Goal: Transaction & Acquisition: Purchase product/service

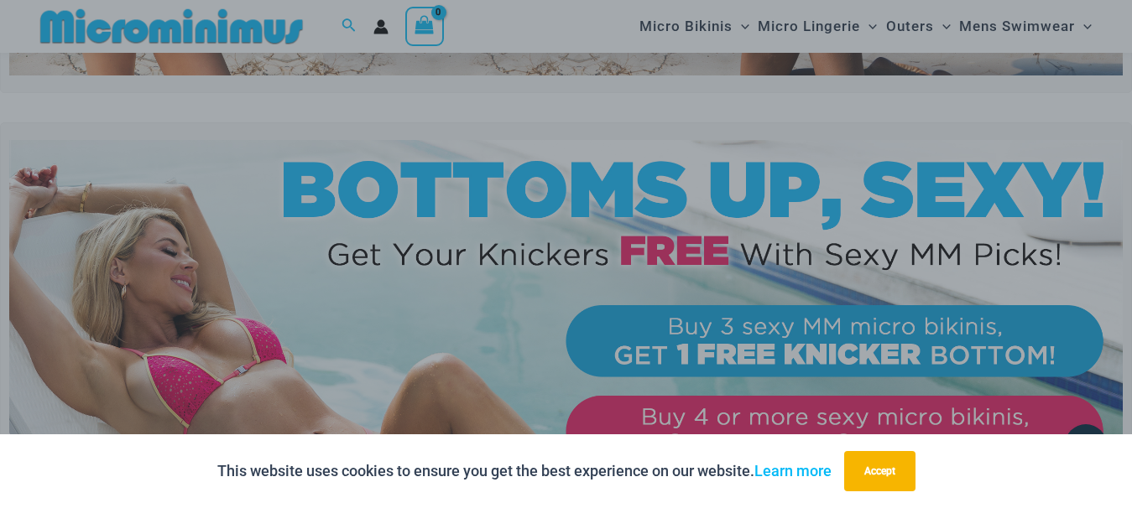
scroll to position [504, 0]
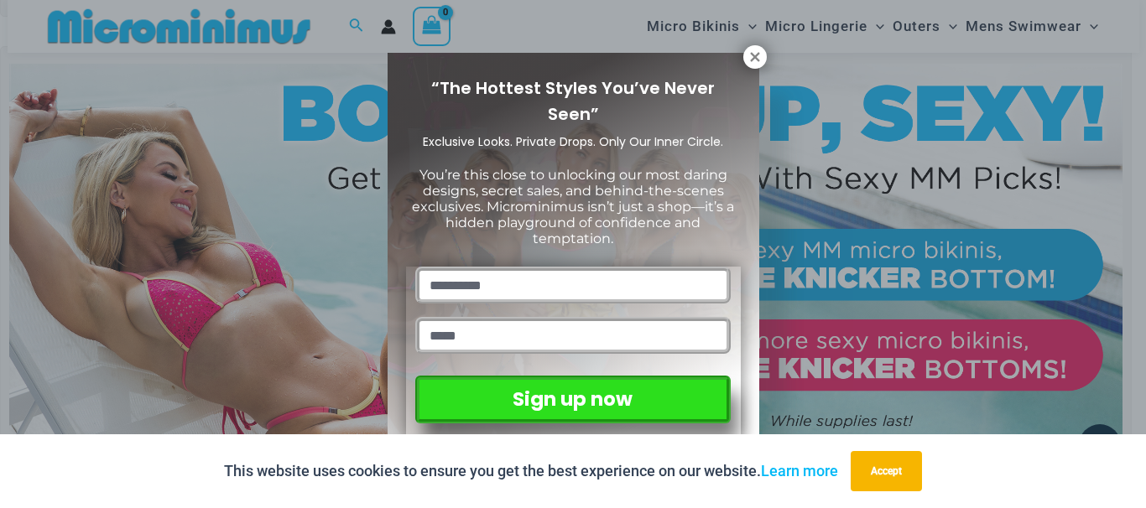
click at [762, 58] on button at bounding box center [754, 56] width 23 height 23
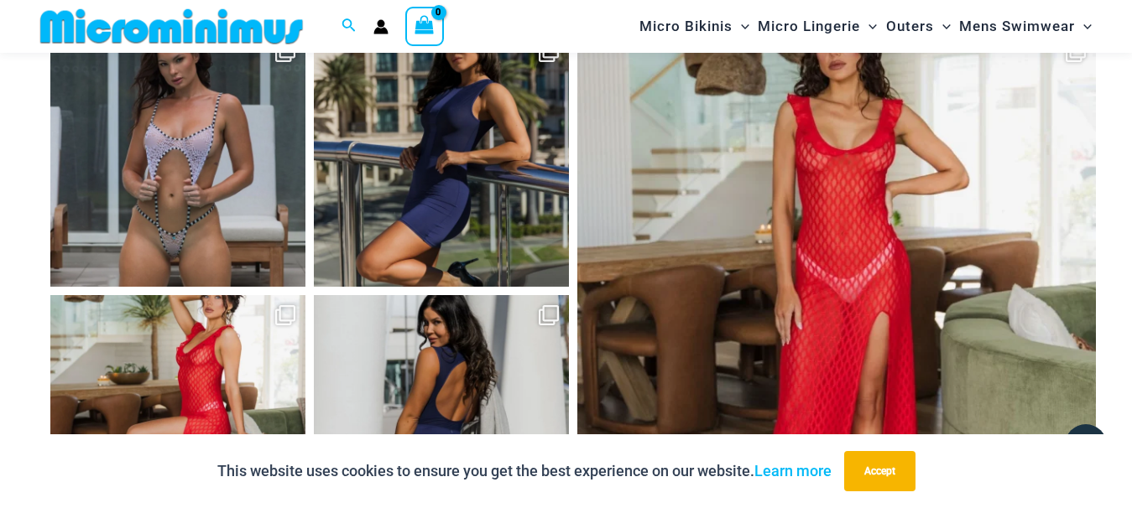
scroll to position [7265, 0]
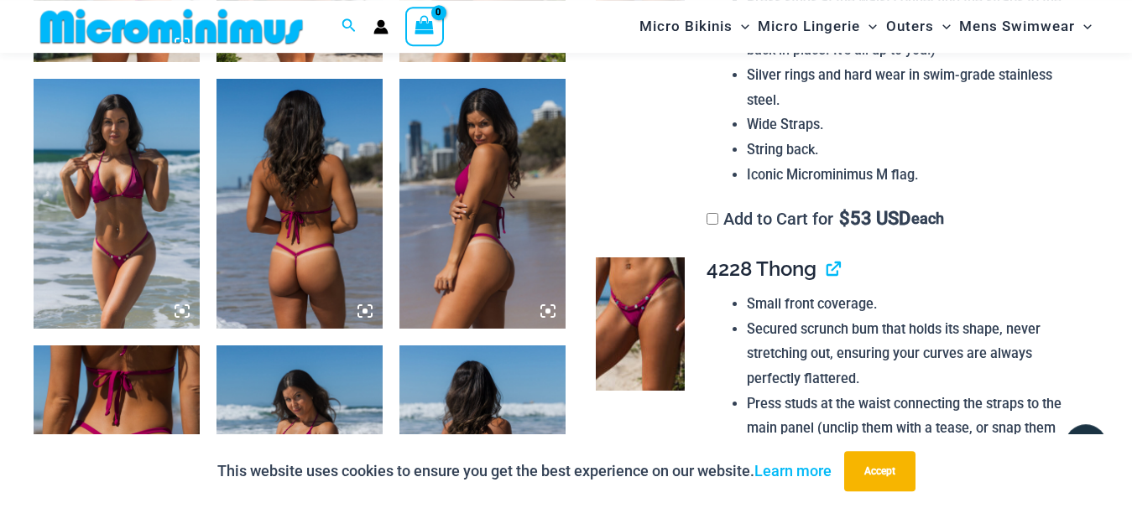
scroll to position [1097, 0]
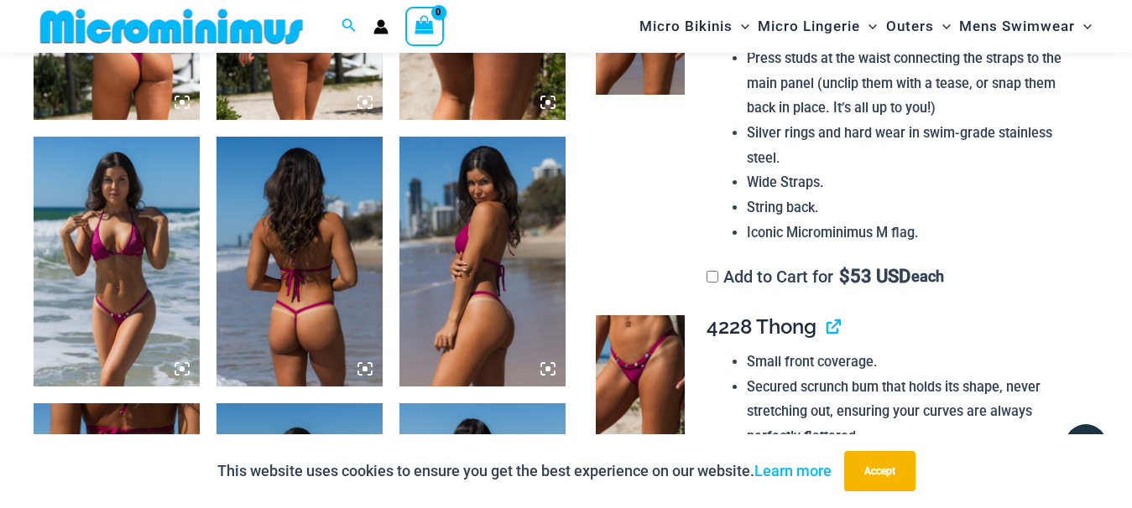
click at [307, 331] on img at bounding box center [299, 261] width 166 height 249
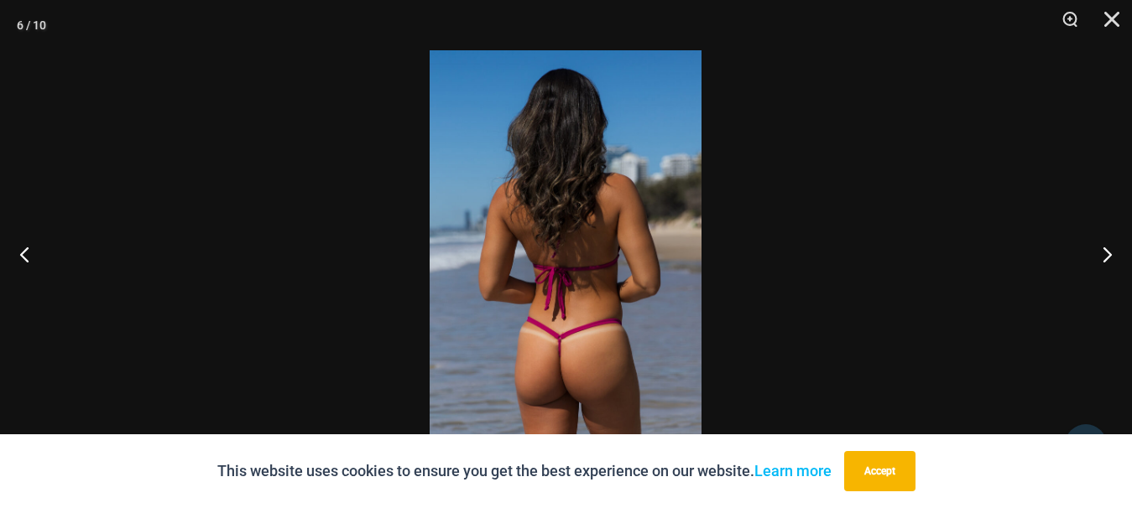
click at [607, 338] on img at bounding box center [566, 254] width 272 height 408
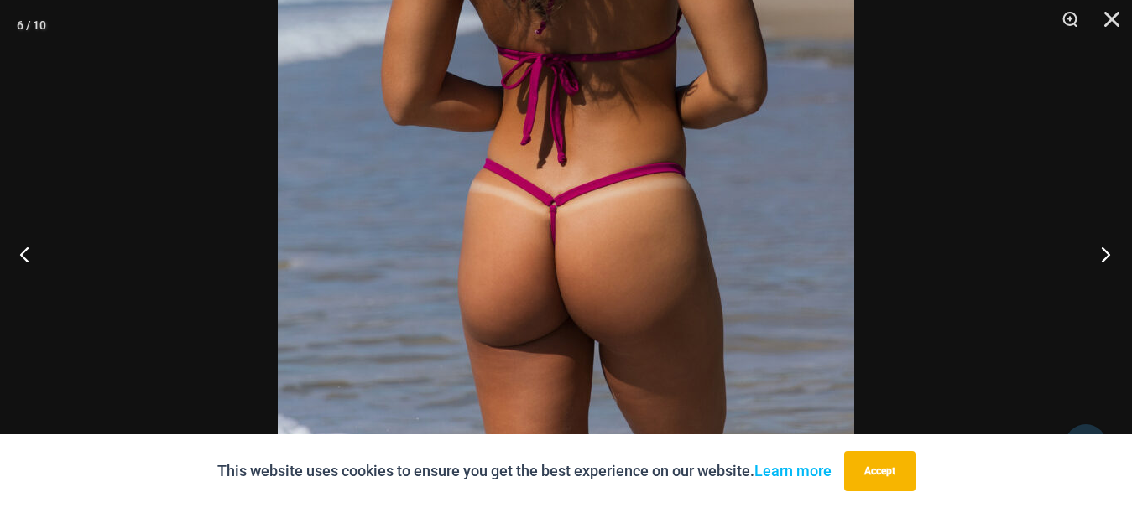
click at [1103, 256] on button "Next" at bounding box center [1100, 254] width 63 height 84
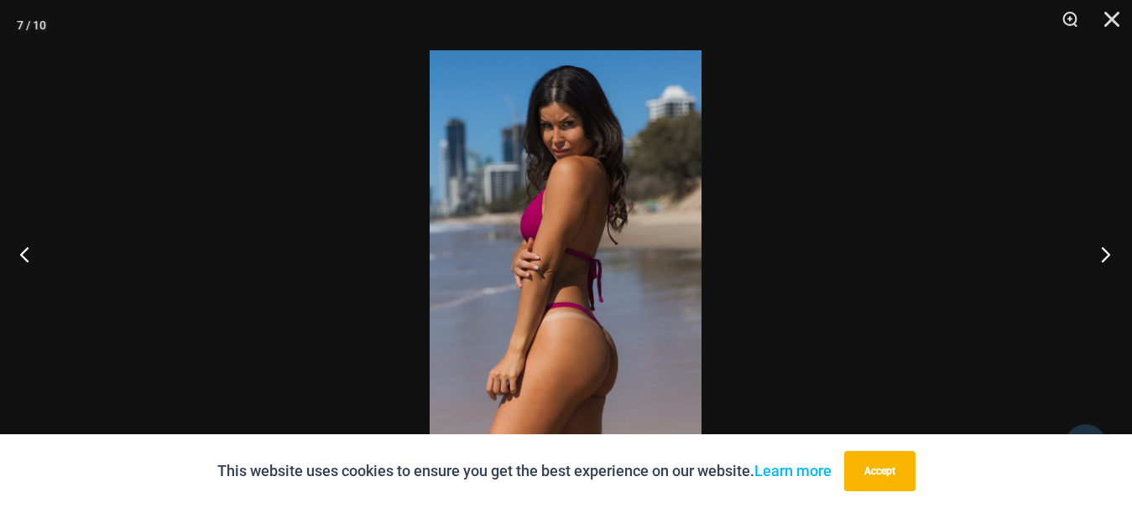
click at [1103, 255] on button "Next" at bounding box center [1100, 254] width 63 height 84
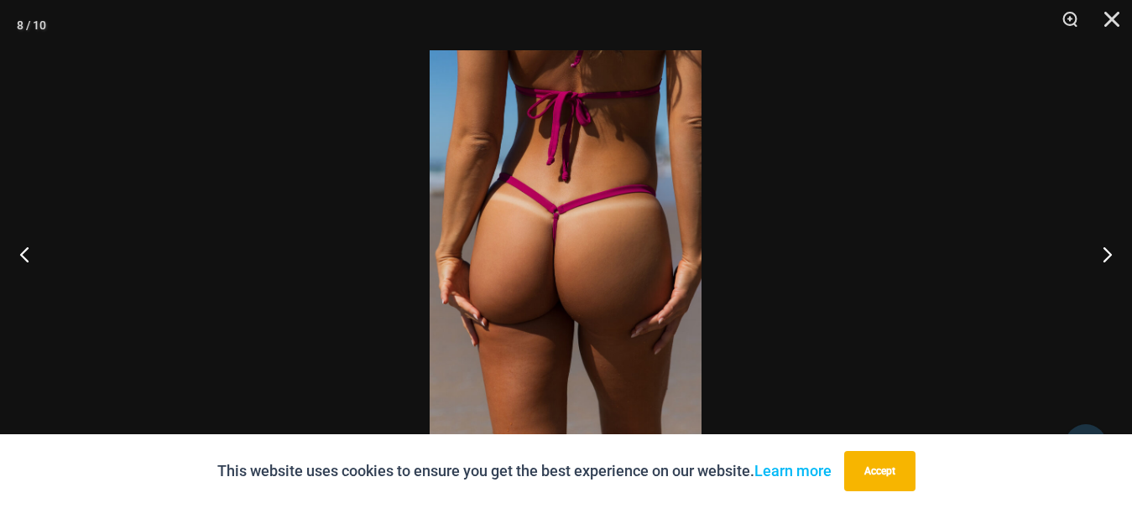
click at [597, 347] on img at bounding box center [566, 254] width 272 height 408
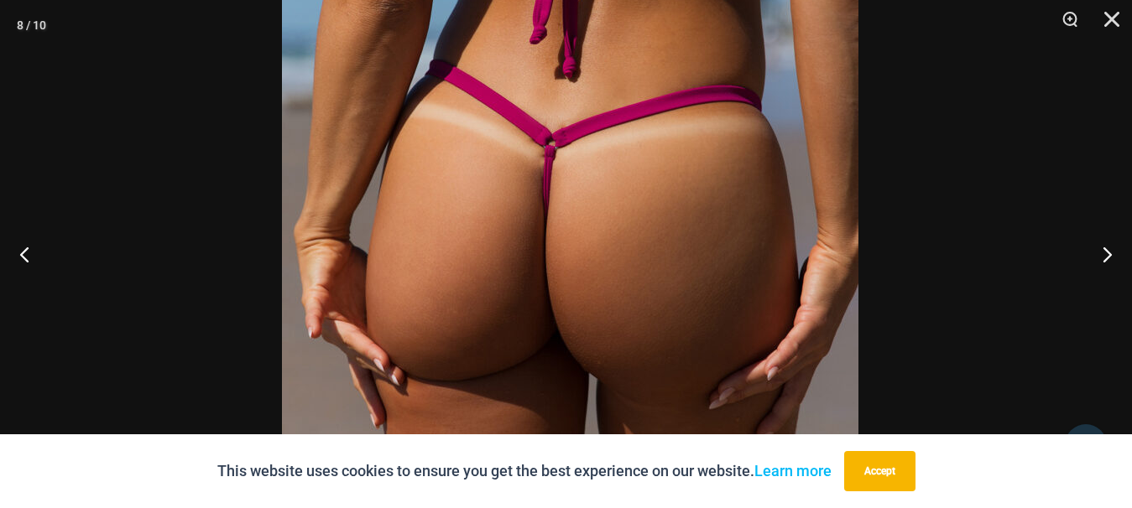
click at [687, 203] on img at bounding box center [570, 232] width 576 height 864
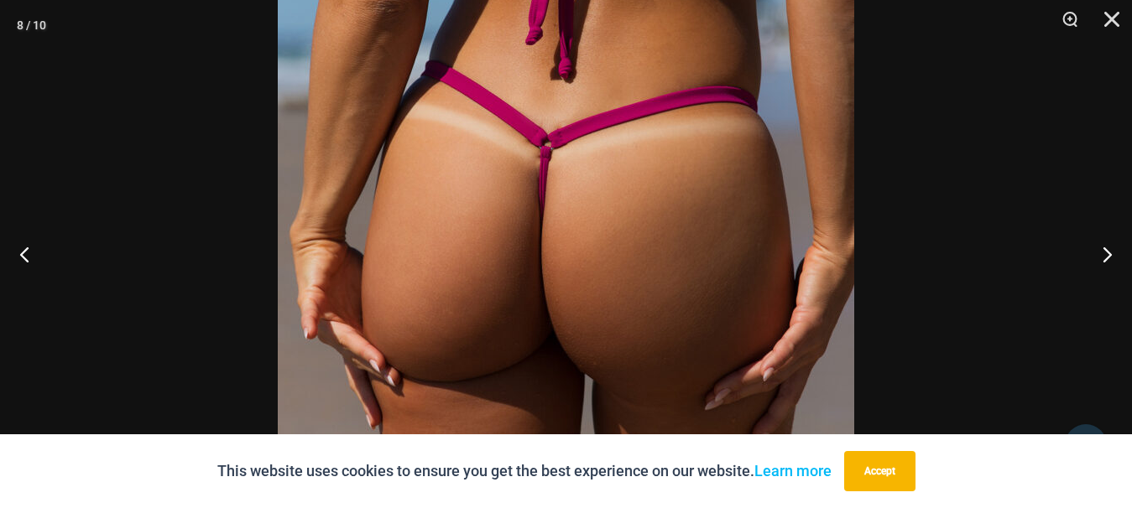
click at [884, 474] on button "Accept" at bounding box center [879, 471] width 71 height 40
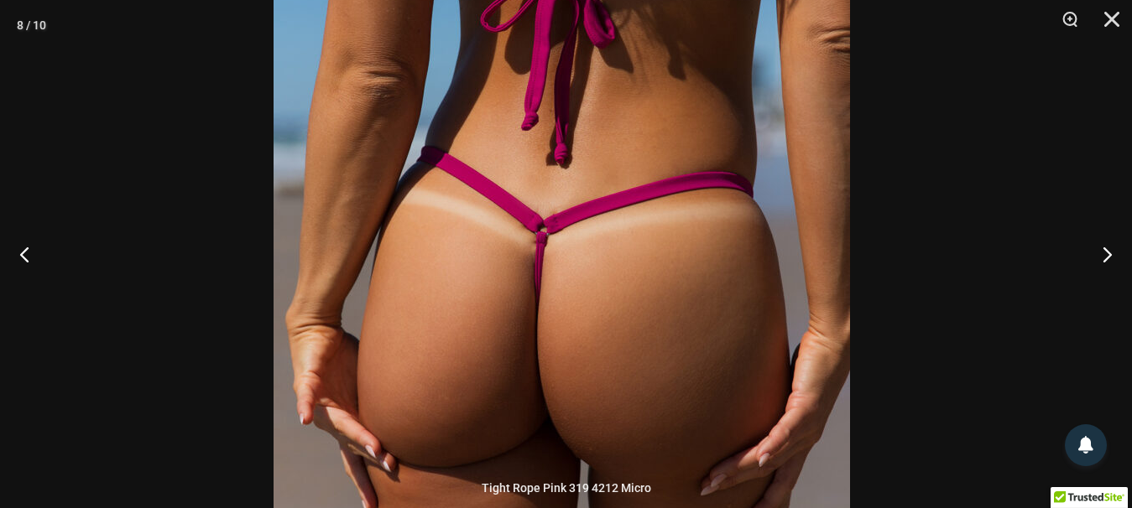
click at [574, 315] on img at bounding box center [562, 319] width 576 height 864
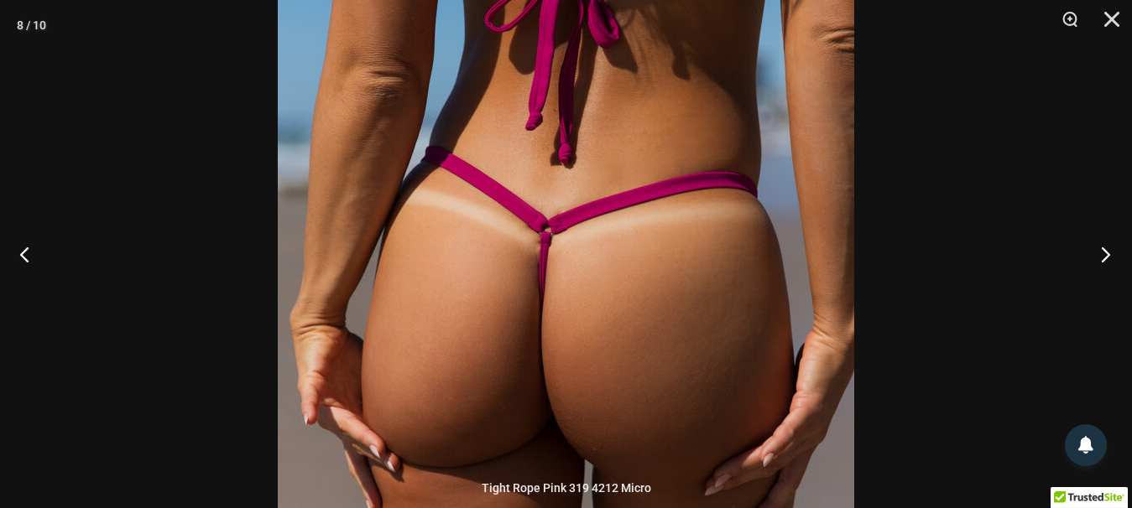
click at [1114, 256] on button "Next" at bounding box center [1100, 254] width 63 height 84
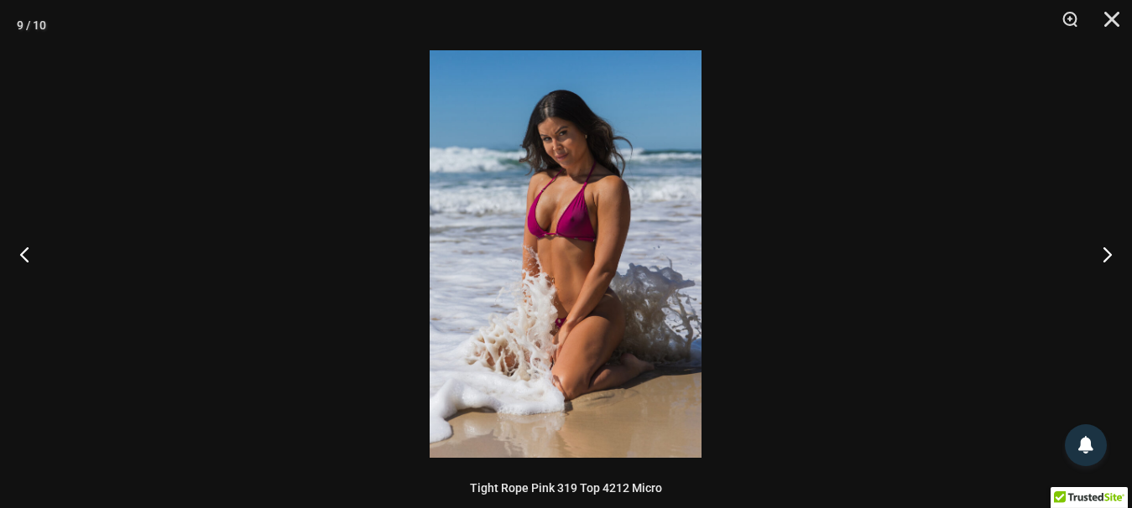
click at [561, 241] on img at bounding box center [566, 254] width 272 height 408
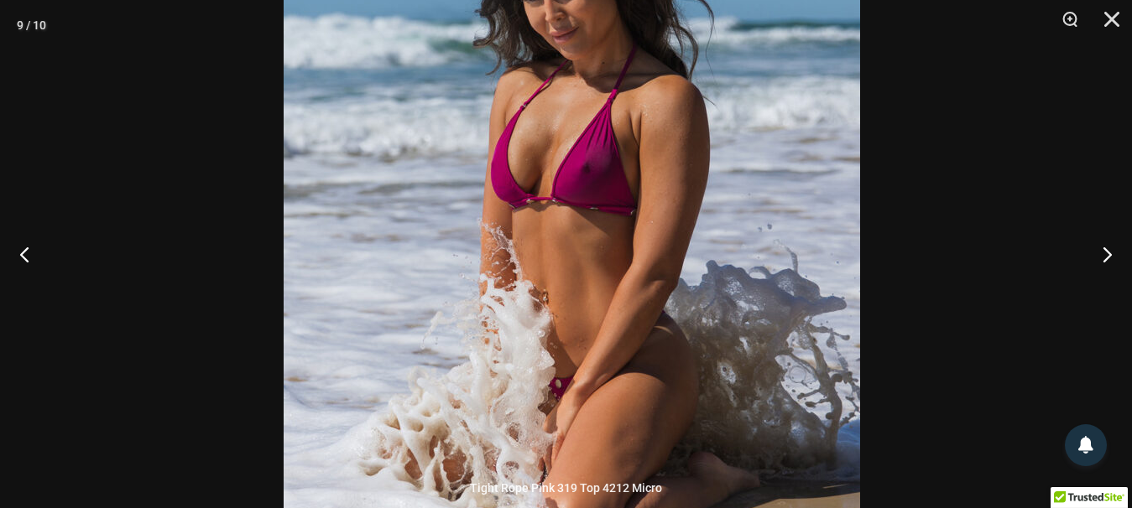
click at [627, 134] on img at bounding box center [572, 242] width 576 height 864
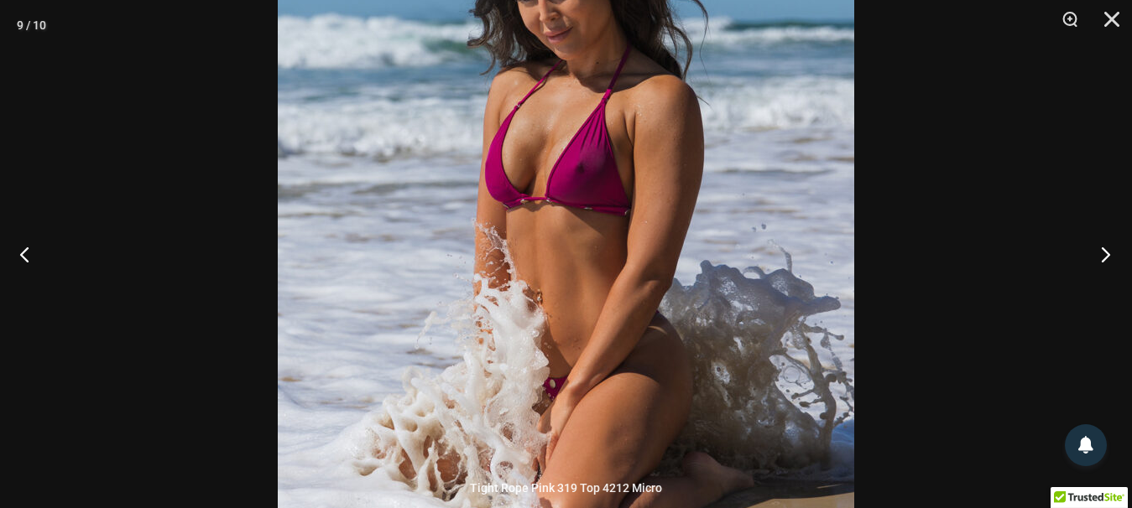
click at [1104, 255] on button "Next" at bounding box center [1100, 254] width 63 height 84
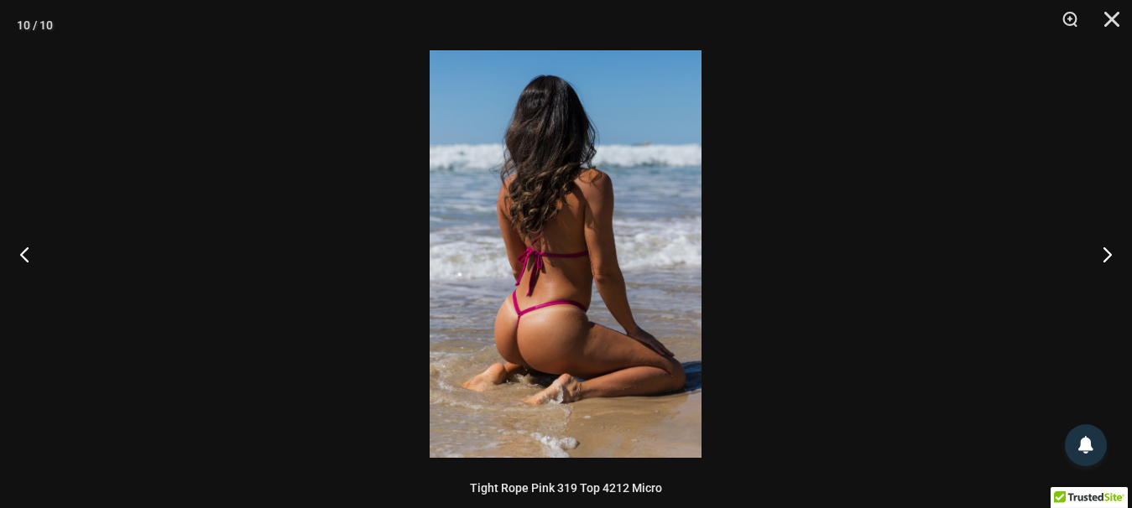
click at [553, 361] on img at bounding box center [566, 254] width 272 height 408
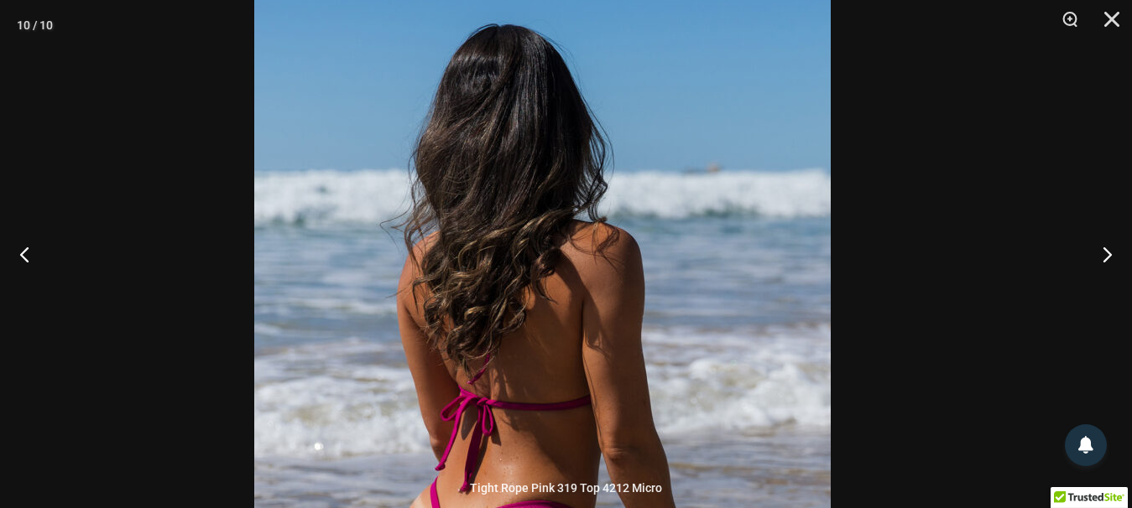
click at [518, 450] on img at bounding box center [542, 403] width 576 height 864
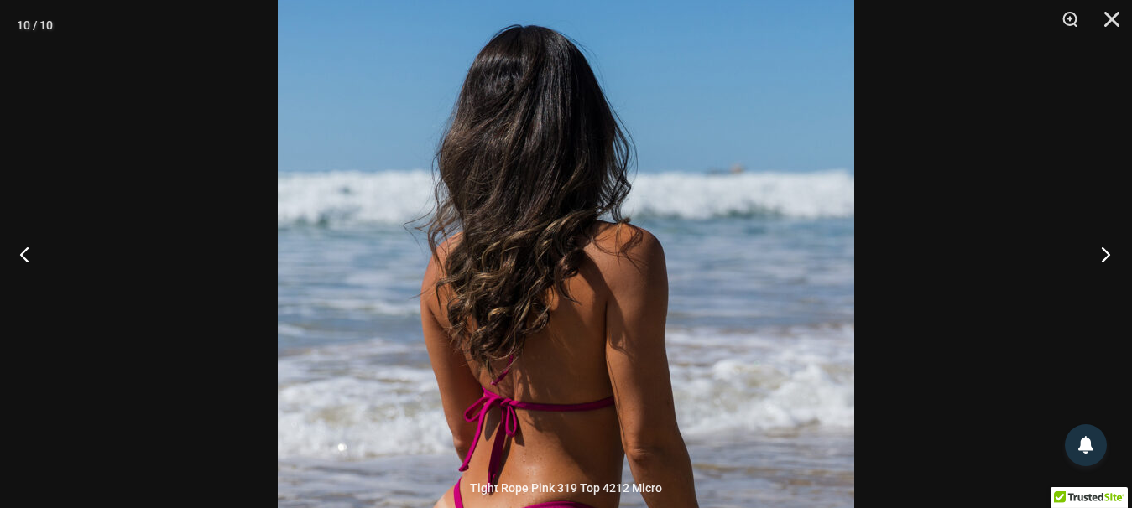
click at [1099, 261] on button "Next" at bounding box center [1100, 254] width 63 height 84
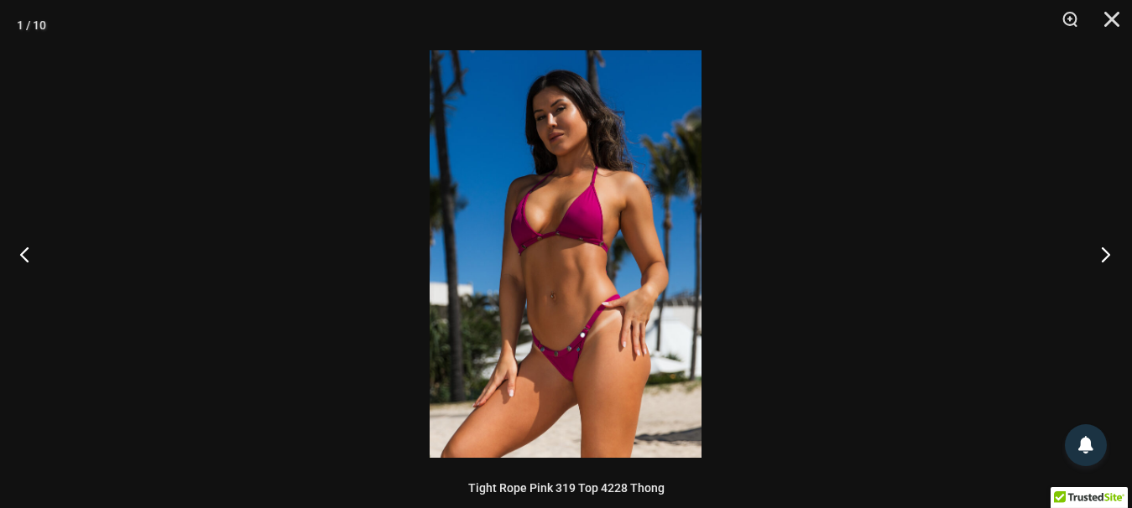
click at [1104, 261] on button "Next" at bounding box center [1100, 254] width 63 height 84
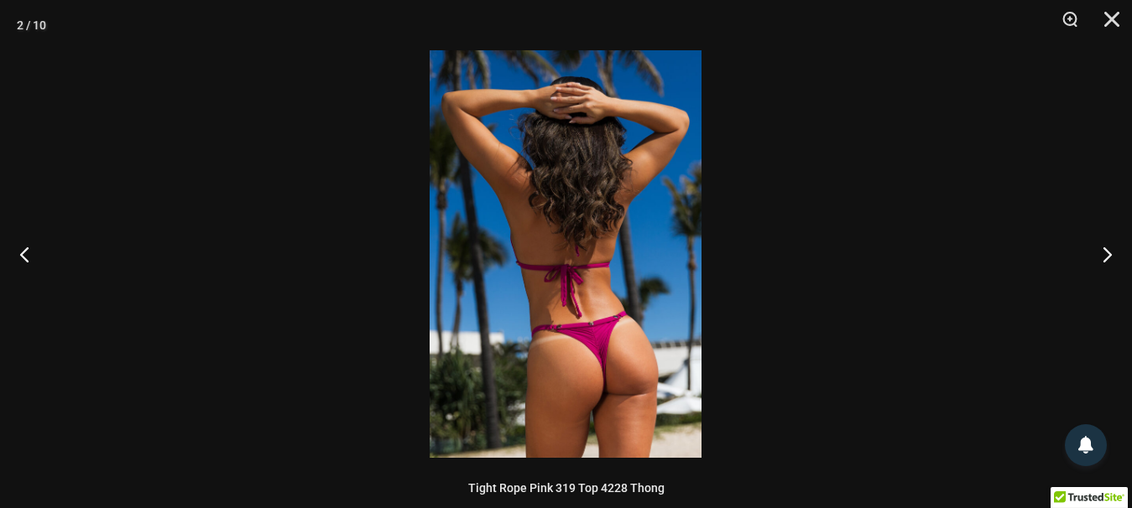
click at [605, 359] on img at bounding box center [566, 254] width 272 height 408
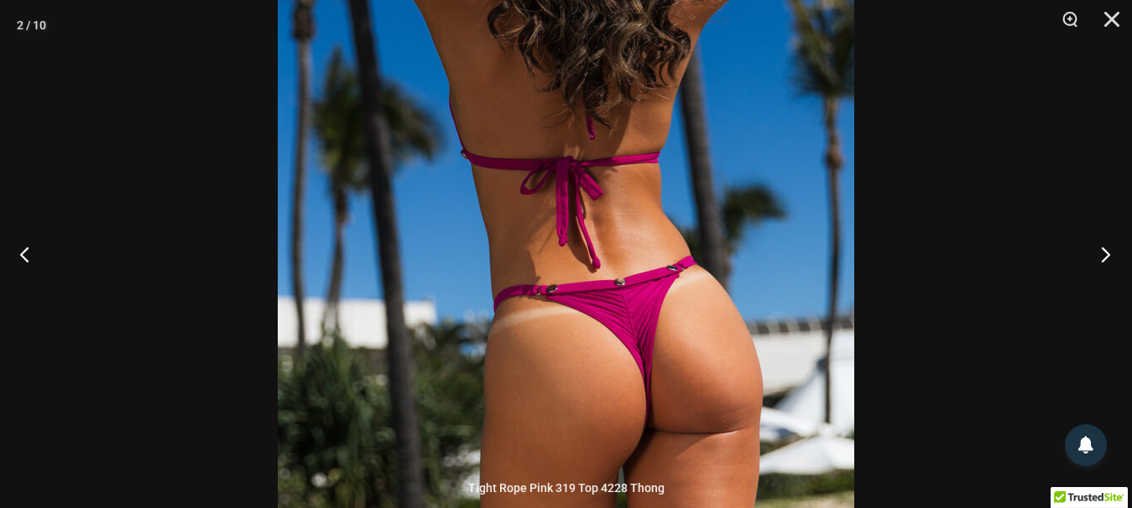
click at [1107, 253] on button "Next" at bounding box center [1100, 254] width 63 height 84
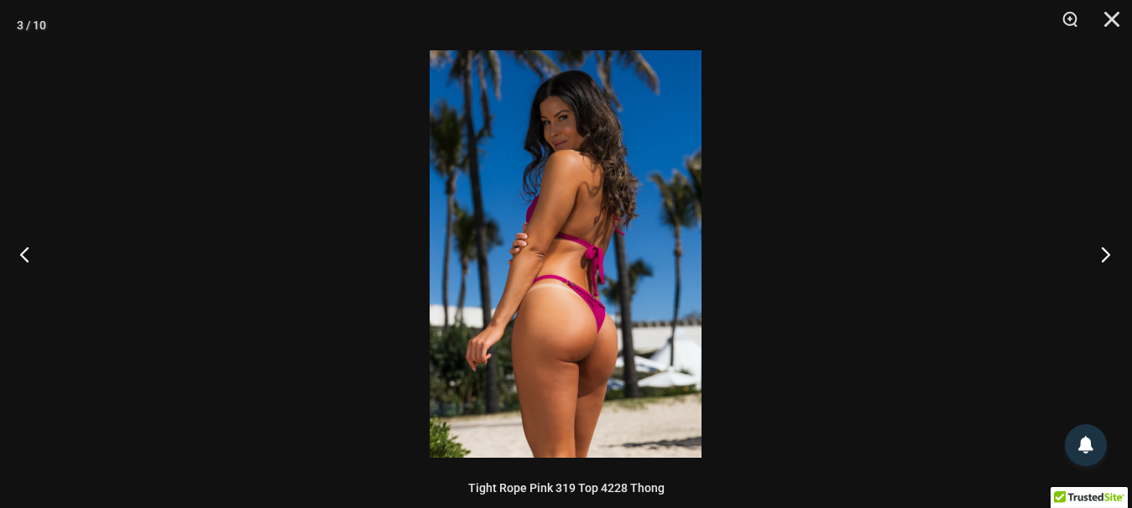
click at [1102, 264] on button "Next" at bounding box center [1100, 254] width 63 height 84
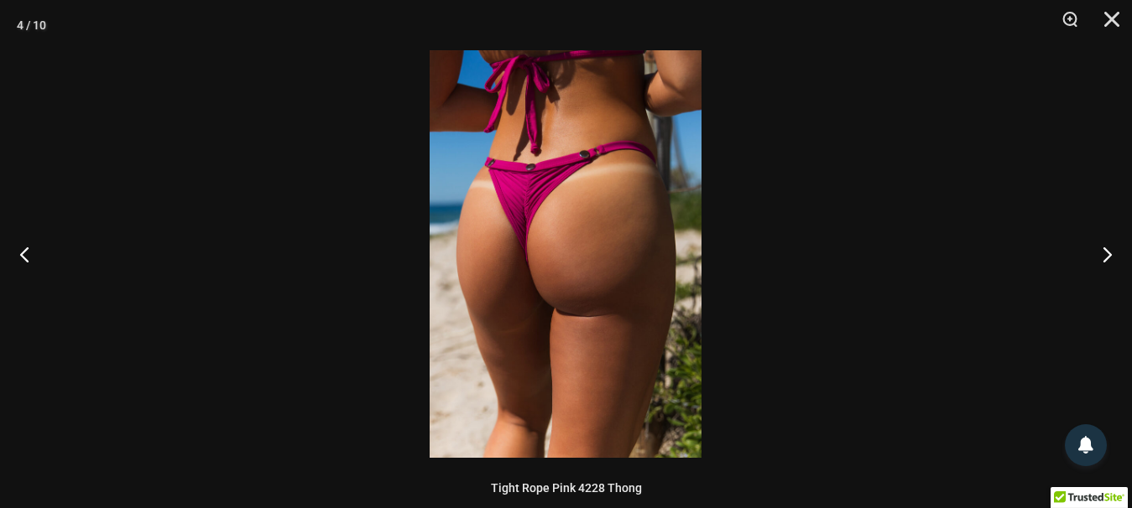
click at [472, 237] on img at bounding box center [566, 254] width 272 height 408
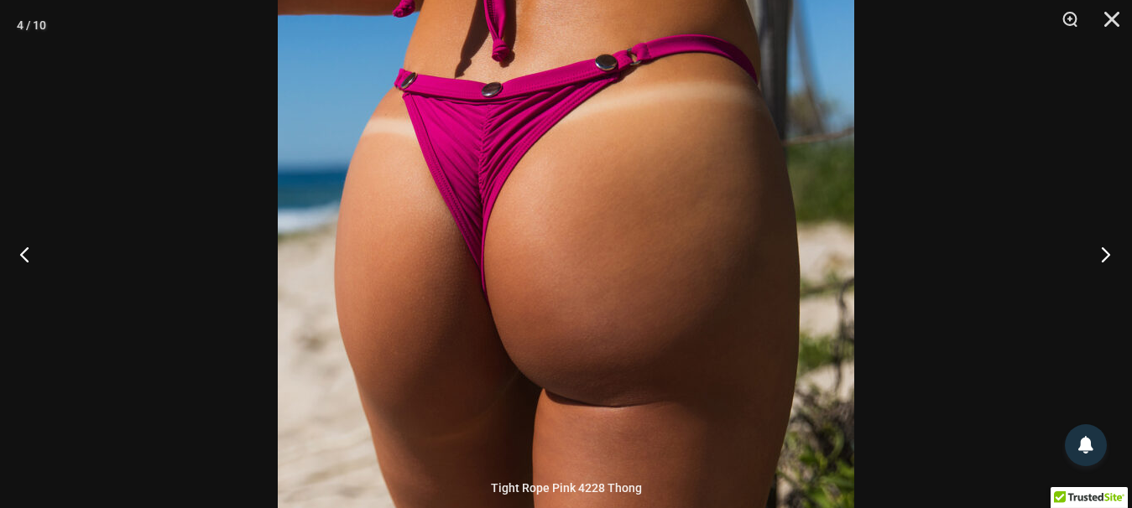
click at [1108, 248] on button "Next" at bounding box center [1100, 254] width 63 height 84
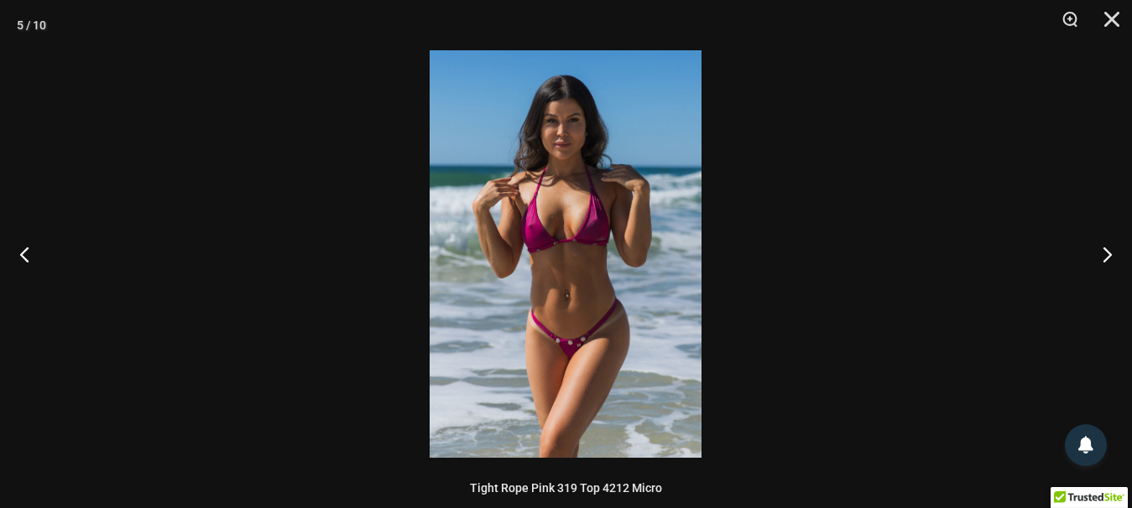
click at [548, 217] on img at bounding box center [566, 254] width 272 height 408
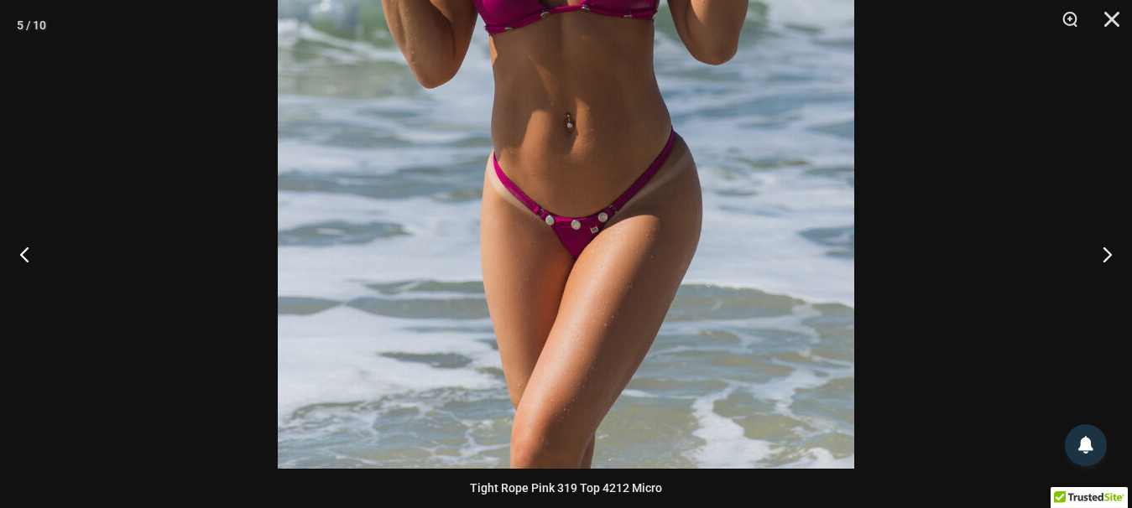
click at [961, 154] on div at bounding box center [566, 254] width 1132 height 508
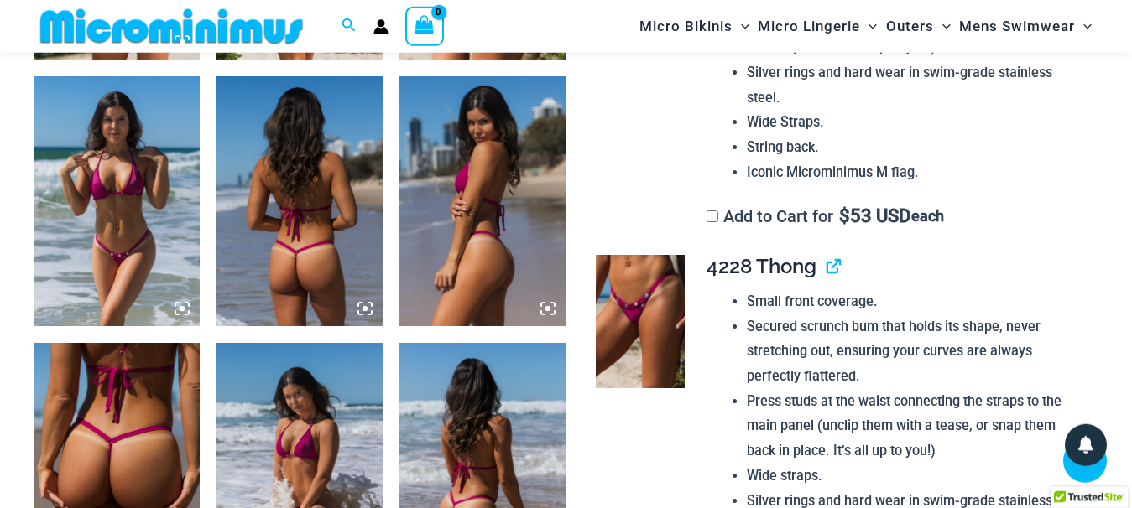
scroll to position [1183, 0]
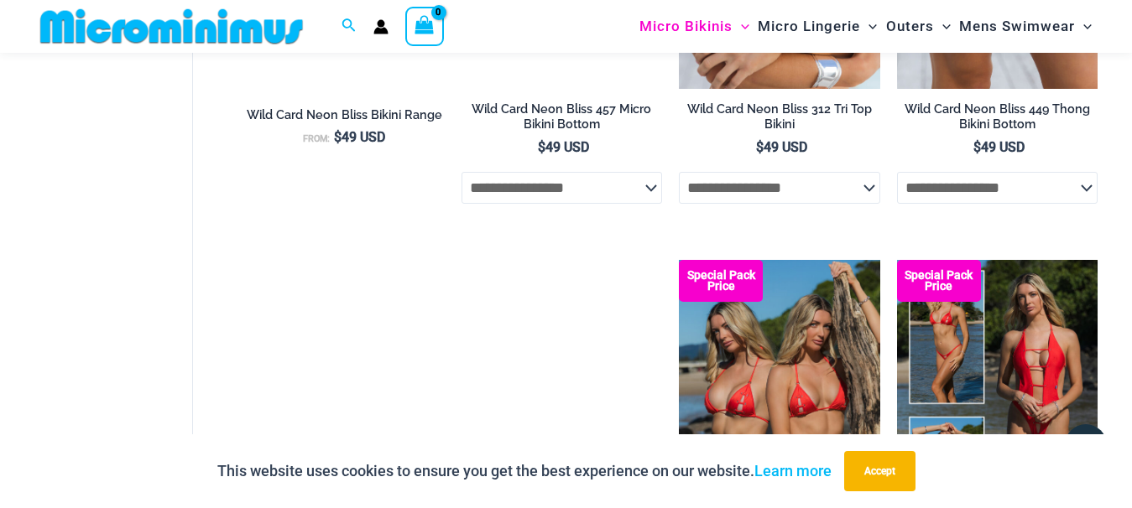
scroll to position [4099, 0]
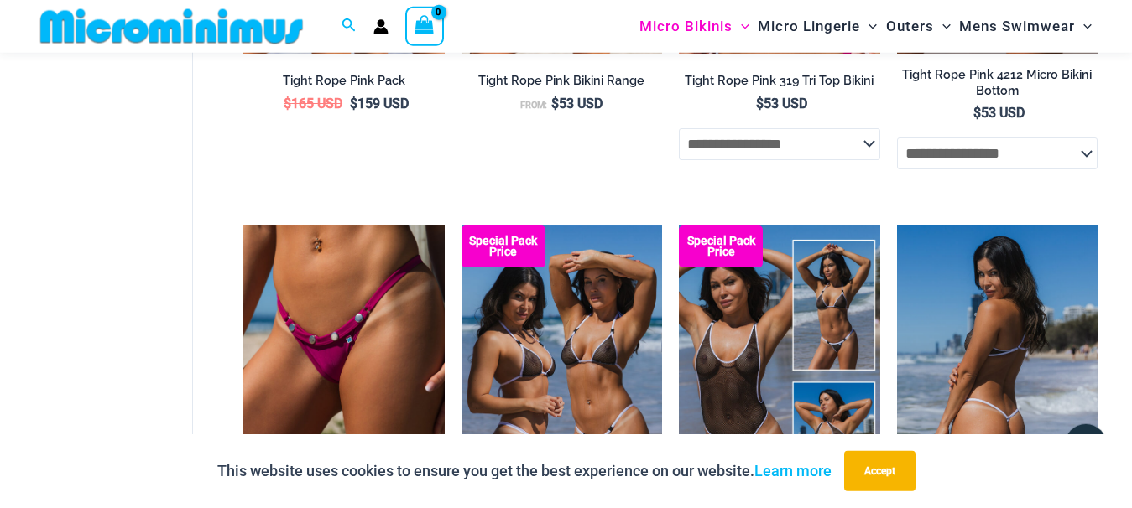
scroll to position [1012, 0]
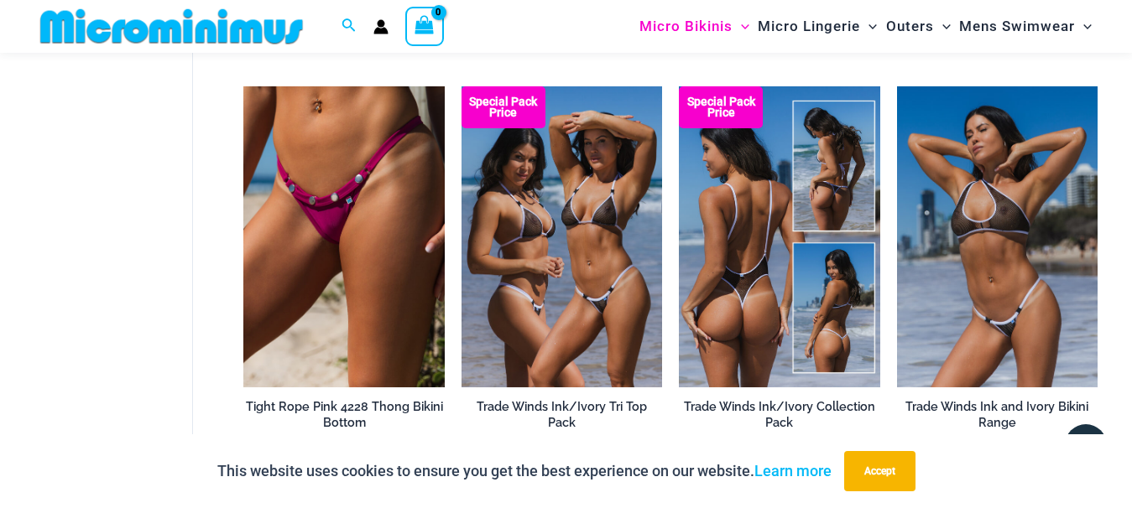
click at [736, 310] on img at bounding box center [779, 236] width 201 height 301
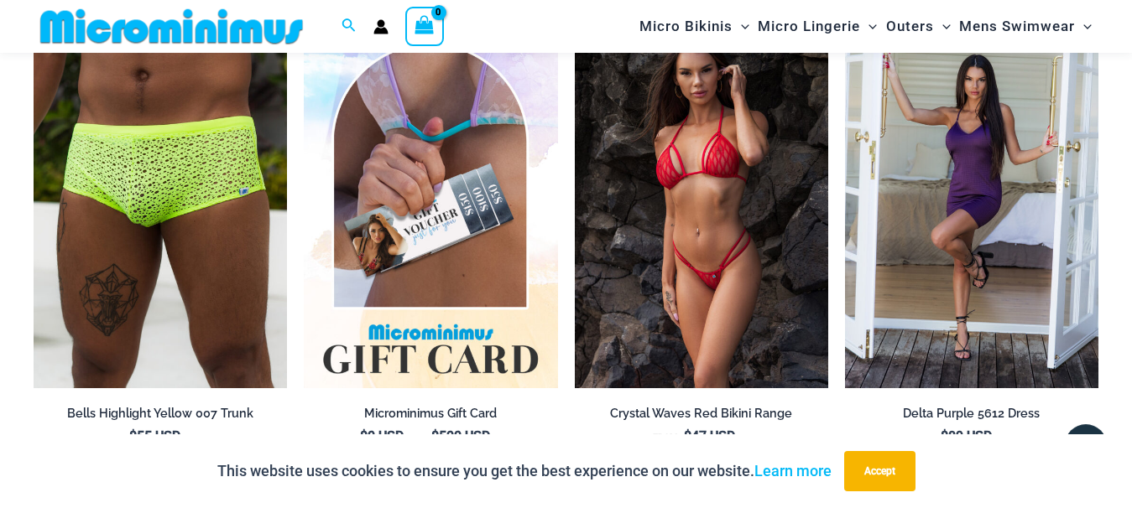
scroll to position [5034, 0]
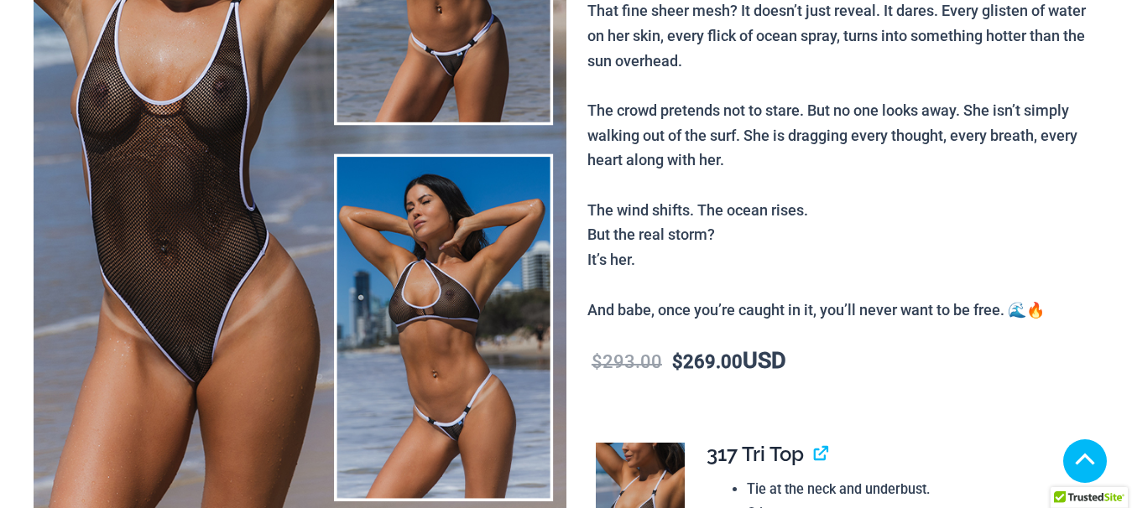
scroll to position [428, 0]
click at [198, 178] on img at bounding box center [300, 139] width 533 height 799
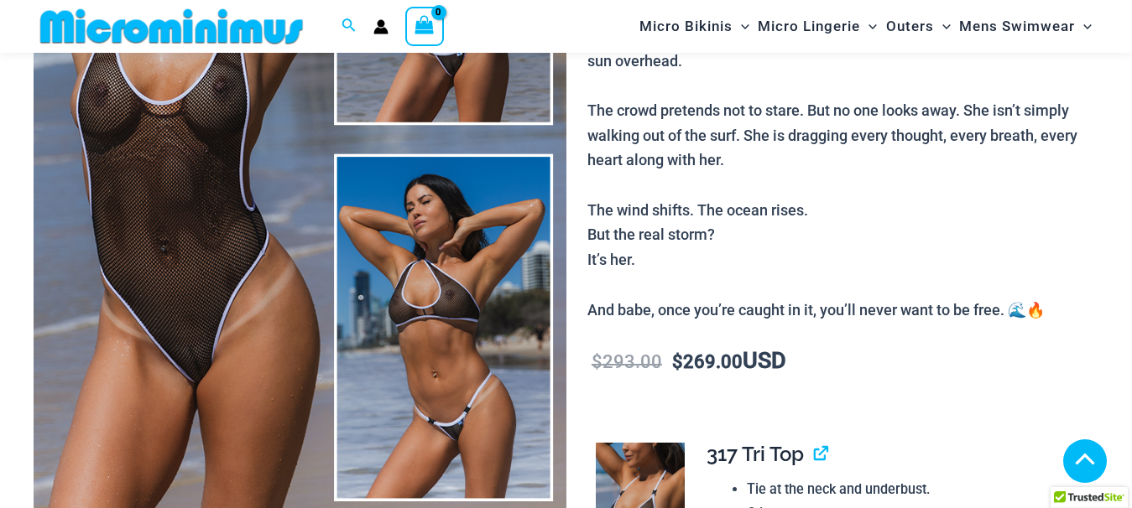
click at [207, 296] on div at bounding box center [566, 254] width 1132 height 508
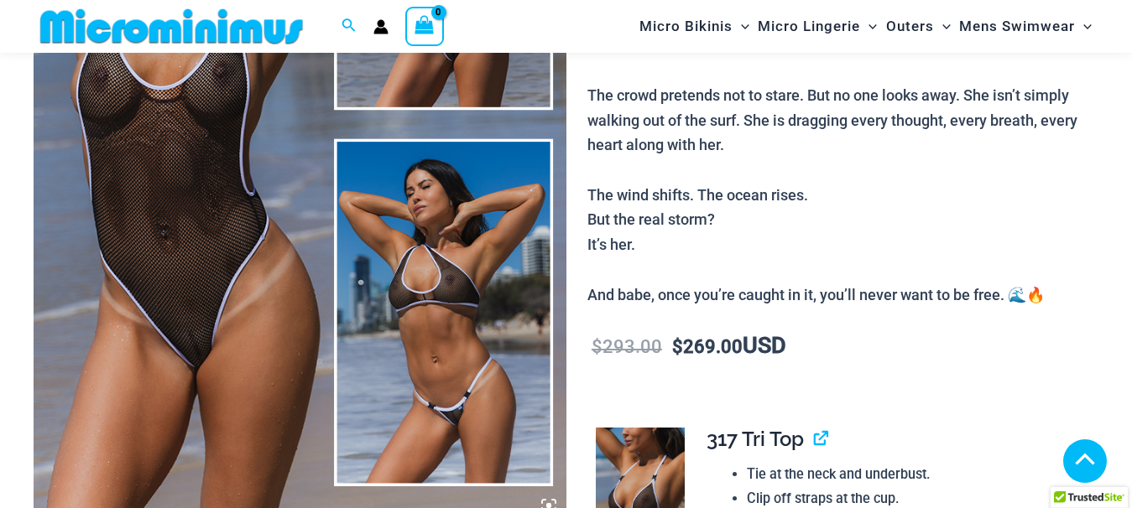
scroll to position [413, 0]
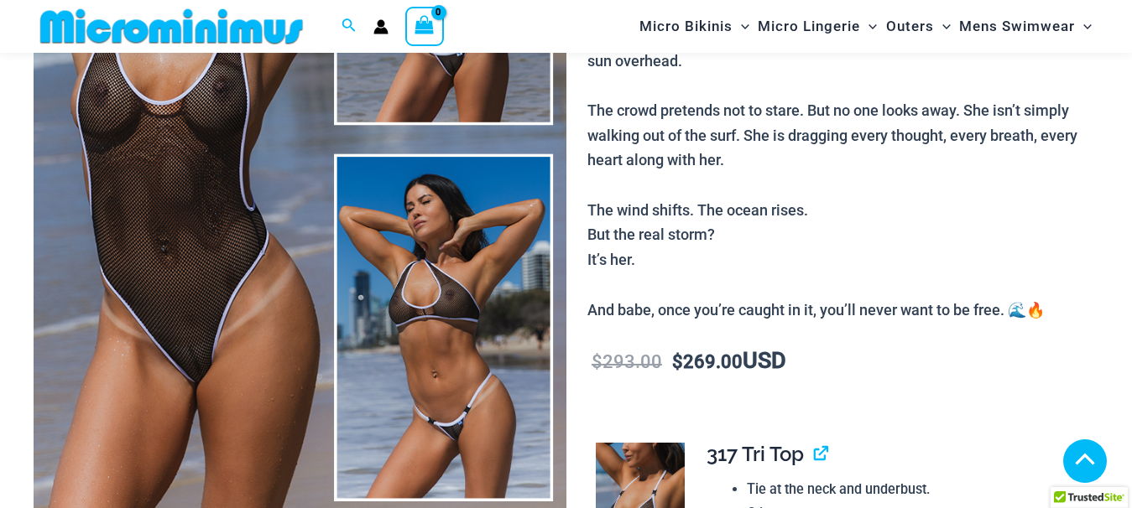
click at [210, 329] on div at bounding box center [566, 254] width 1132 height 508
click at [210, 328] on div at bounding box center [566, 254] width 1132 height 508
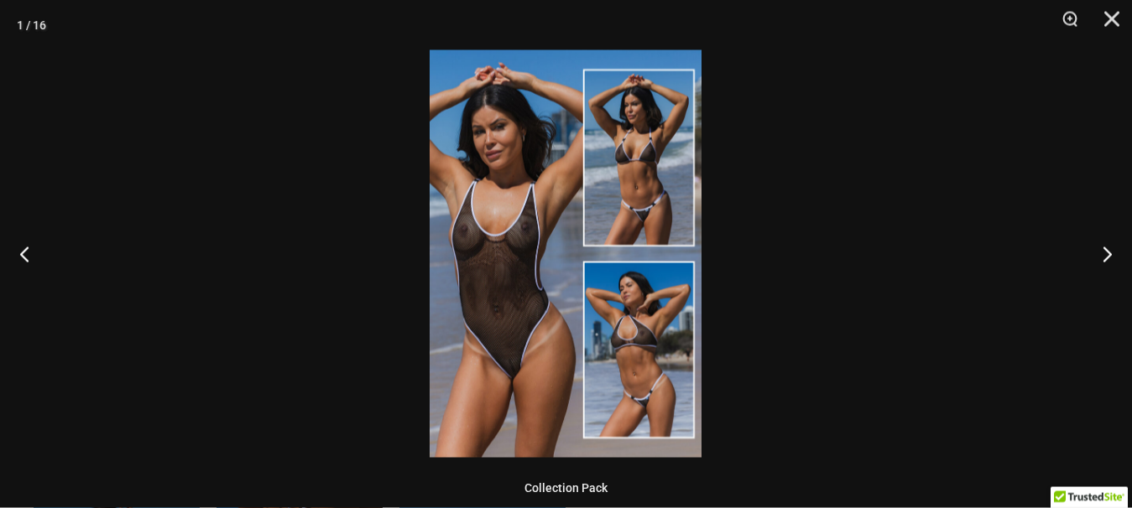
scroll to position [807, 0]
click at [545, 348] on img at bounding box center [566, 254] width 272 height 408
click at [545, 354] on img at bounding box center [566, 254] width 272 height 408
click at [490, 360] on img at bounding box center [566, 254] width 272 height 408
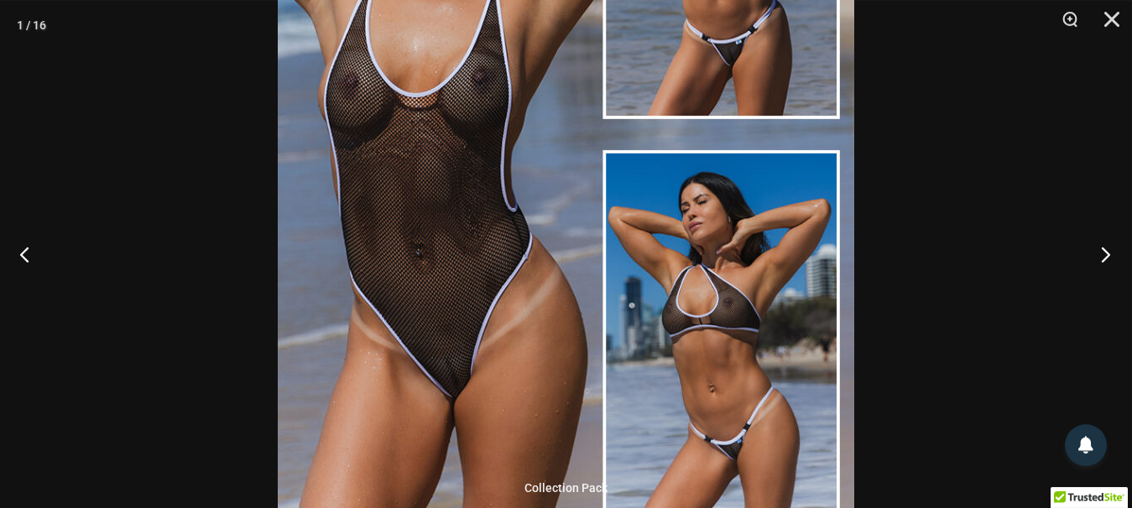
click at [1111, 254] on button "Next" at bounding box center [1100, 254] width 63 height 84
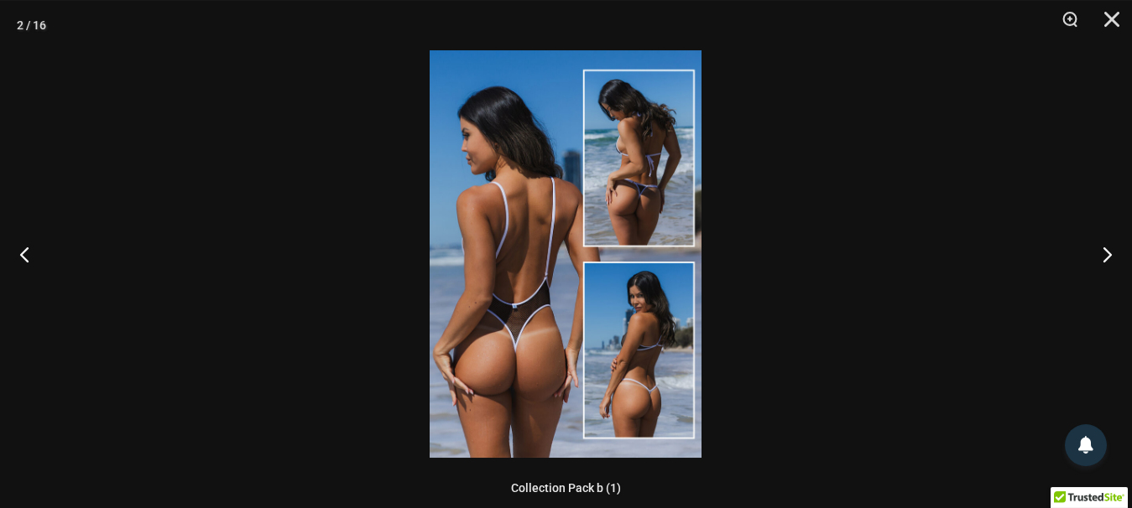
click at [566, 326] on img at bounding box center [566, 254] width 272 height 408
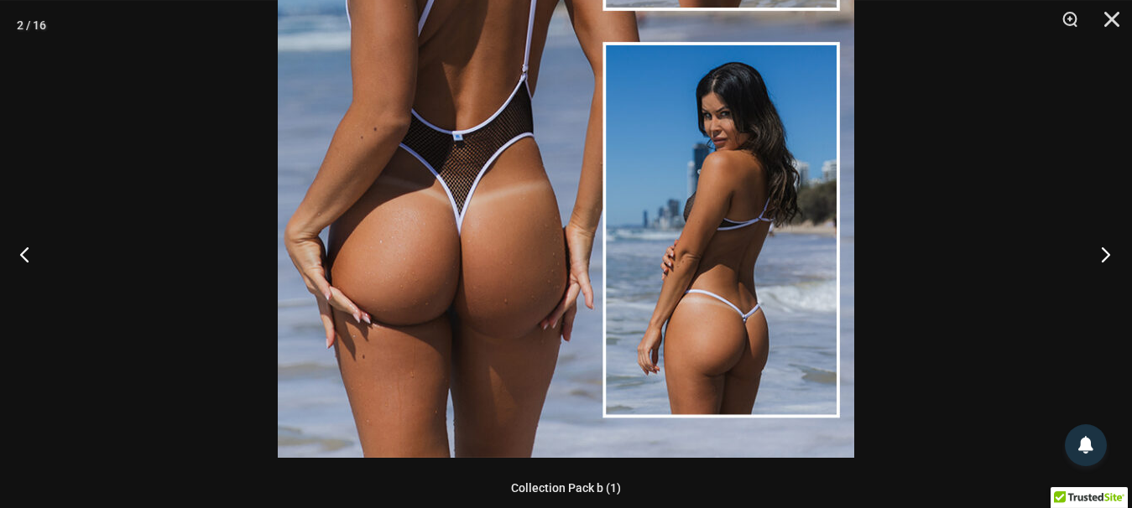
click at [1103, 262] on button "Next" at bounding box center [1100, 254] width 63 height 84
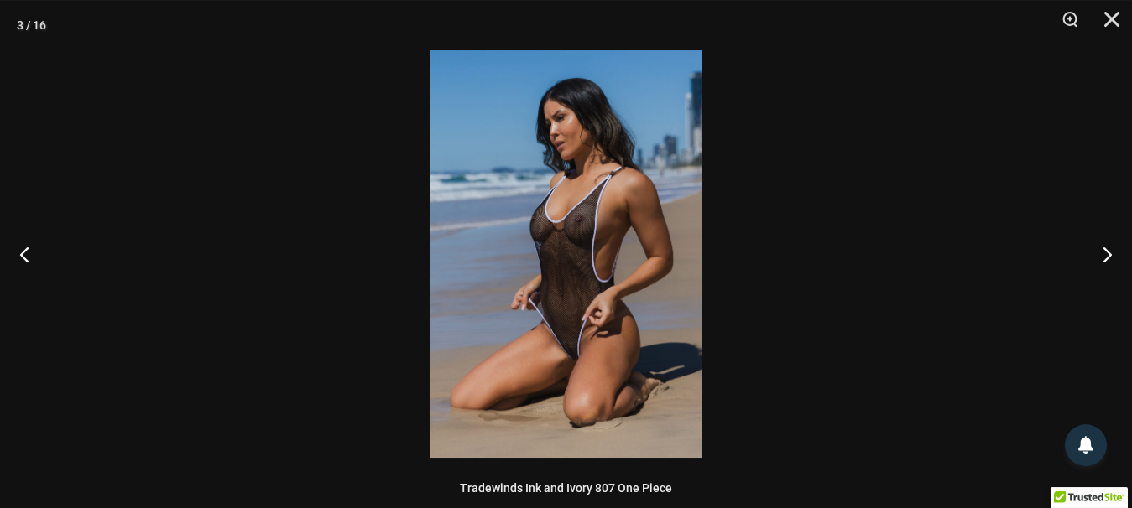
click at [616, 268] on img at bounding box center [566, 254] width 272 height 408
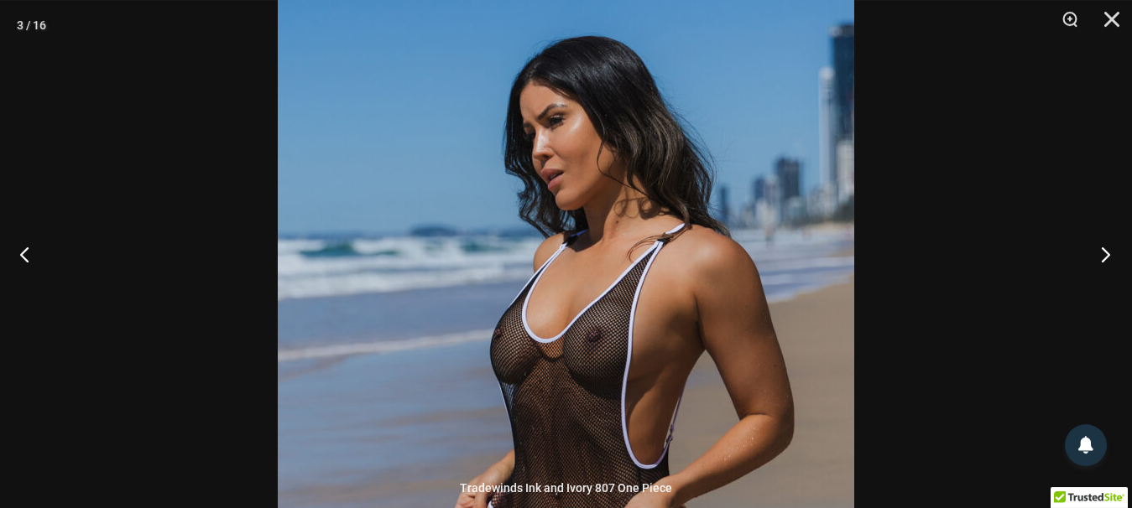
click at [1117, 256] on button "Next" at bounding box center [1100, 254] width 63 height 84
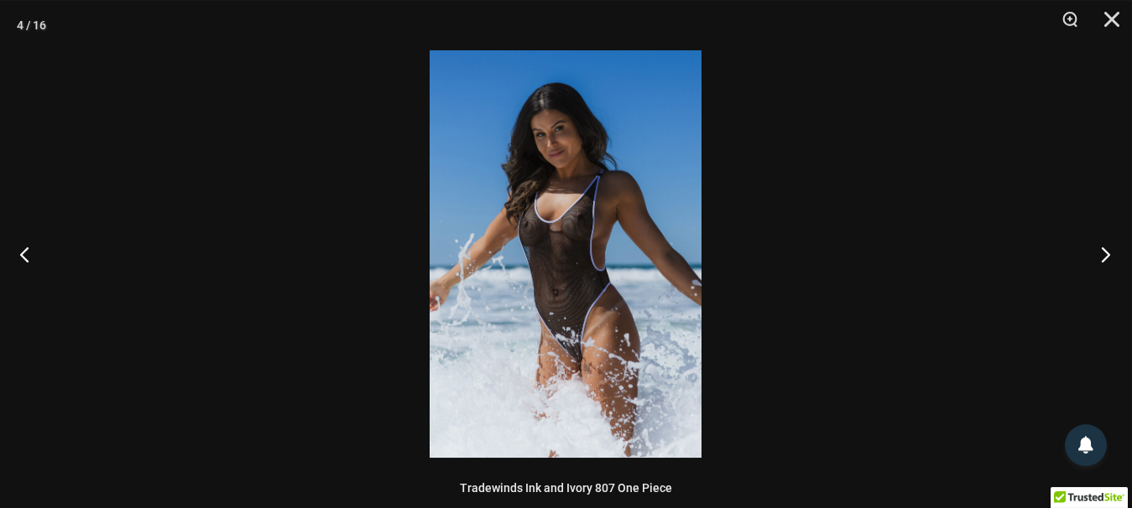
click at [1117, 254] on button "Next" at bounding box center [1100, 254] width 63 height 84
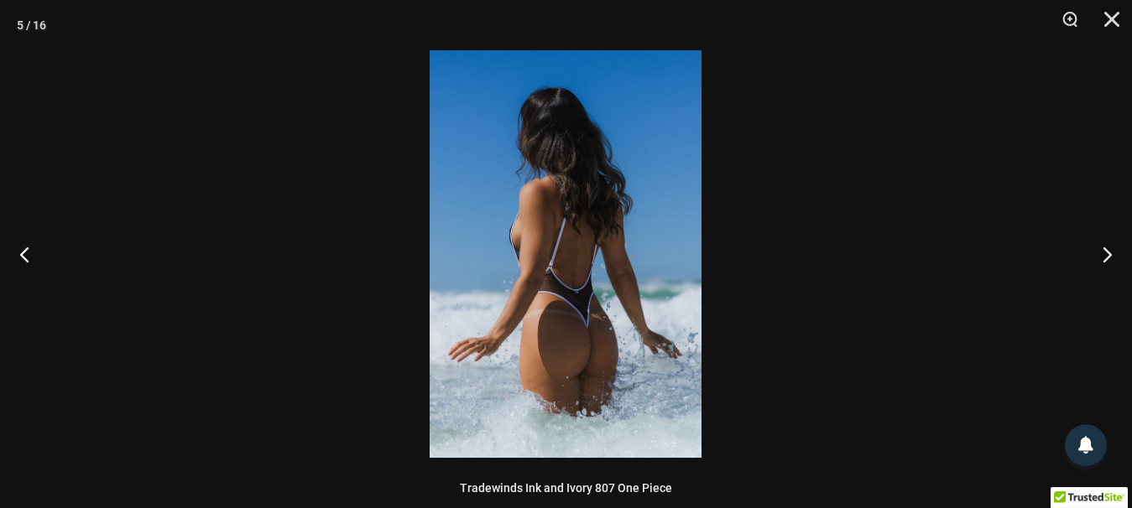
click at [592, 319] on img at bounding box center [566, 254] width 272 height 408
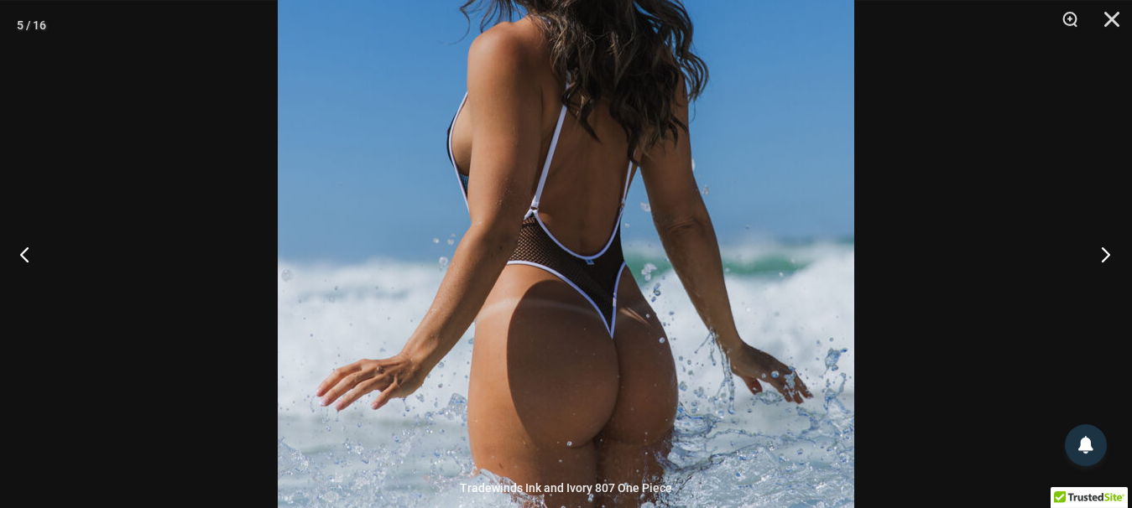
click at [1113, 254] on button "Next" at bounding box center [1100, 254] width 63 height 84
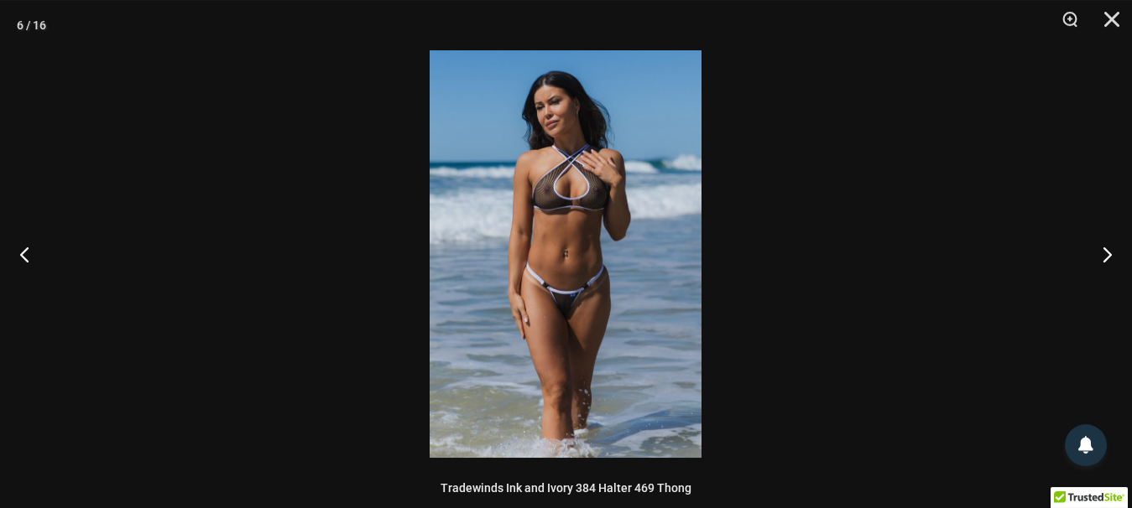
click at [527, 271] on img at bounding box center [566, 254] width 272 height 408
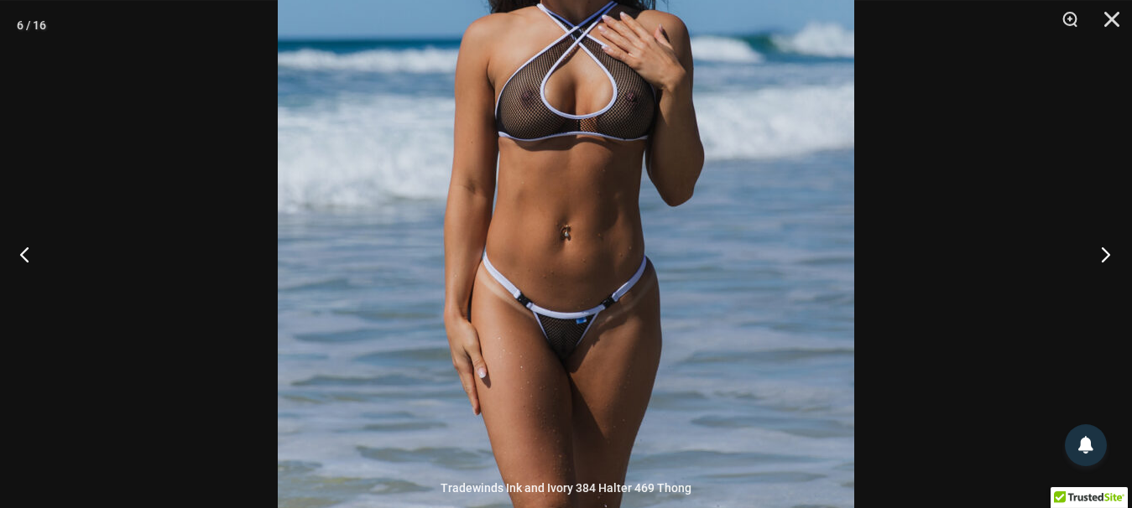
click at [1100, 258] on button "Next" at bounding box center [1100, 254] width 63 height 84
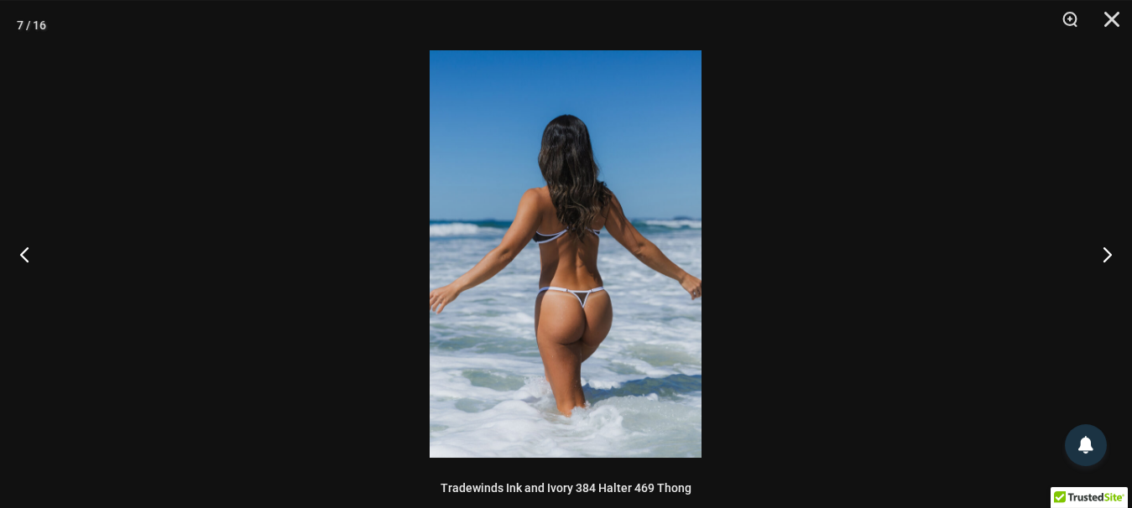
click at [533, 266] on img at bounding box center [566, 254] width 272 height 408
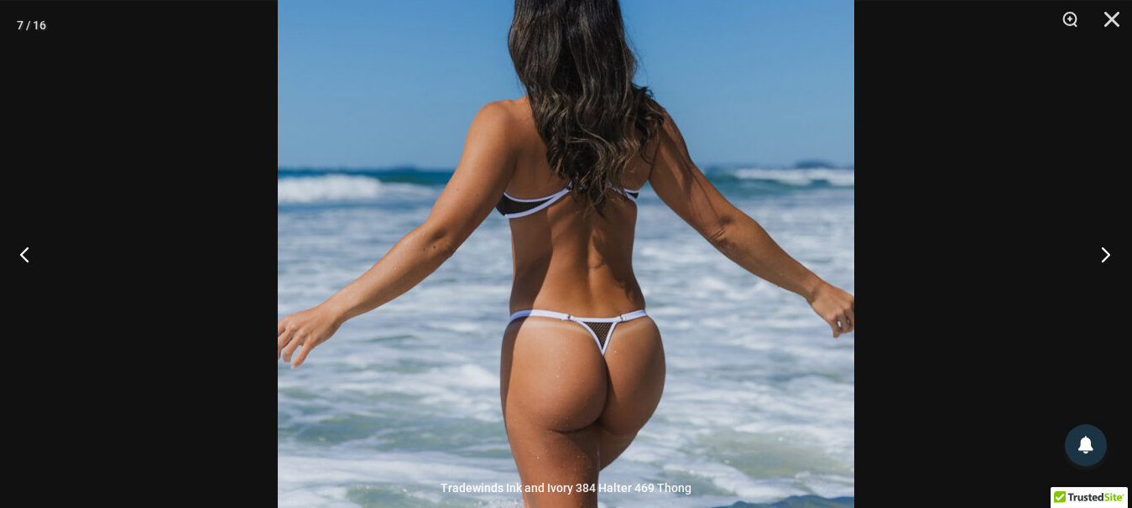
click at [1107, 263] on button "Next" at bounding box center [1100, 254] width 63 height 84
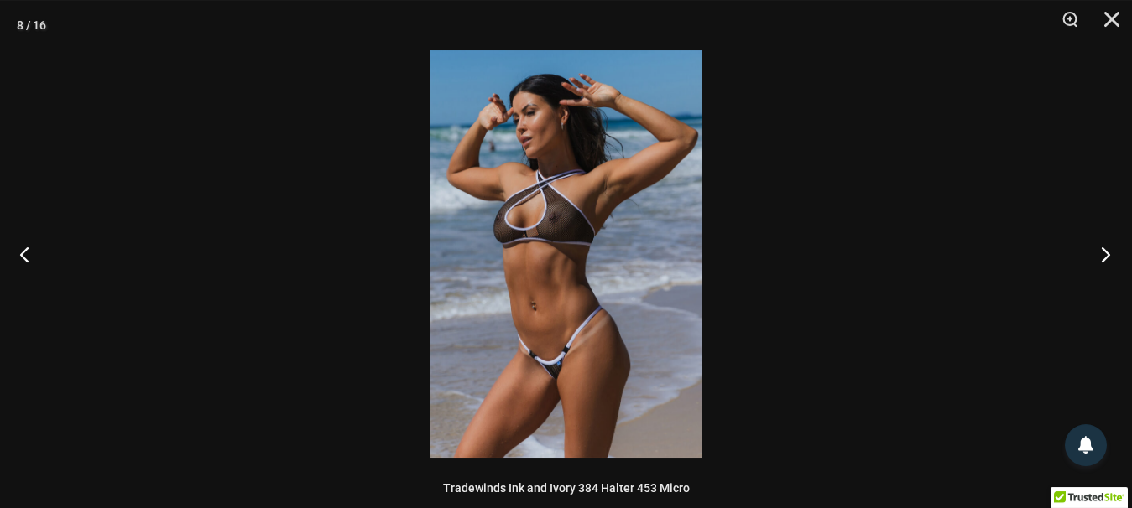
click at [1107, 264] on button "Next" at bounding box center [1100, 254] width 63 height 84
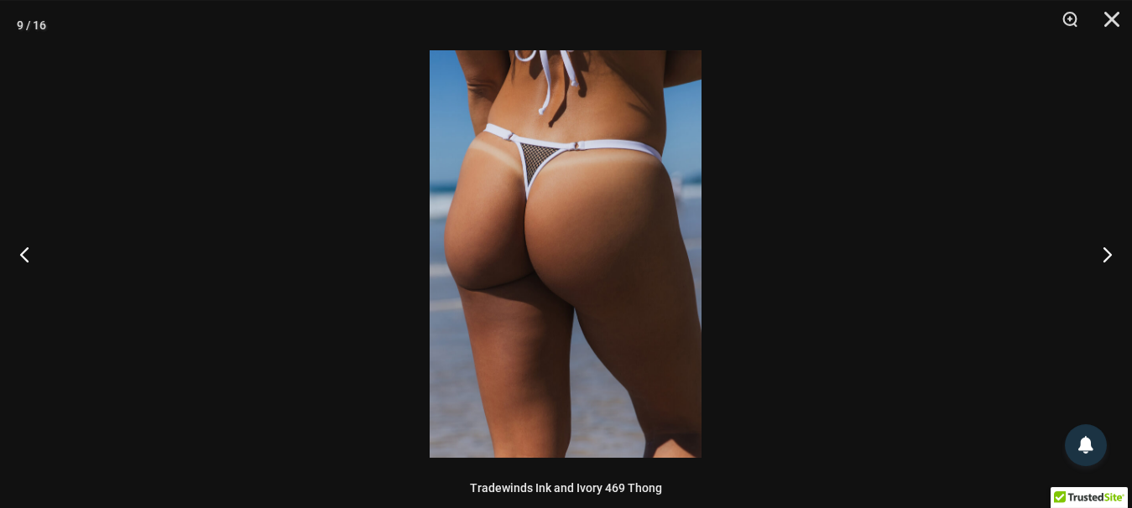
click at [477, 250] on img at bounding box center [566, 254] width 272 height 408
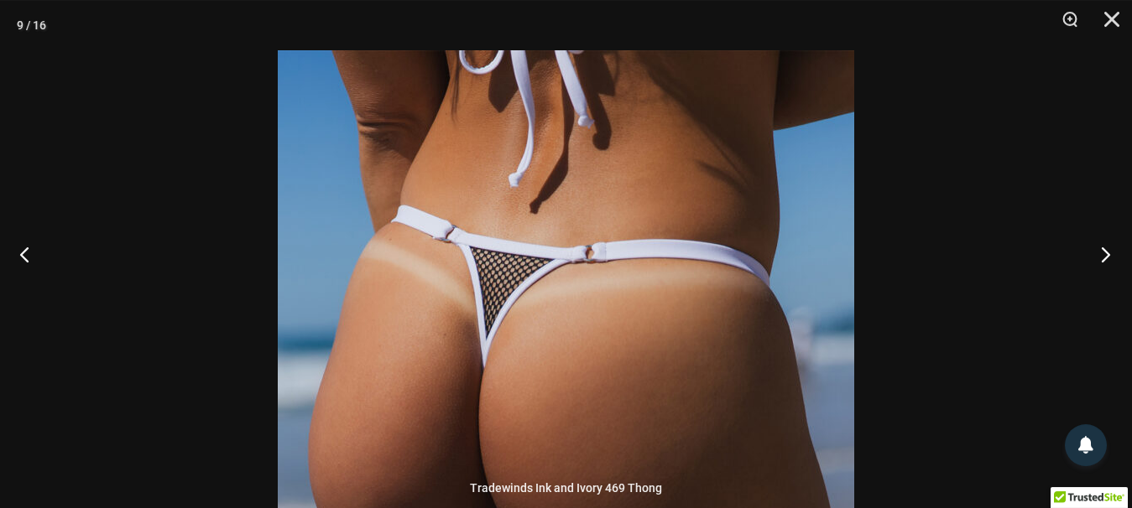
click at [1101, 264] on button "Next" at bounding box center [1100, 254] width 63 height 84
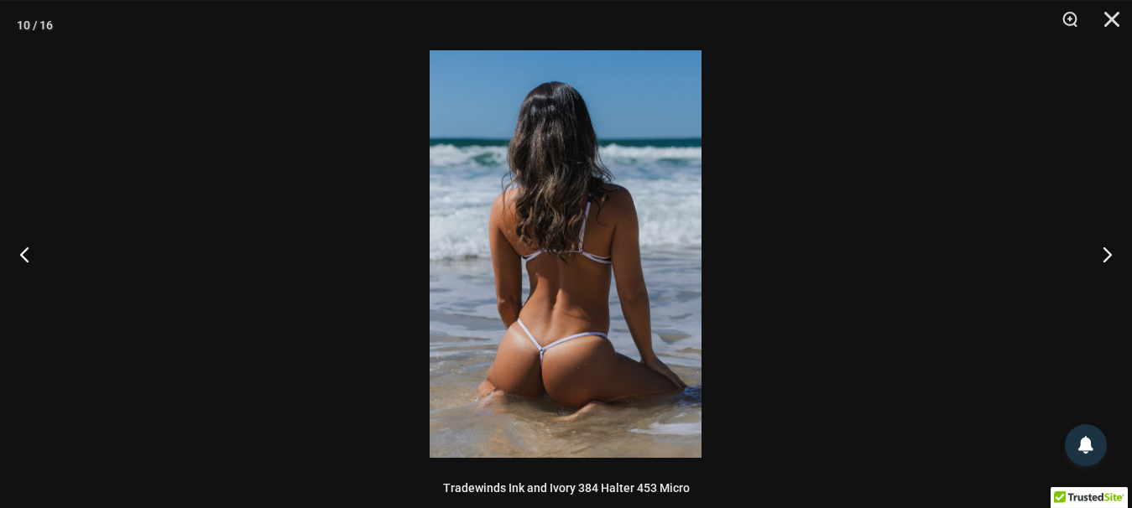
click at [594, 411] on img at bounding box center [566, 254] width 272 height 408
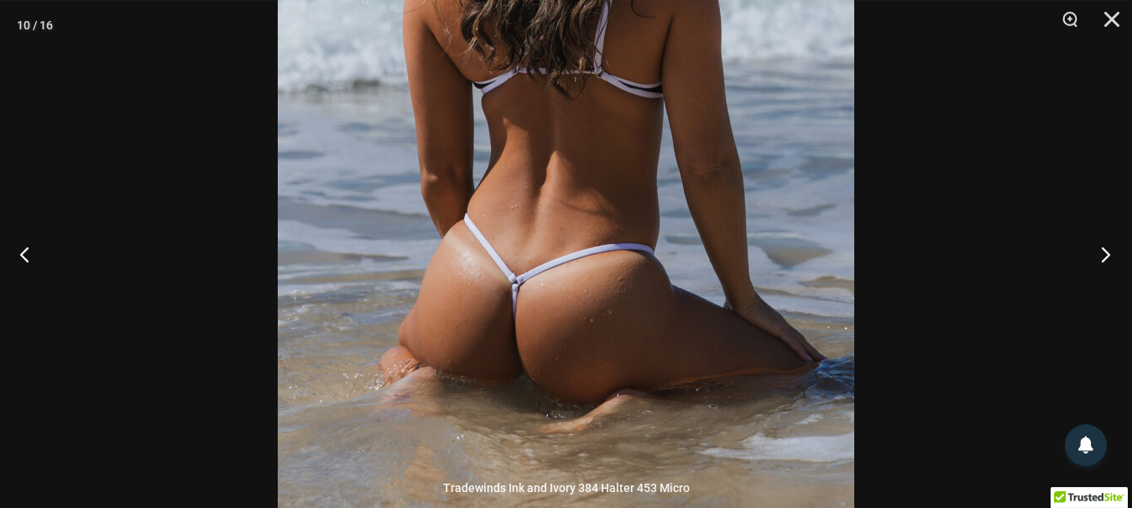
click at [1105, 259] on button "Next" at bounding box center [1100, 254] width 63 height 84
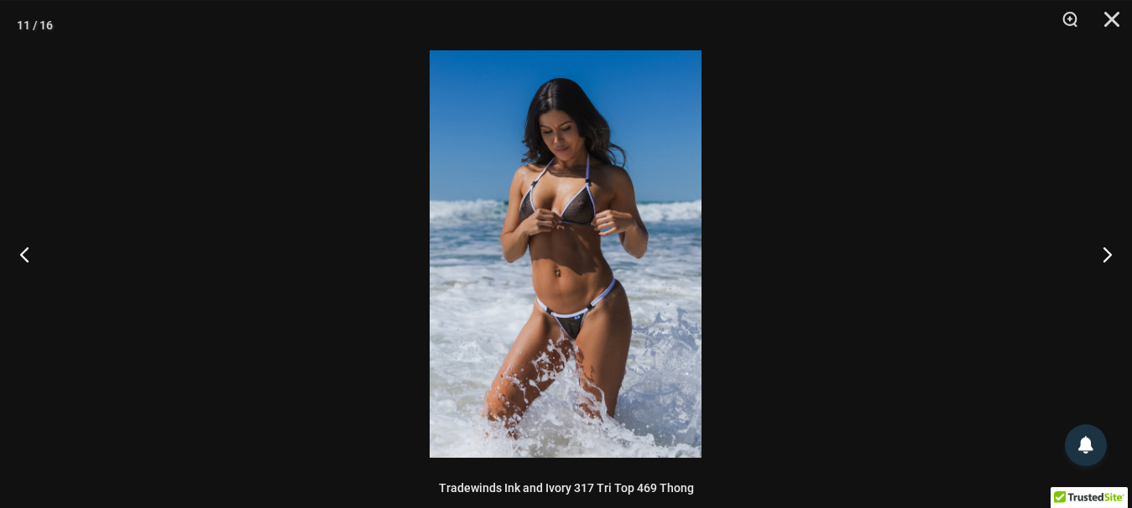
click at [565, 279] on img at bounding box center [566, 254] width 272 height 408
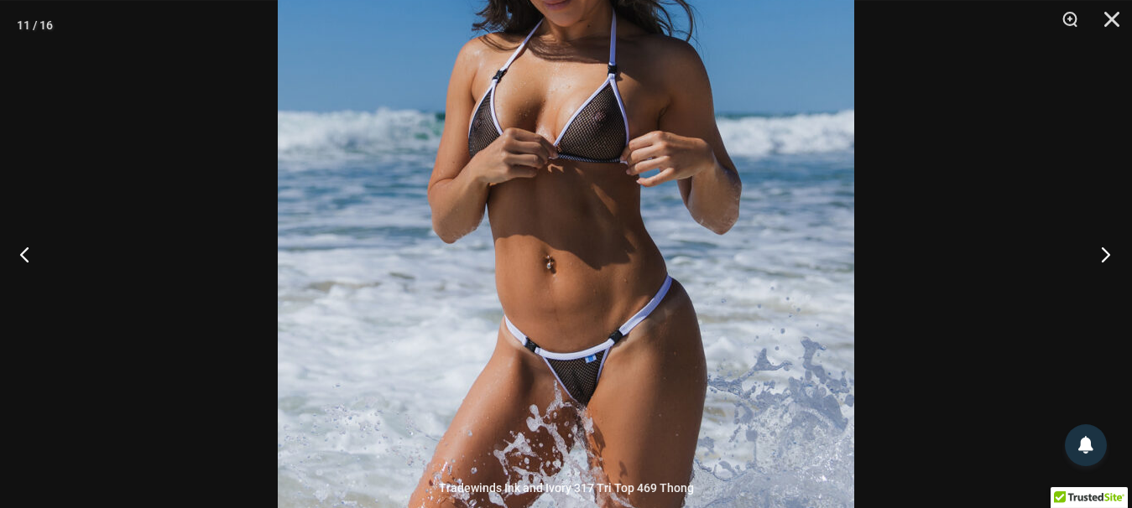
click at [1107, 248] on button "Next" at bounding box center [1100, 254] width 63 height 84
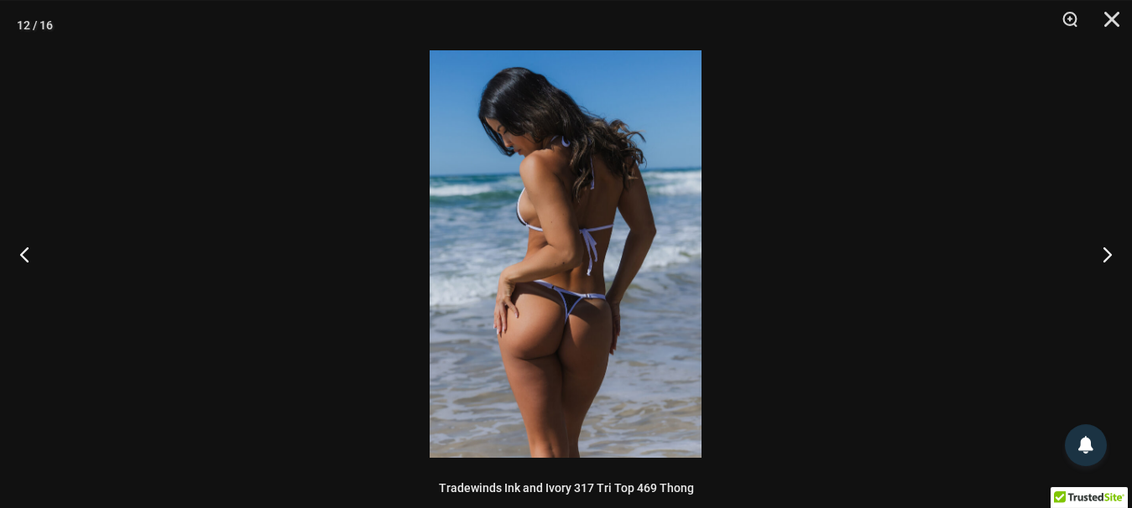
click at [540, 364] on img at bounding box center [566, 254] width 272 height 408
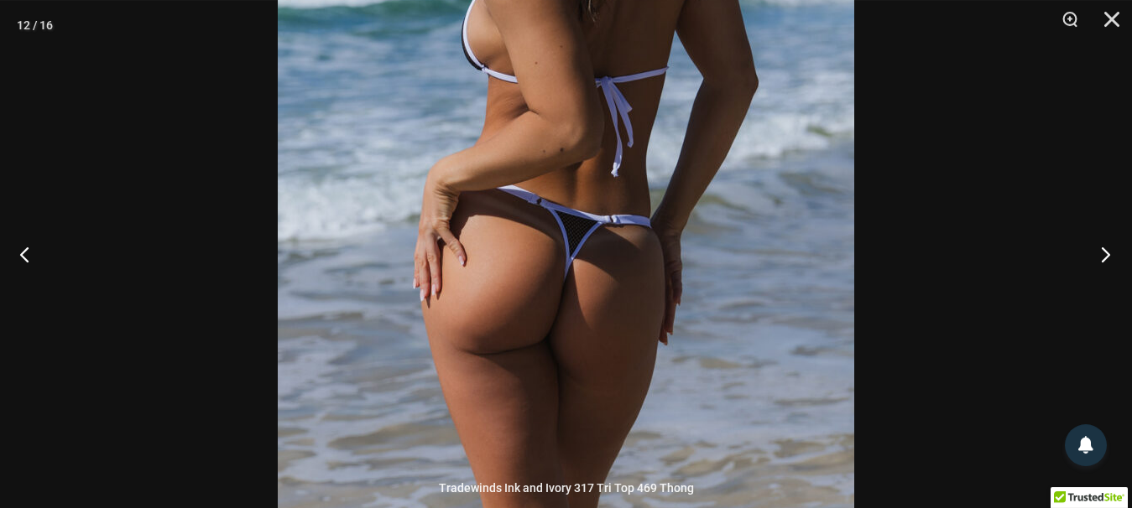
click at [1095, 253] on button "Next" at bounding box center [1100, 254] width 63 height 84
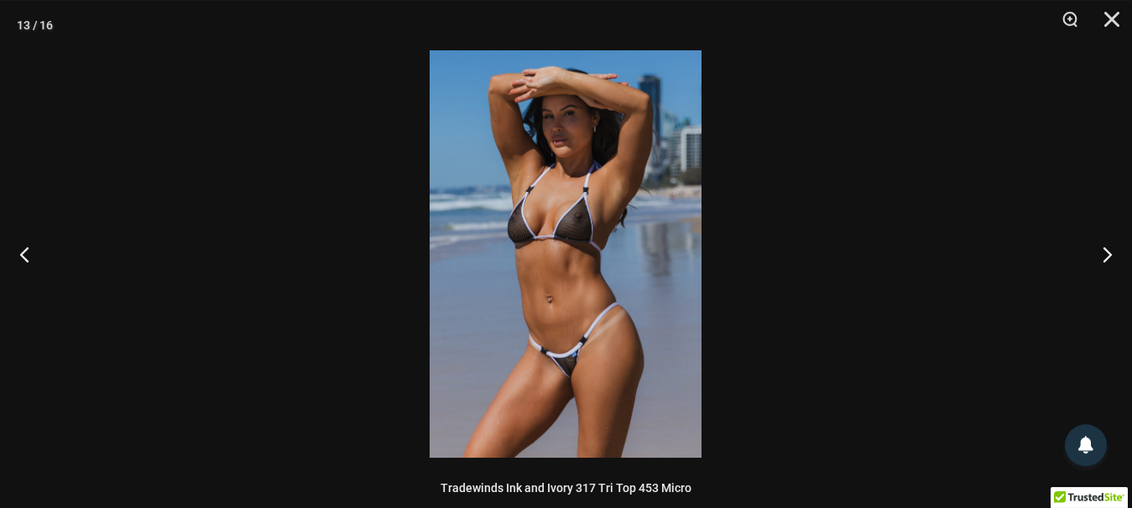
click at [447, 346] on img at bounding box center [566, 254] width 272 height 408
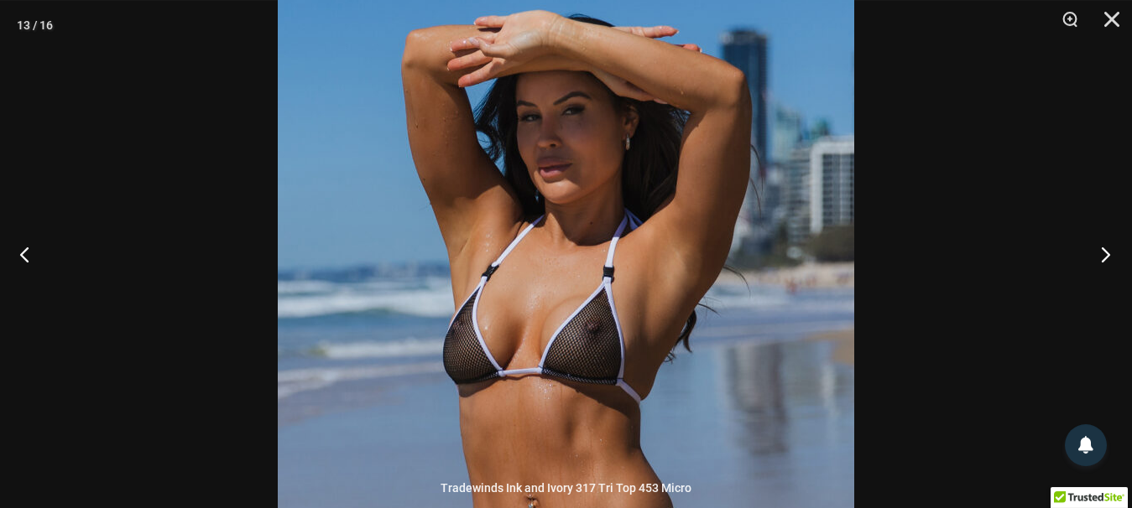
click at [1102, 255] on button "Next" at bounding box center [1100, 254] width 63 height 84
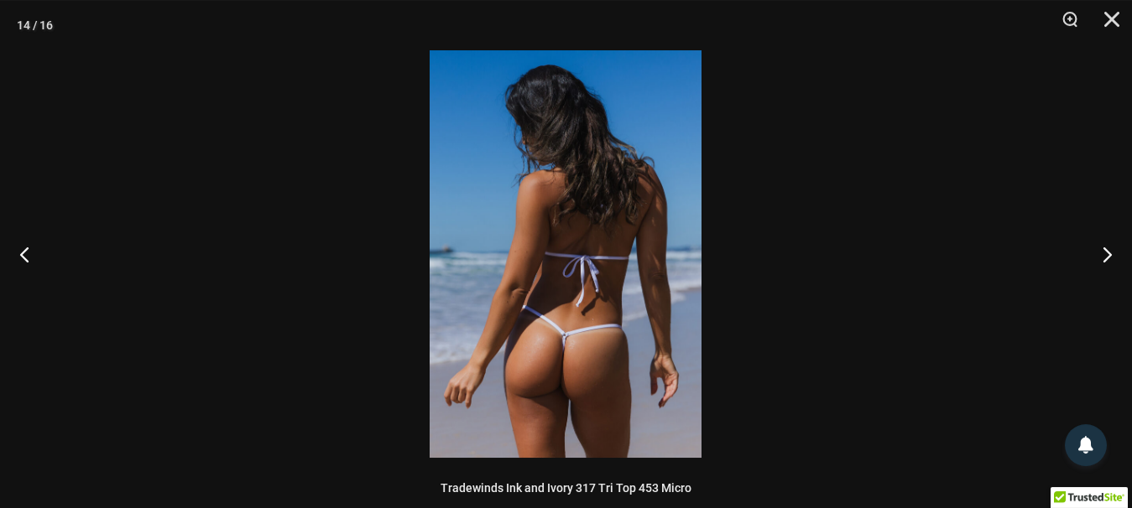
click at [566, 388] on img at bounding box center [566, 254] width 272 height 408
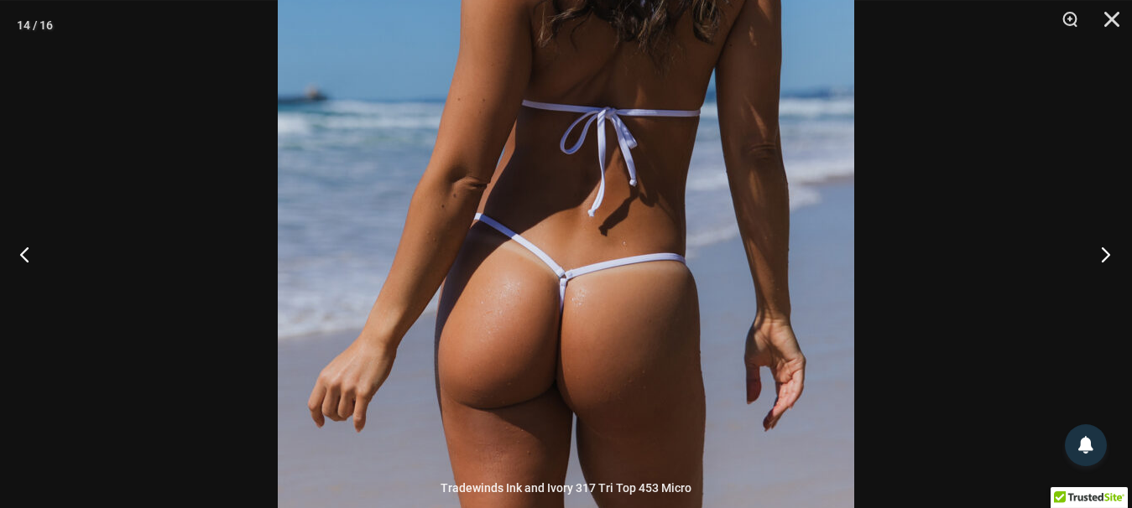
click at [1108, 252] on button "Next" at bounding box center [1100, 254] width 63 height 84
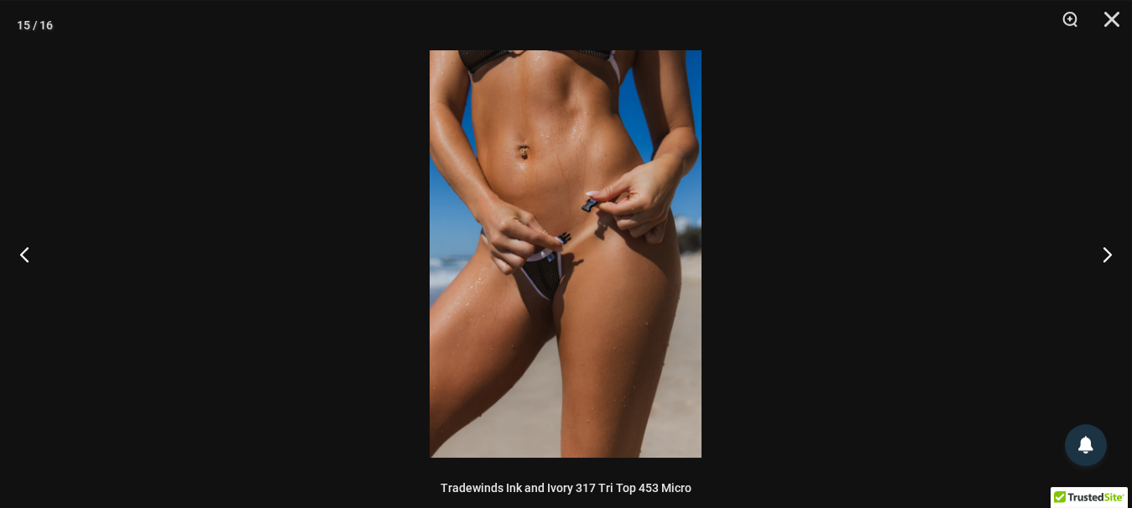
click at [685, 226] on img at bounding box center [566, 254] width 272 height 408
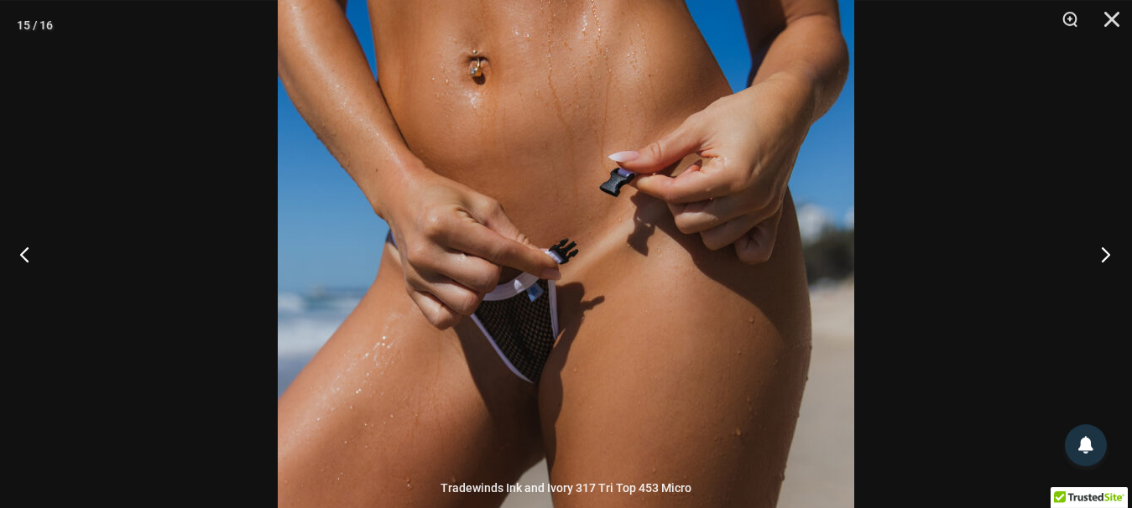
click at [1096, 246] on button "Next" at bounding box center [1100, 254] width 63 height 84
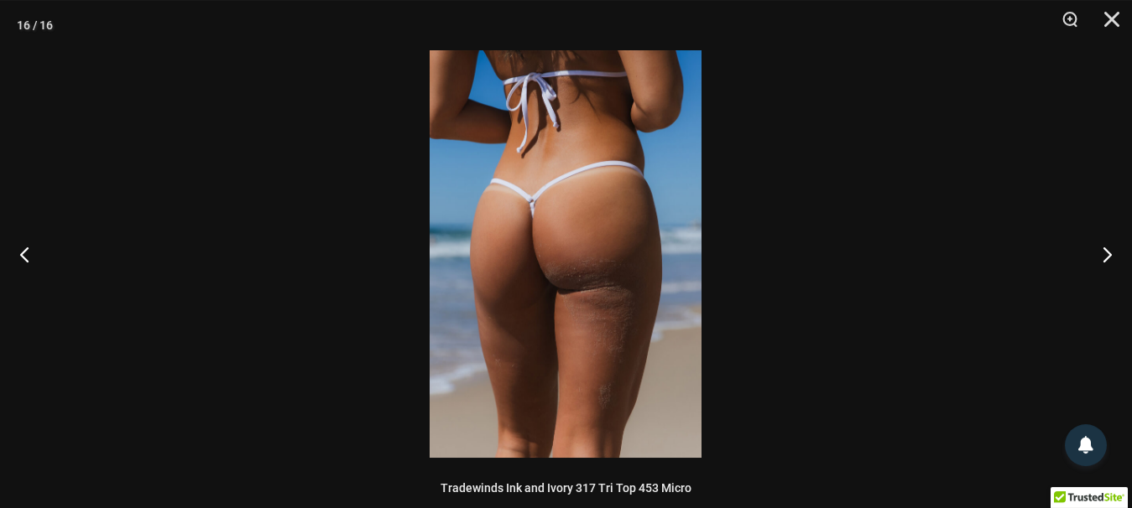
click at [629, 207] on img at bounding box center [566, 254] width 272 height 408
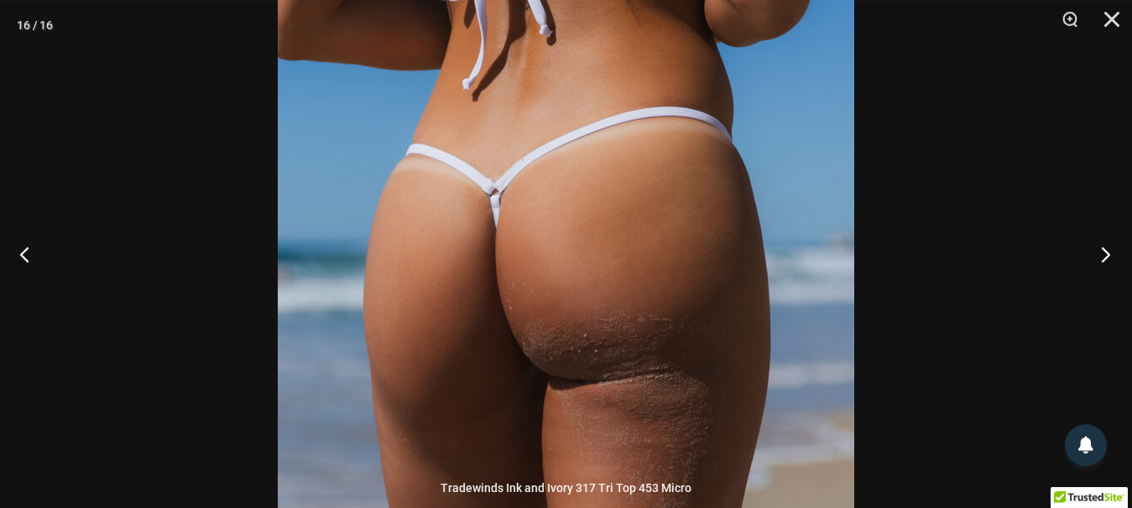
click at [1099, 248] on button "Next" at bounding box center [1100, 254] width 63 height 84
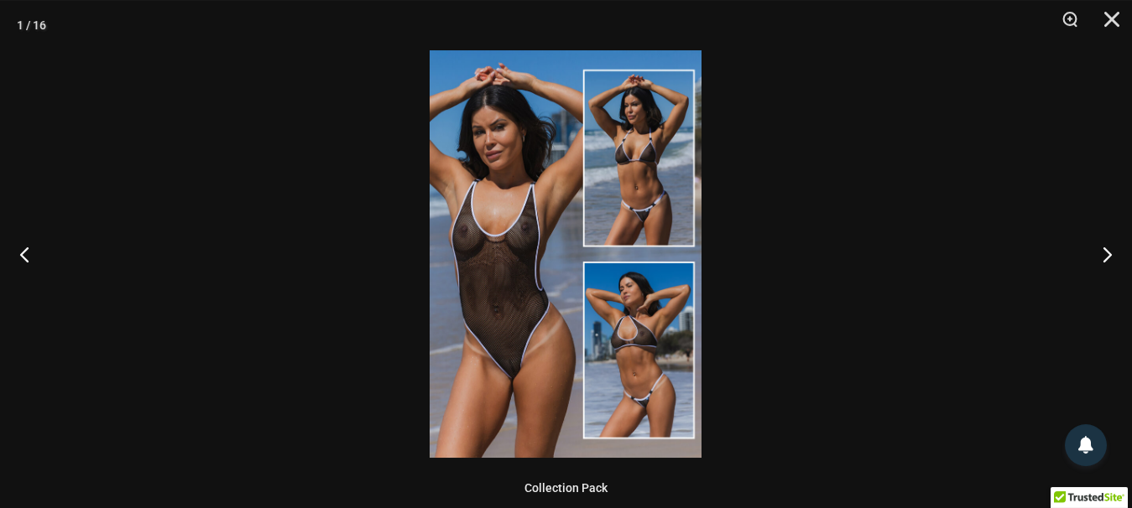
click at [496, 316] on img at bounding box center [566, 254] width 272 height 408
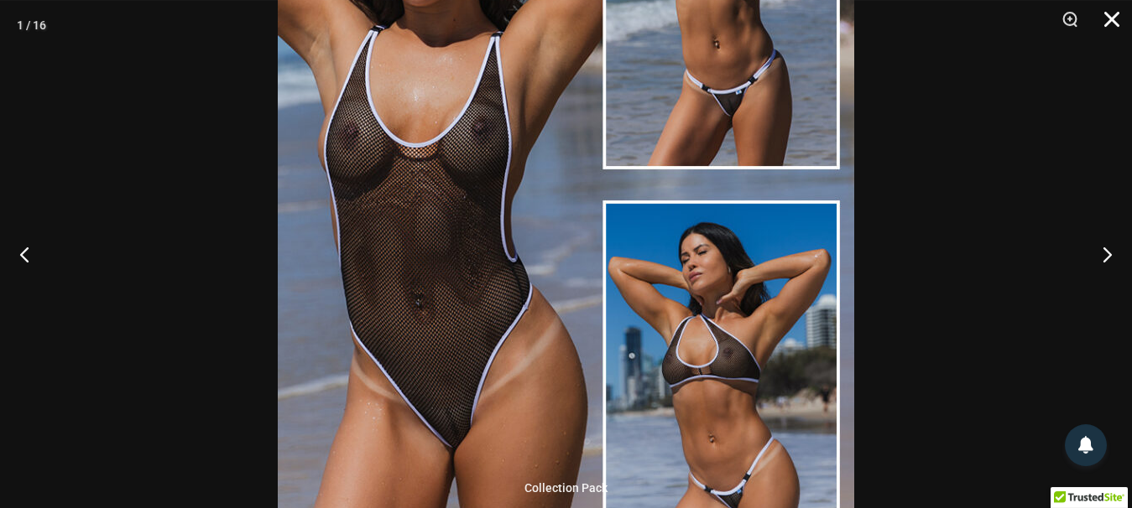
click at [1112, 18] on button "Close" at bounding box center [1106, 25] width 42 height 50
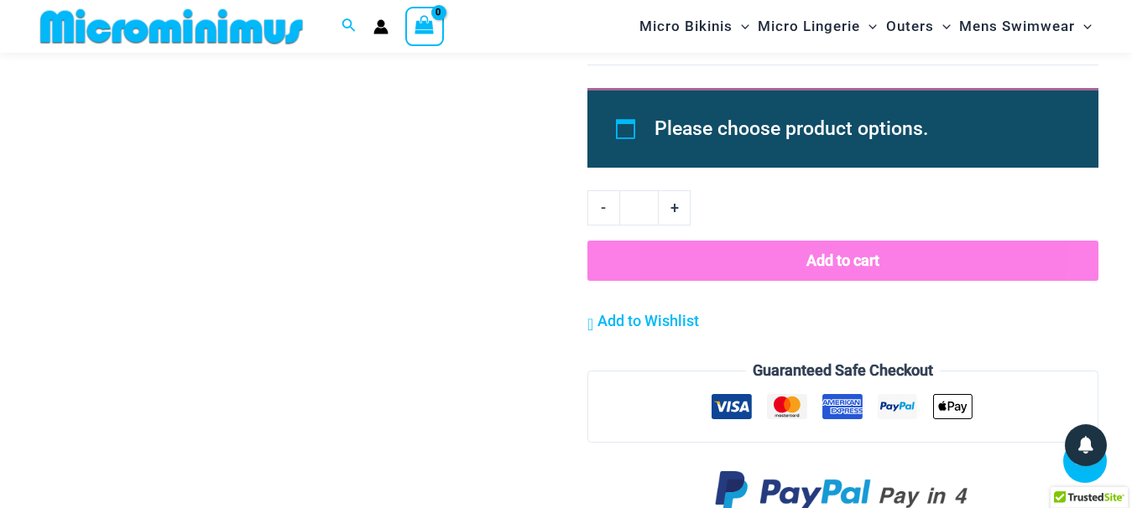
scroll to position [2262, 0]
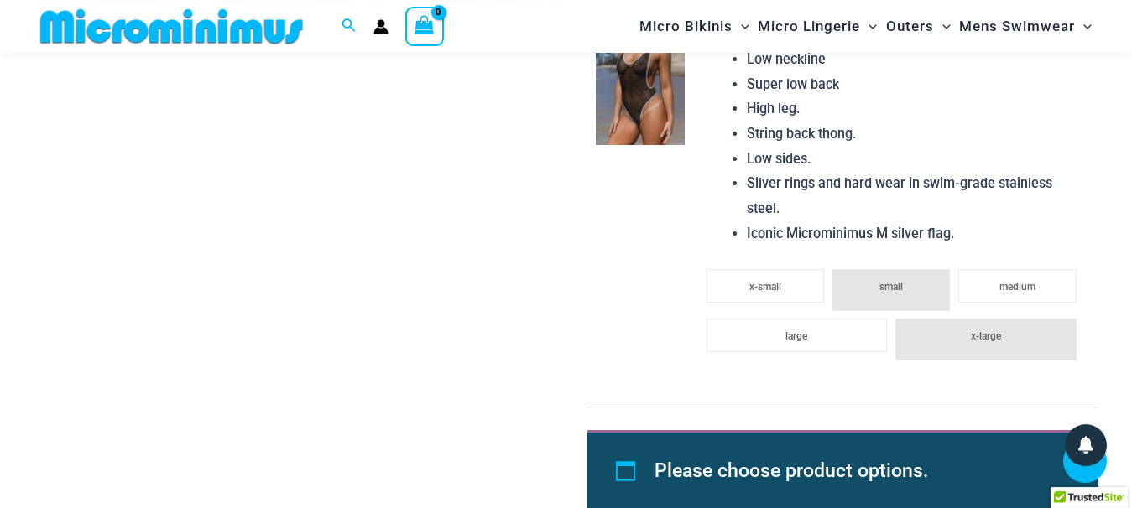
click at [644, 129] on img at bounding box center [640, 79] width 89 height 133
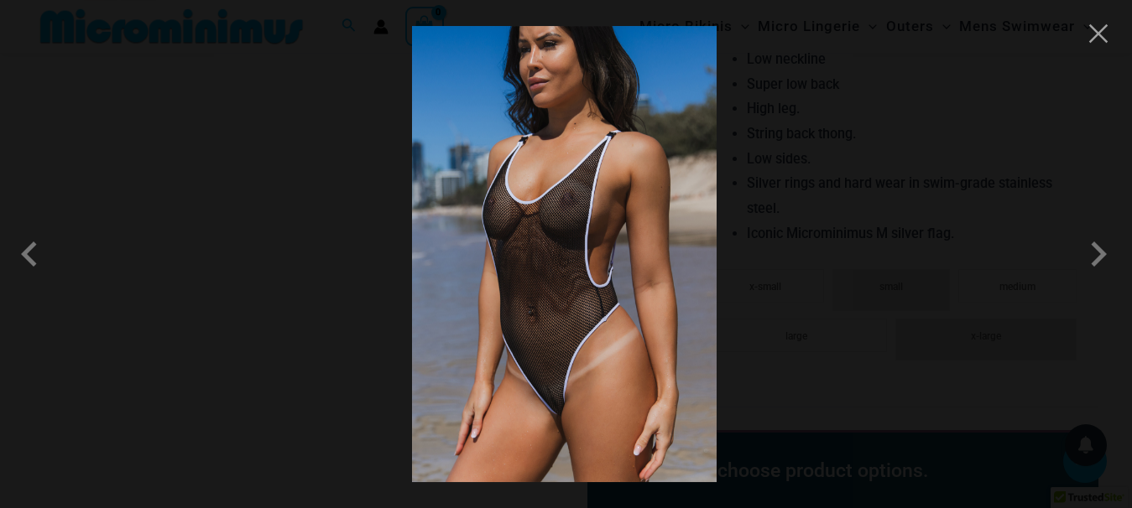
click at [584, 360] on img at bounding box center [564, 254] width 305 height 456
click at [584, 362] on img at bounding box center [564, 254] width 305 height 456
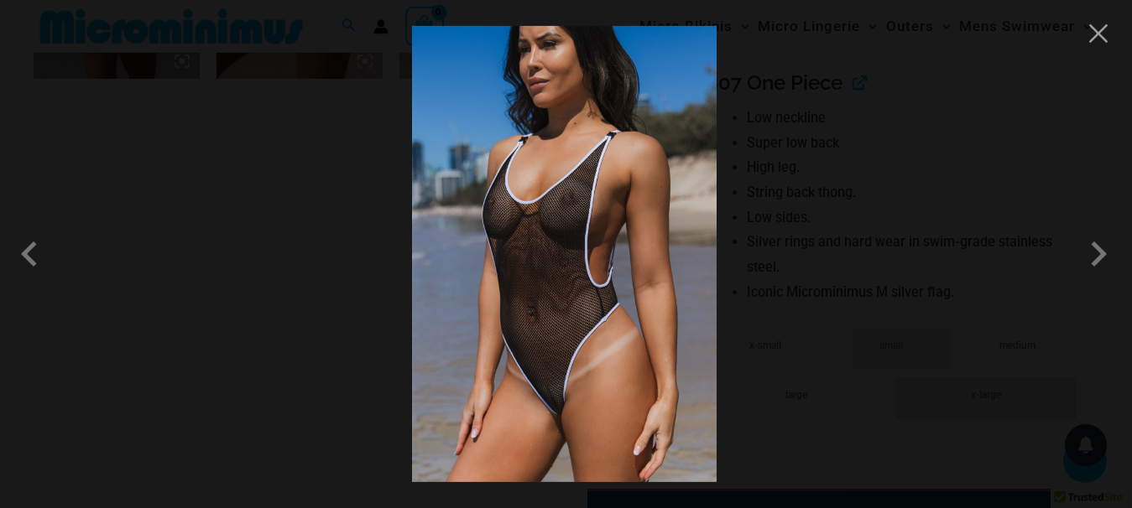
scroll to position [2091, 0]
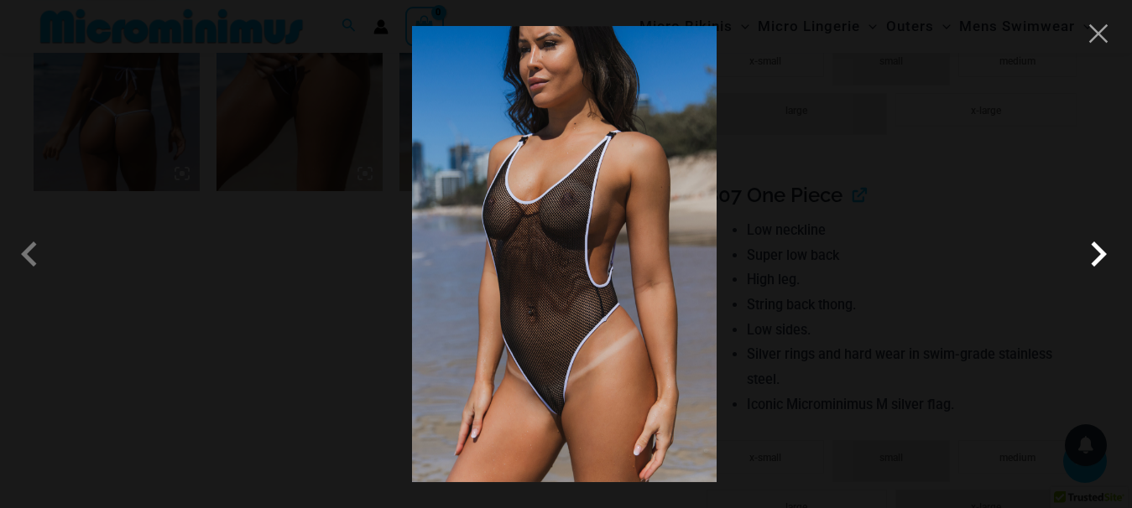
click at [1092, 256] on span at bounding box center [1098, 254] width 50 height 50
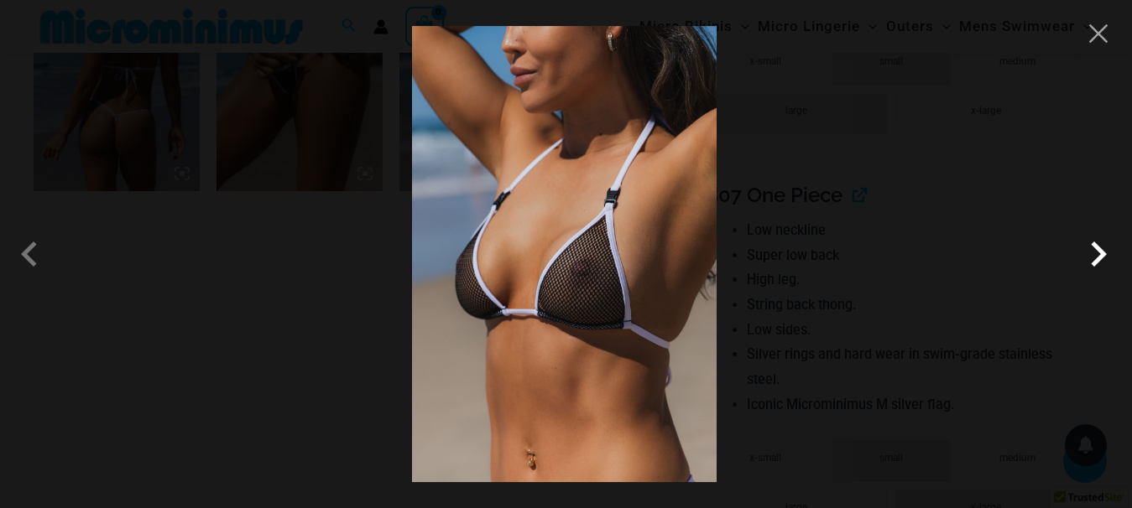
click at [1092, 258] on span at bounding box center [1098, 254] width 50 height 50
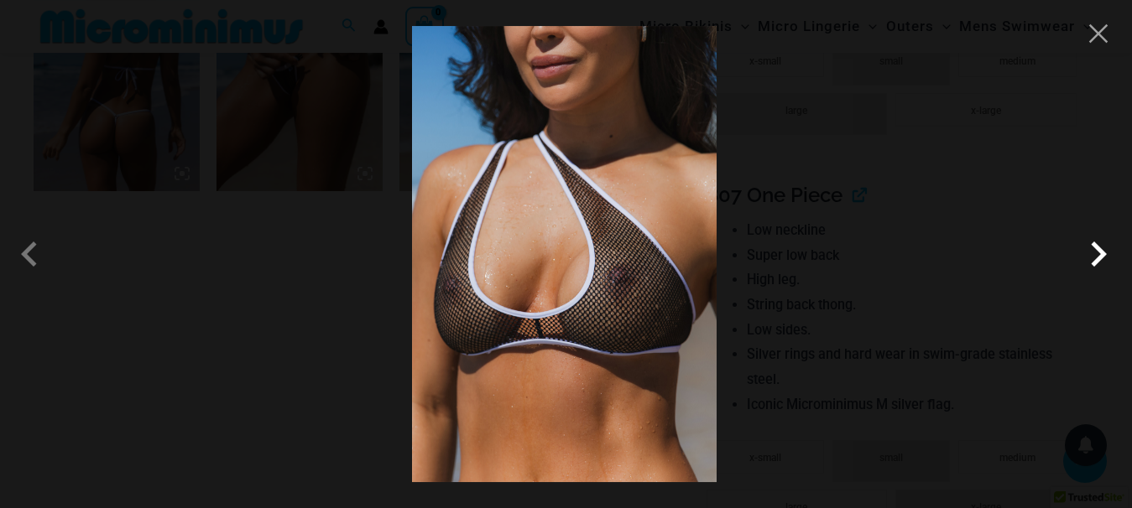
click at [1092, 257] on span at bounding box center [1098, 254] width 50 height 50
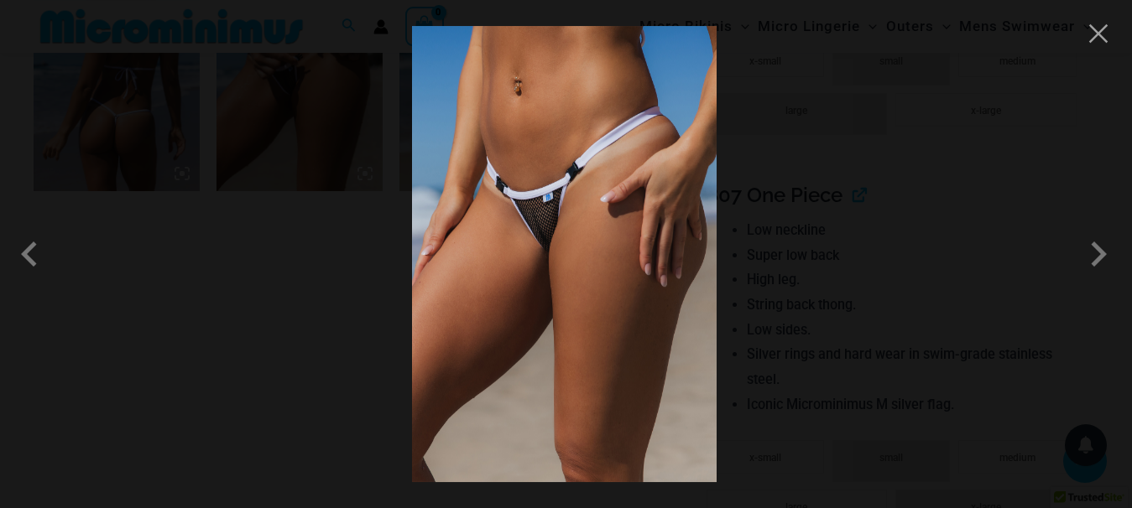
click at [565, 250] on img at bounding box center [564, 254] width 305 height 456
click at [565, 249] on img at bounding box center [564, 254] width 305 height 456
click at [871, 195] on div at bounding box center [566, 254] width 1132 height 508
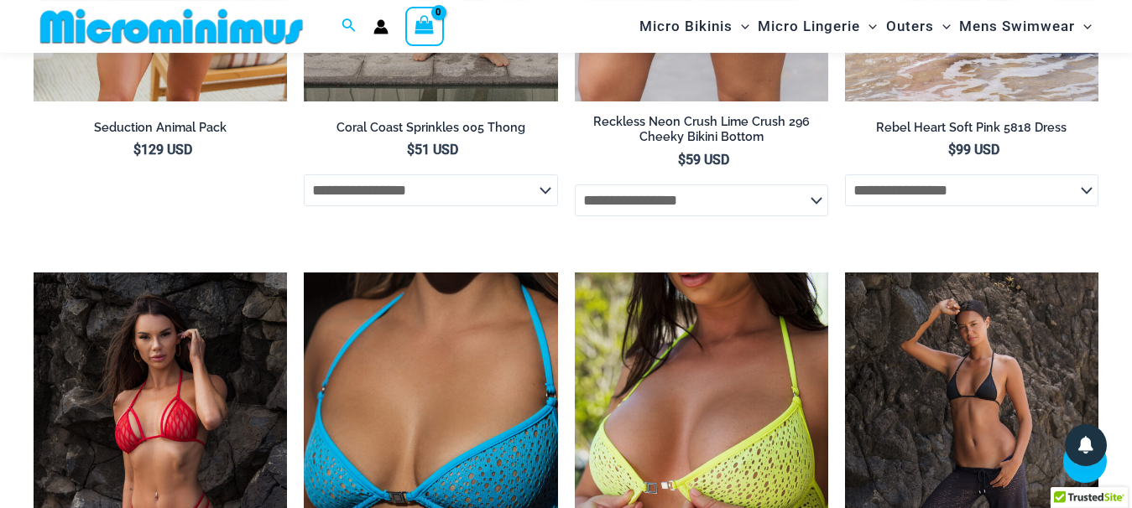
scroll to position [6370, 0]
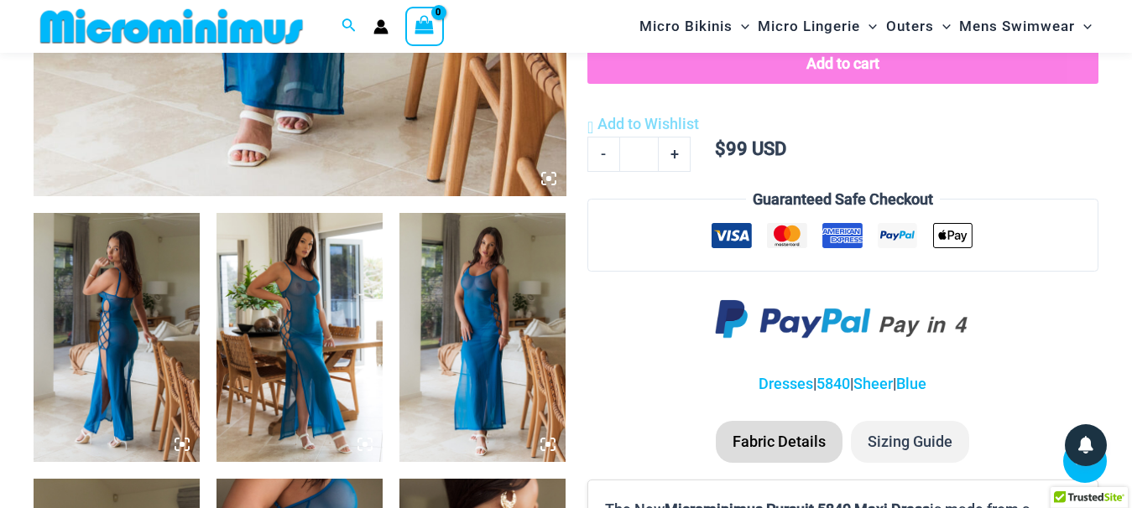
scroll to position [1012, 0]
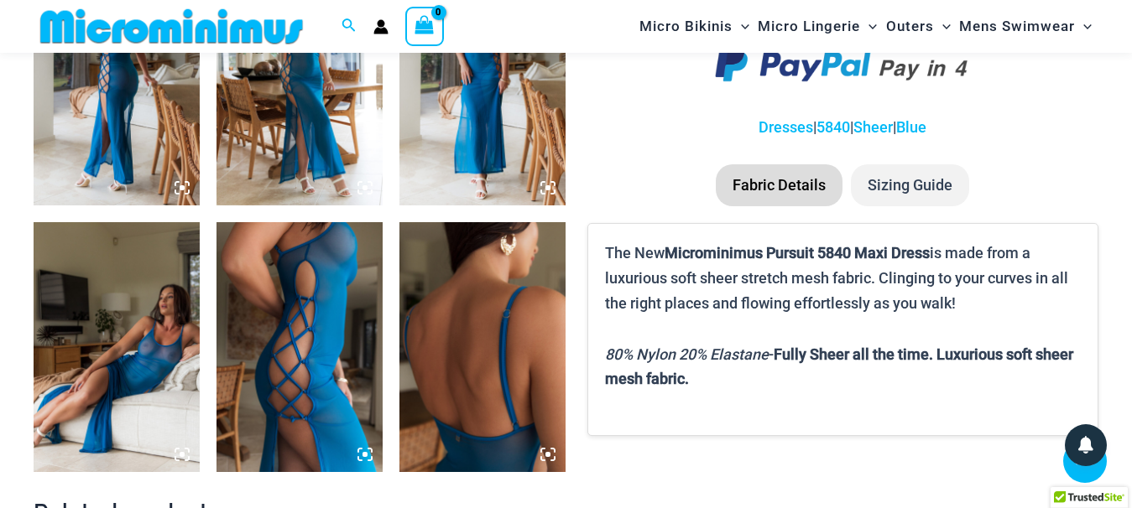
click at [347, 357] on img at bounding box center [299, 346] width 166 height 249
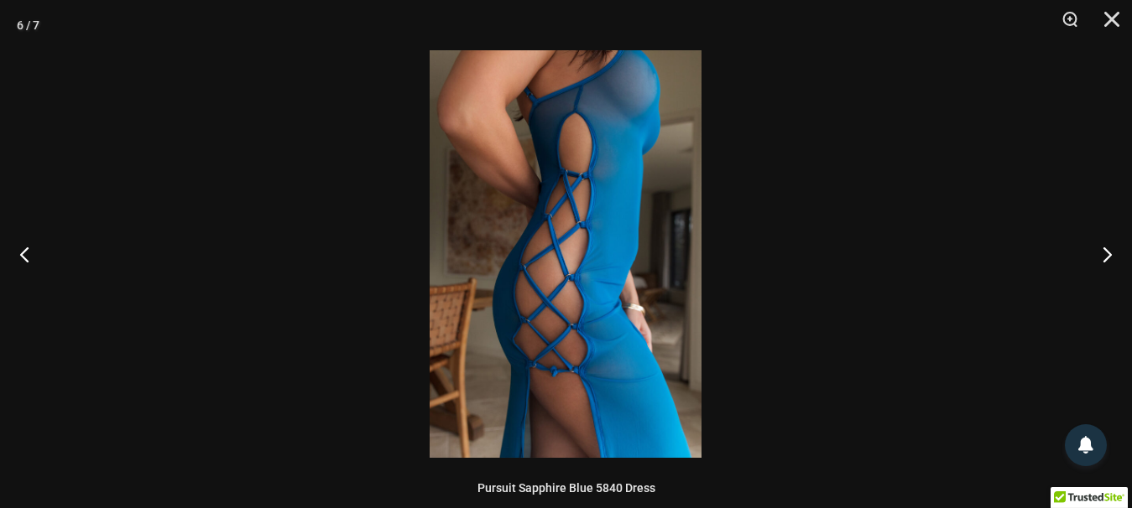
click at [580, 261] on img at bounding box center [566, 254] width 272 height 408
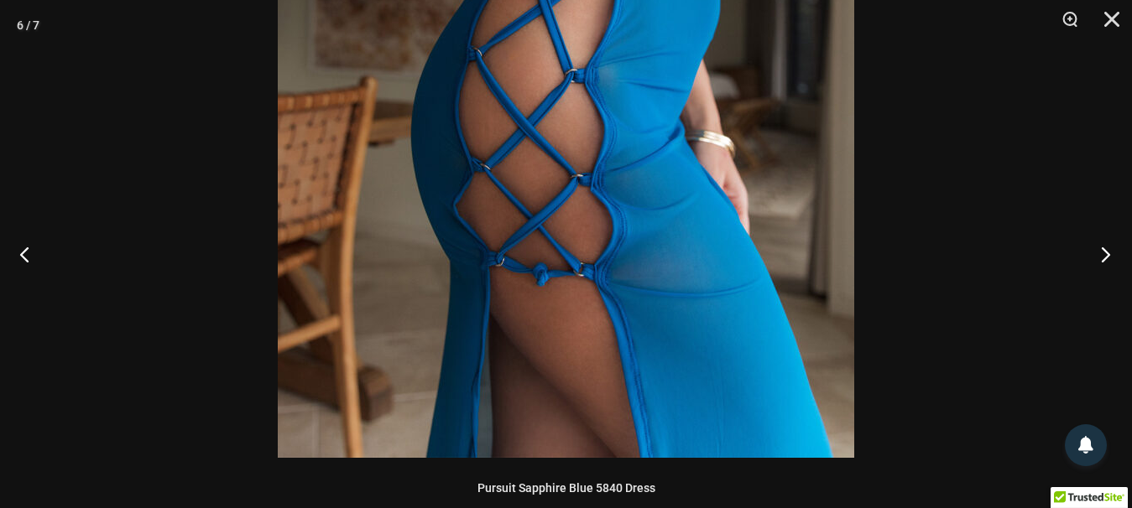
click at [1103, 250] on button "Next" at bounding box center [1100, 254] width 63 height 84
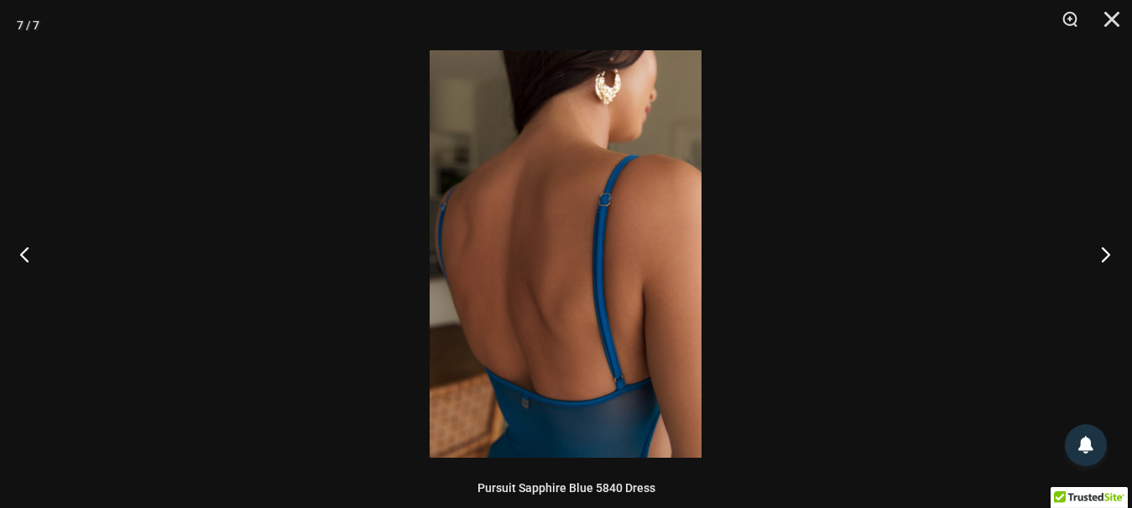
click at [1102, 250] on button "Next" at bounding box center [1100, 254] width 63 height 84
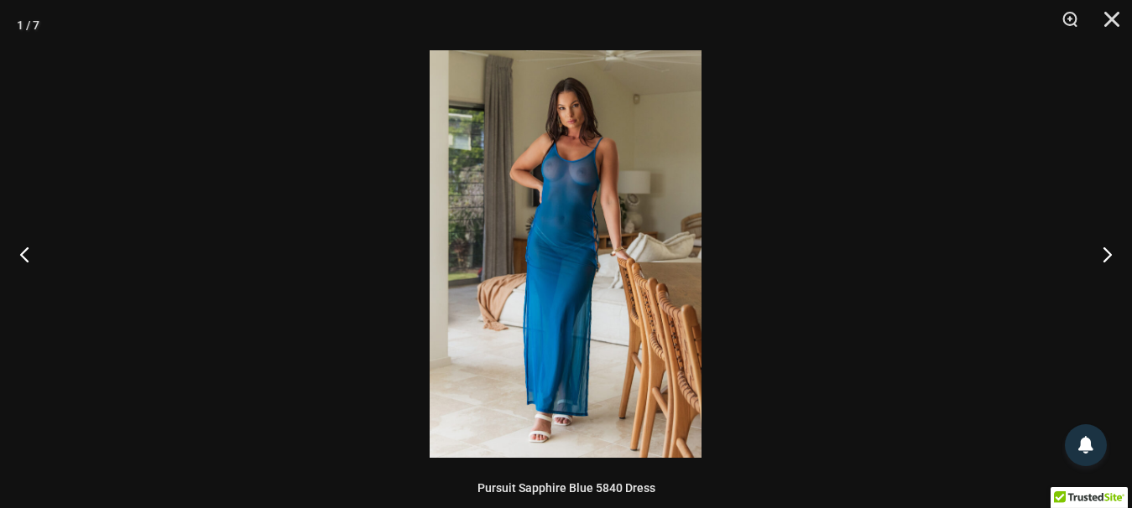
click at [493, 177] on img at bounding box center [566, 254] width 272 height 408
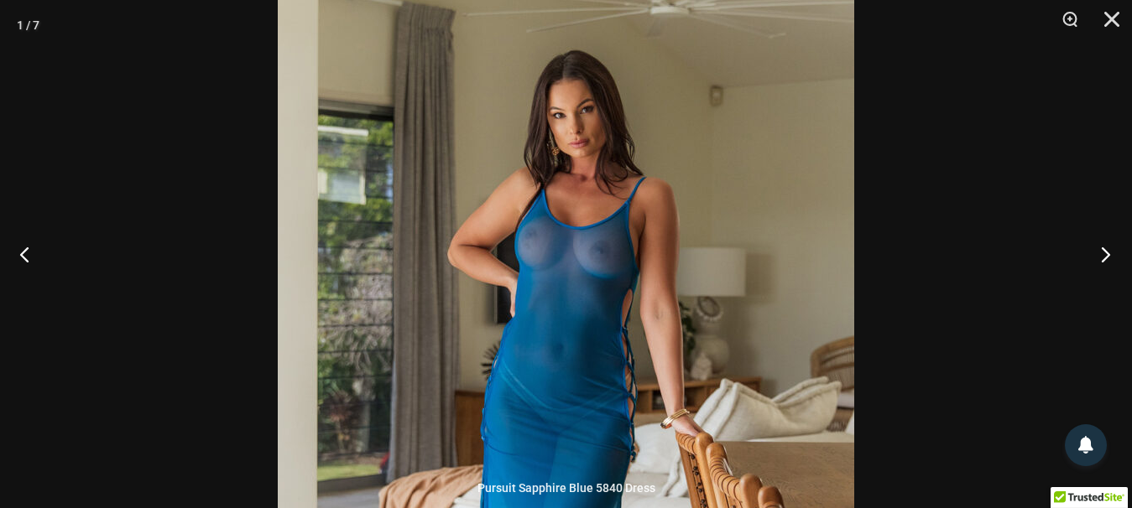
click at [1100, 254] on button "Next" at bounding box center [1100, 254] width 63 height 84
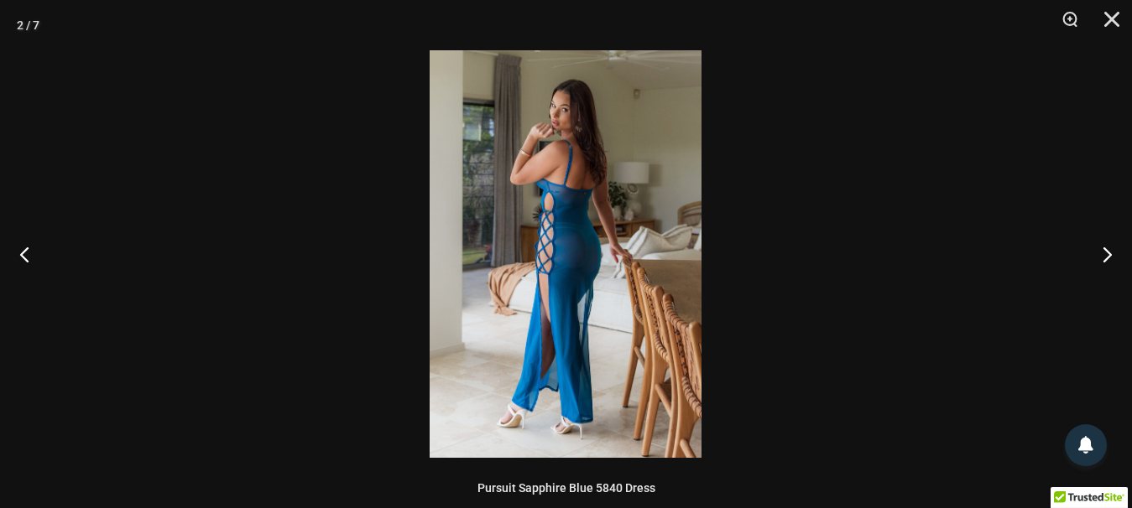
click at [586, 252] on img at bounding box center [566, 254] width 272 height 408
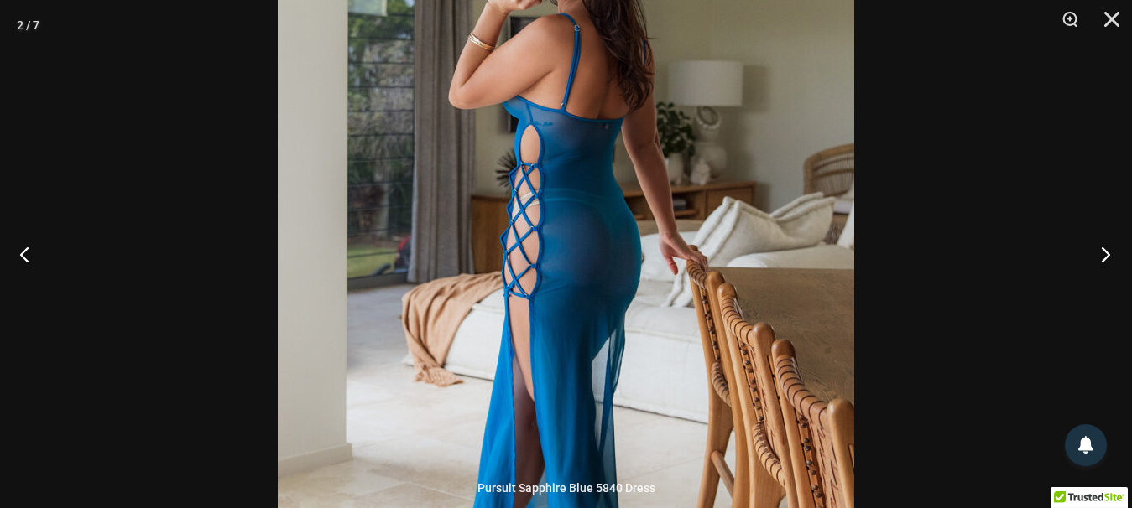
click at [1114, 249] on button "Next" at bounding box center [1100, 254] width 63 height 84
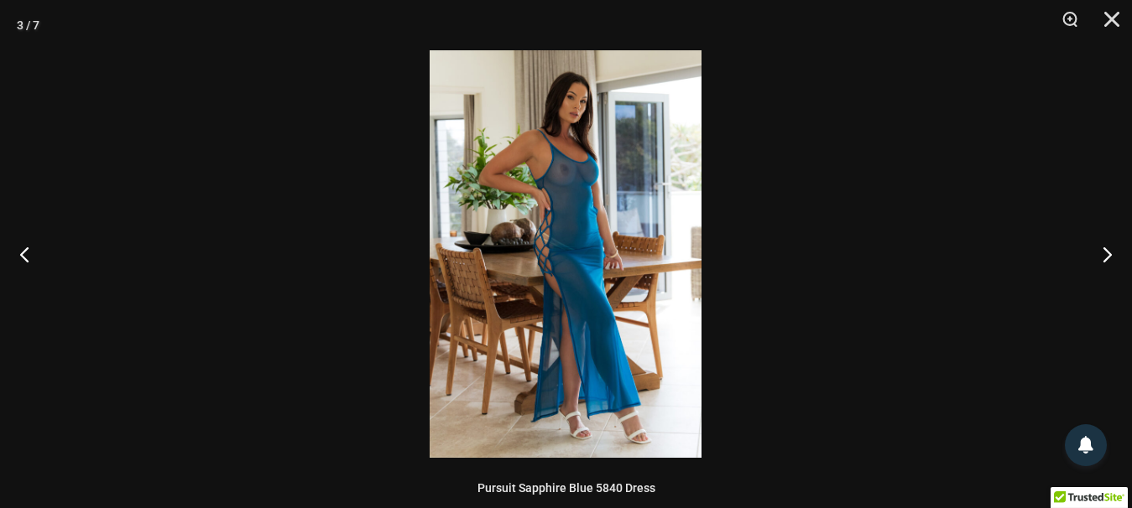
click at [593, 233] on img at bounding box center [566, 254] width 272 height 408
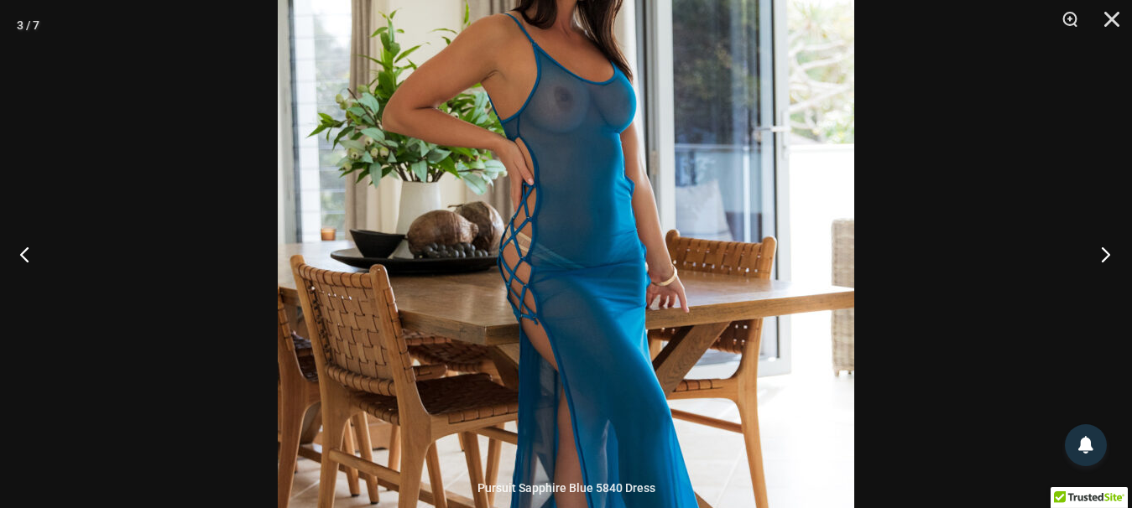
click at [1104, 253] on button "Next" at bounding box center [1100, 254] width 63 height 84
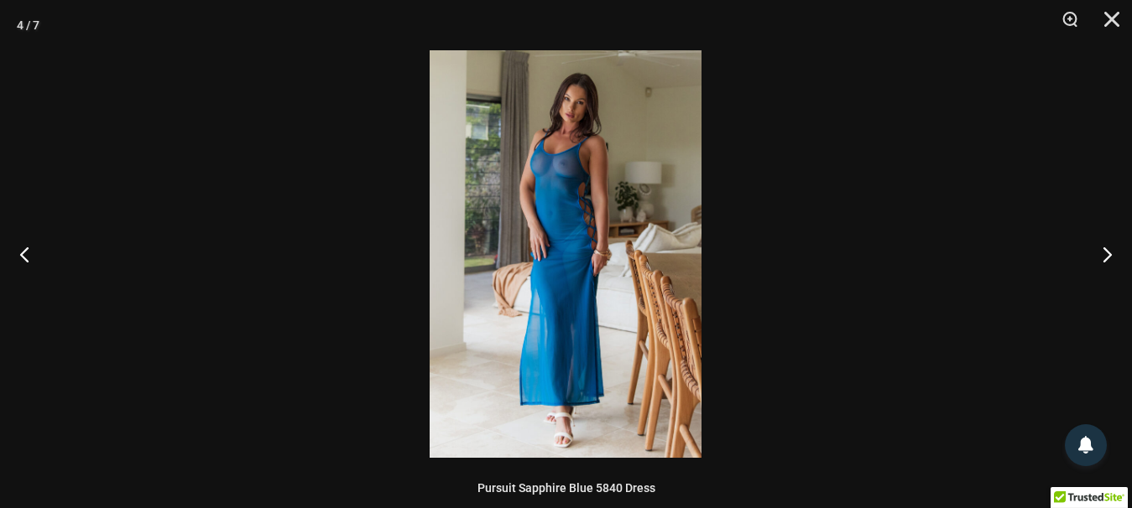
click at [534, 178] on img at bounding box center [566, 254] width 272 height 408
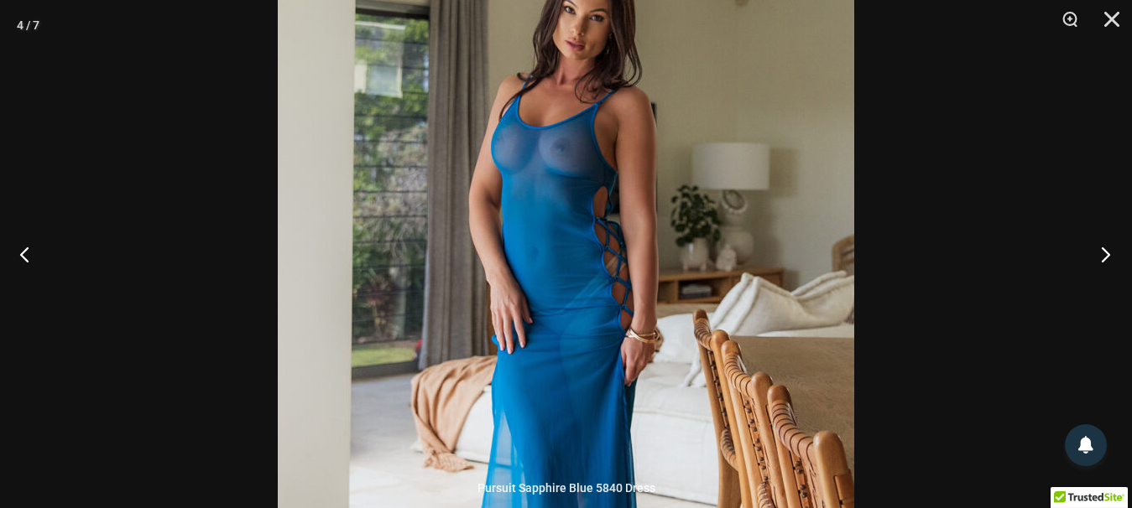
click at [1099, 248] on button "Next" at bounding box center [1100, 254] width 63 height 84
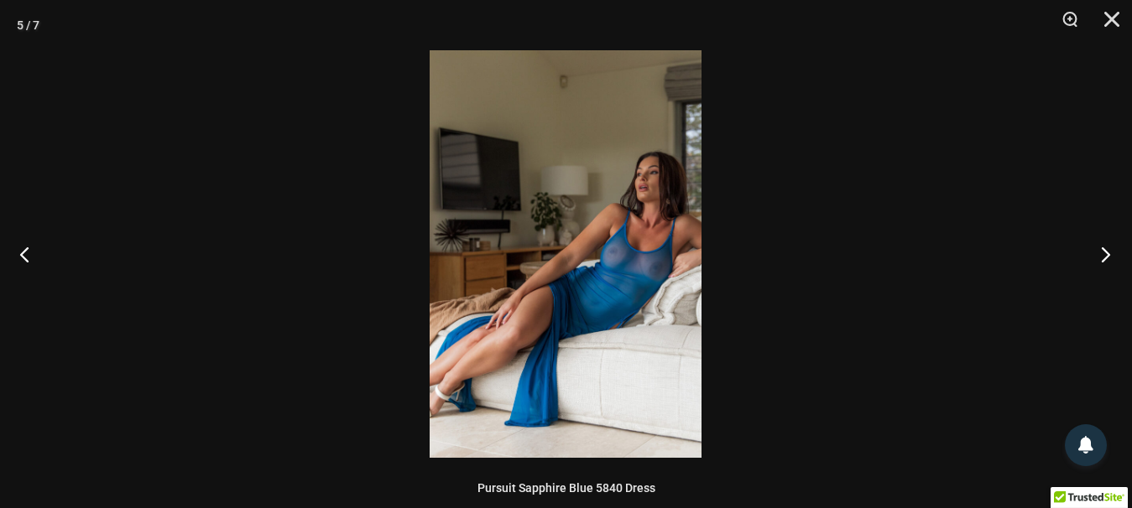
click at [1099, 246] on button "Next" at bounding box center [1100, 254] width 63 height 84
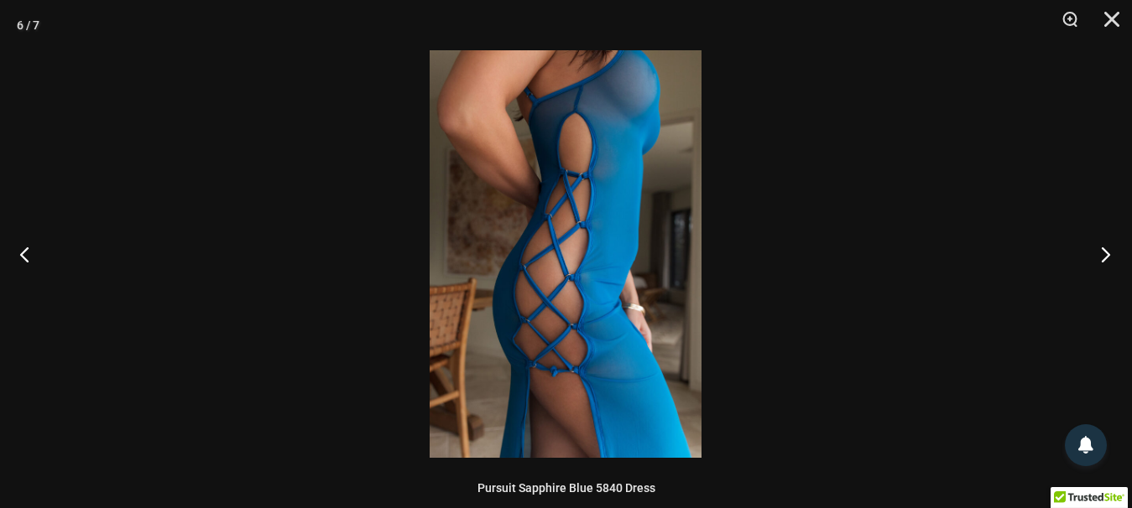
click at [1098, 259] on button "Next" at bounding box center [1100, 254] width 63 height 84
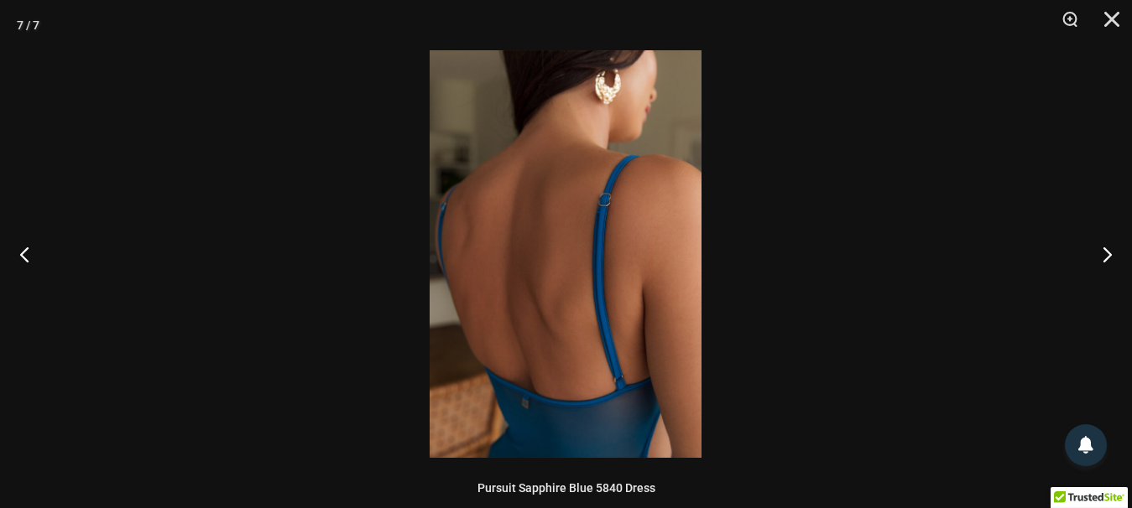
click at [1006, 206] on div at bounding box center [566, 254] width 1132 height 508
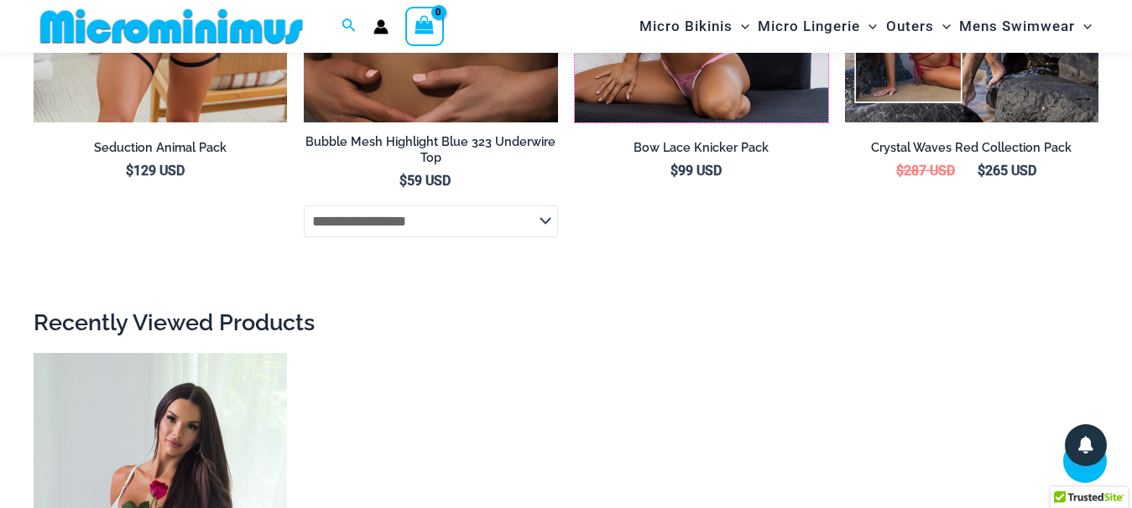
scroll to position [5034, 0]
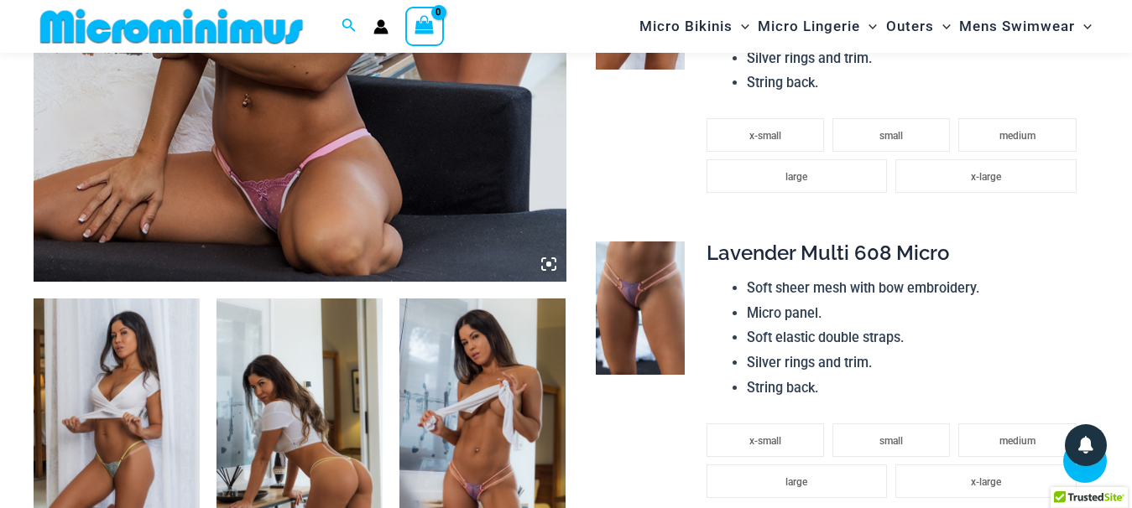
scroll to position [841, 0]
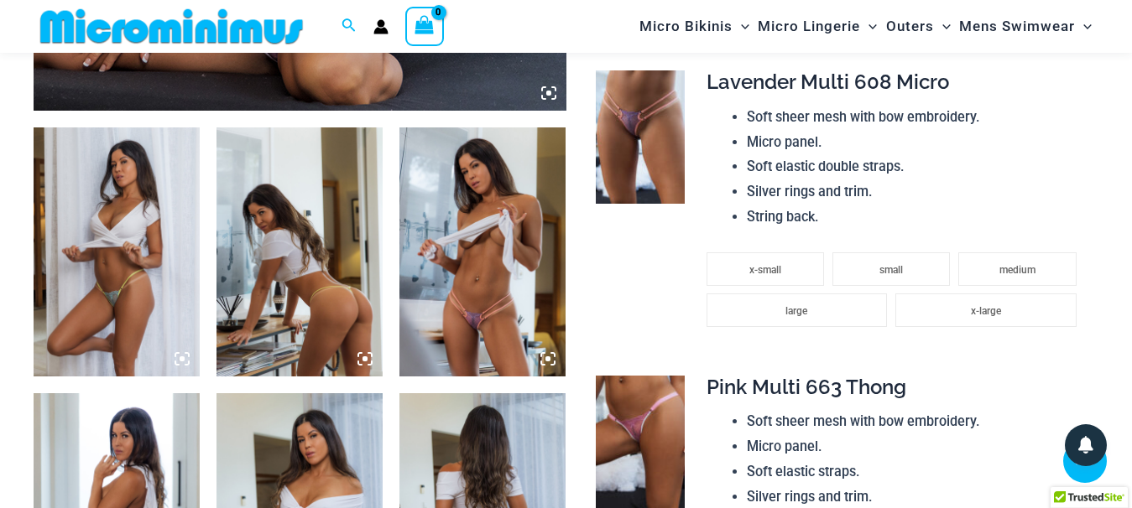
click at [139, 295] on img at bounding box center [117, 252] width 166 height 249
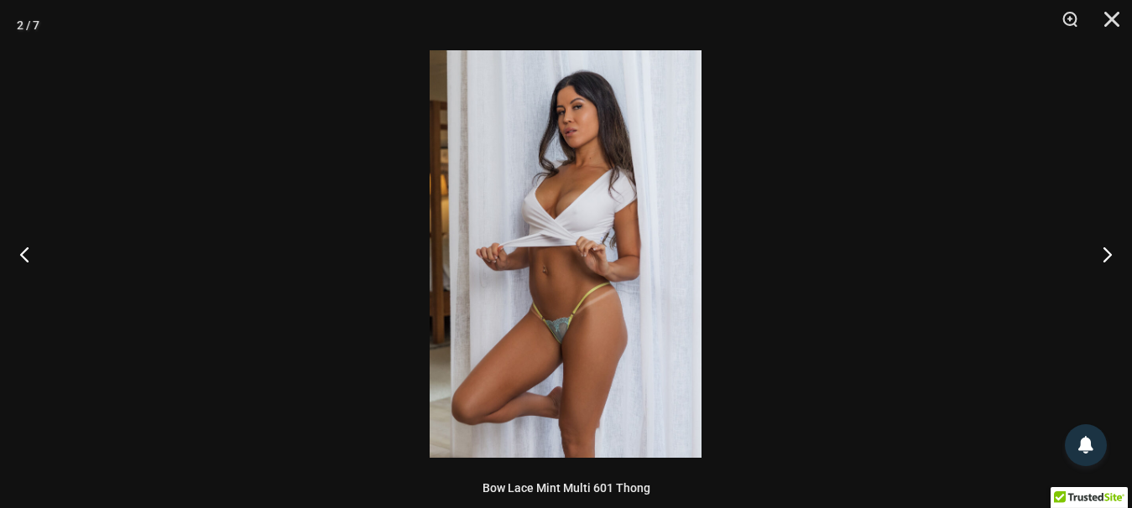
click at [581, 338] on img at bounding box center [566, 254] width 272 height 408
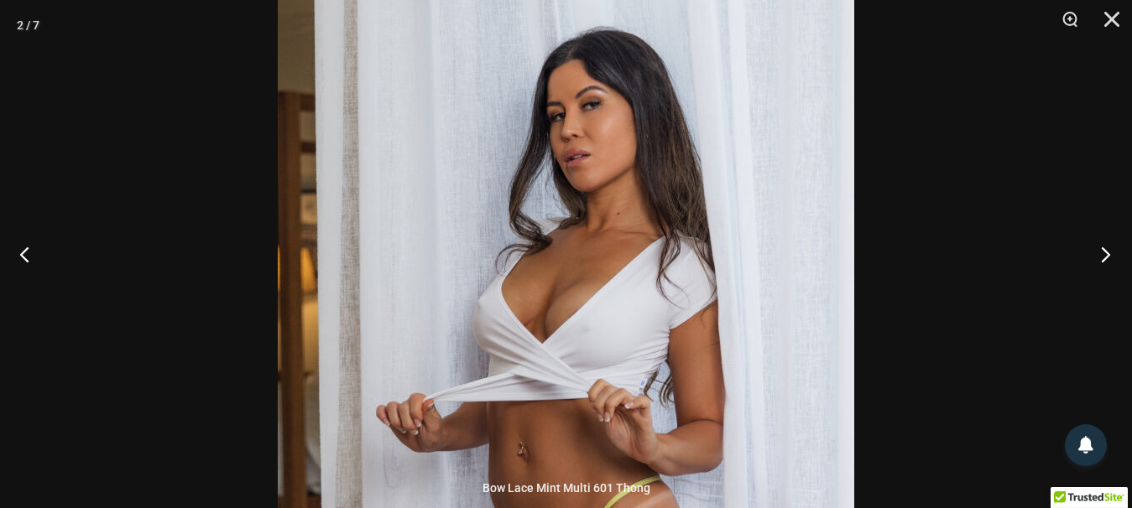
click at [1103, 257] on button "Next" at bounding box center [1100, 254] width 63 height 84
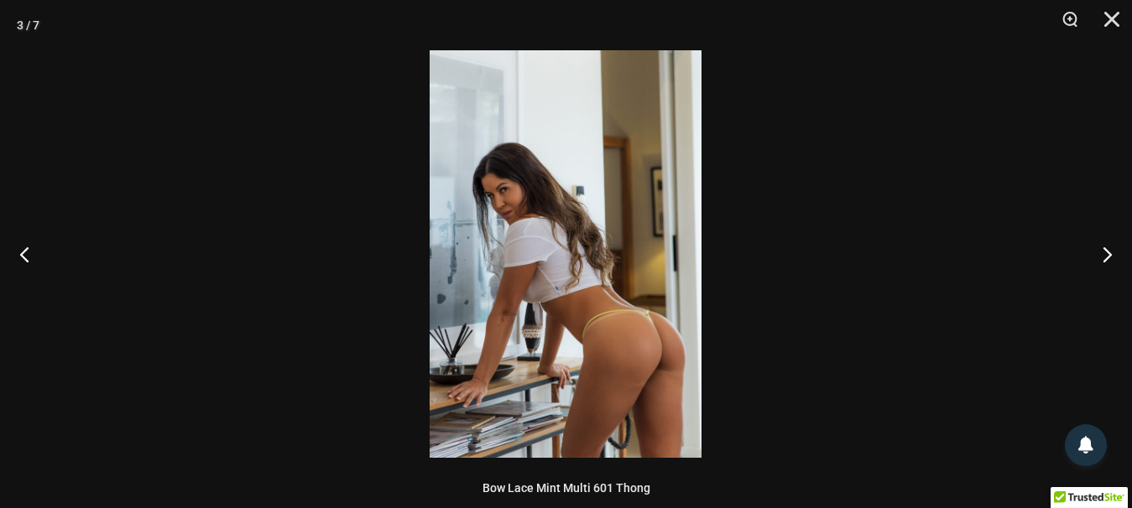
click at [665, 315] on img at bounding box center [566, 254] width 272 height 408
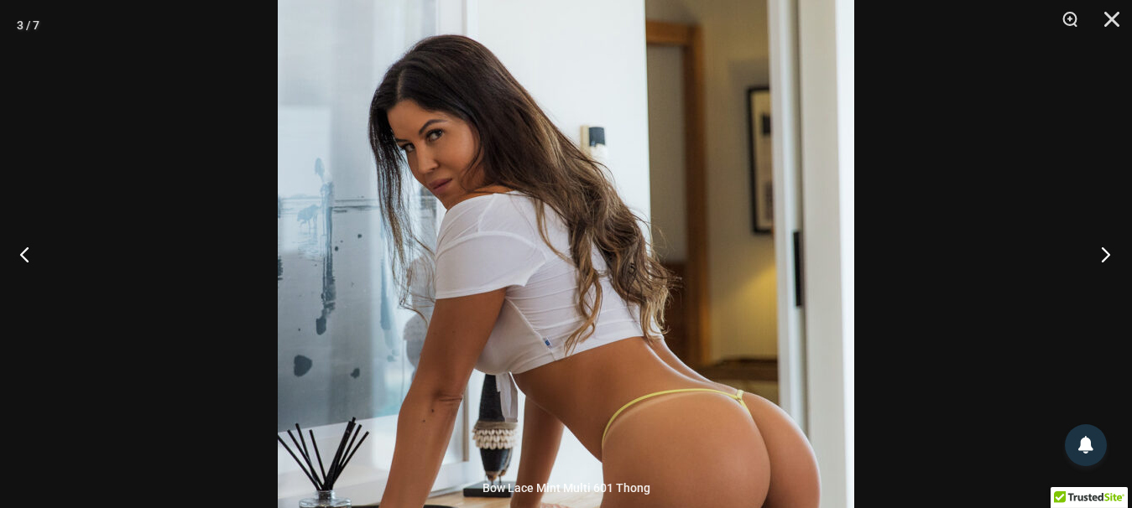
click at [1109, 252] on button "Next" at bounding box center [1100, 254] width 63 height 84
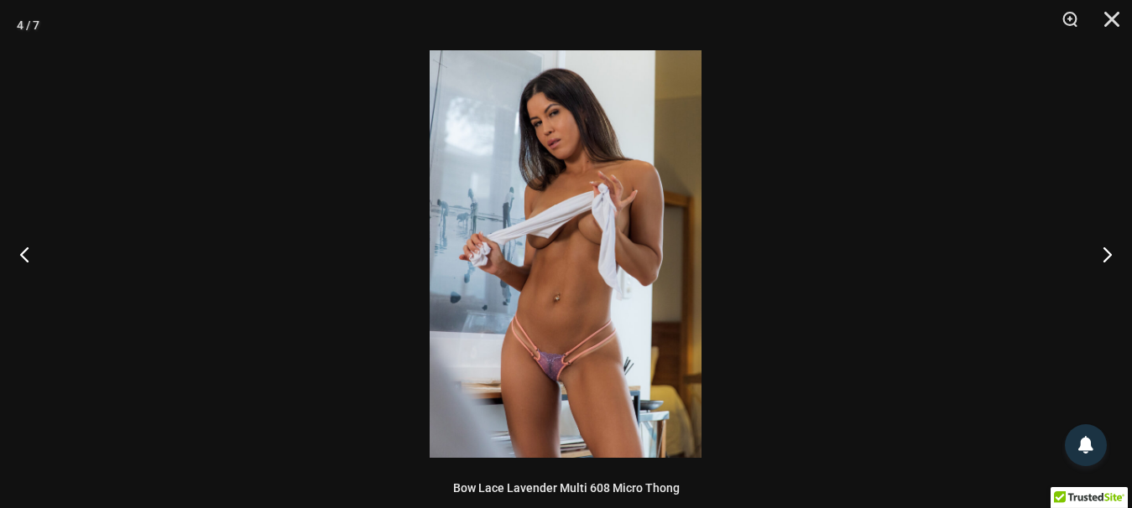
click at [579, 353] on img at bounding box center [566, 254] width 272 height 408
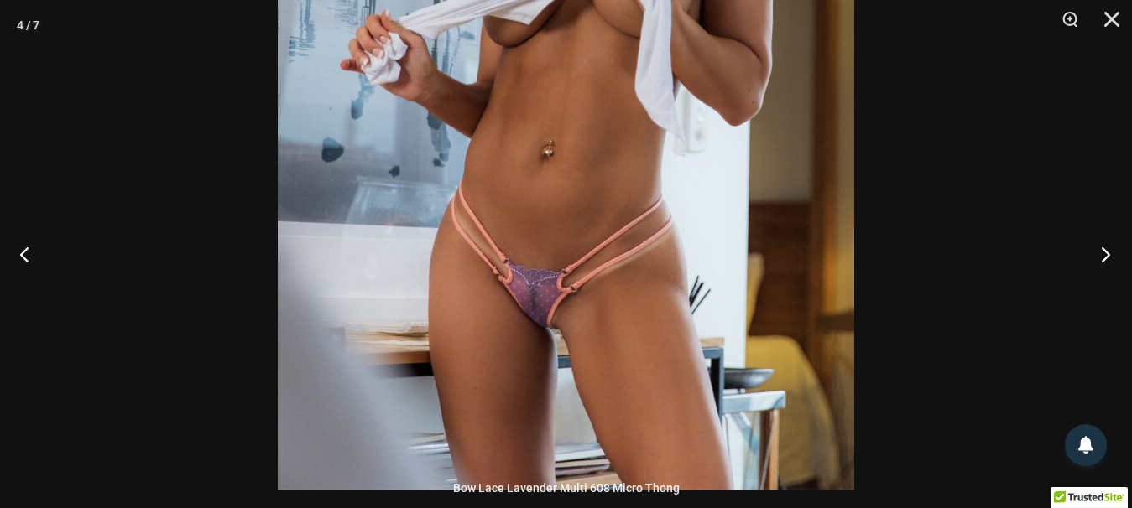
click at [1113, 255] on button "Next" at bounding box center [1100, 254] width 63 height 84
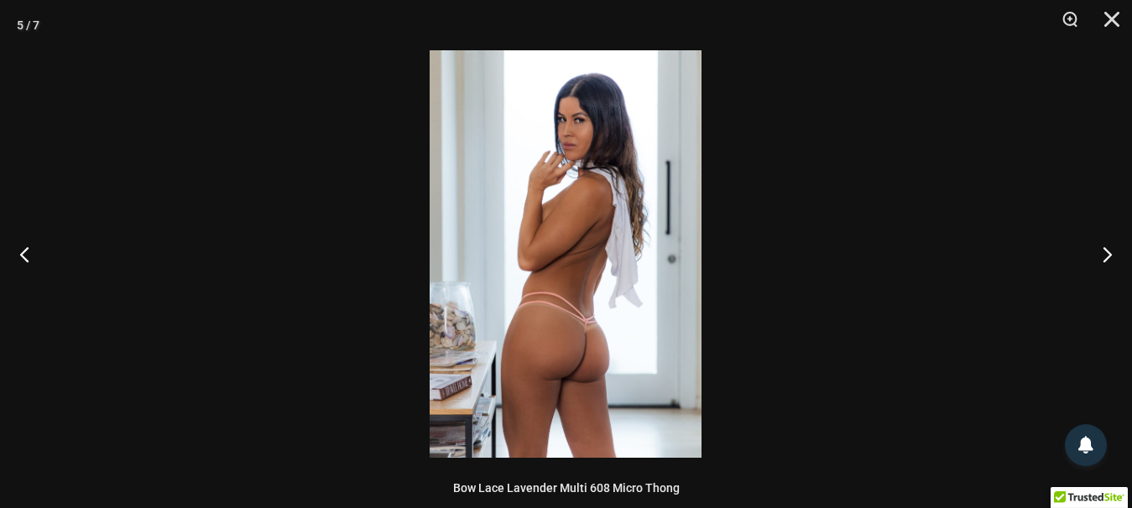
click at [643, 351] on img at bounding box center [566, 254] width 272 height 408
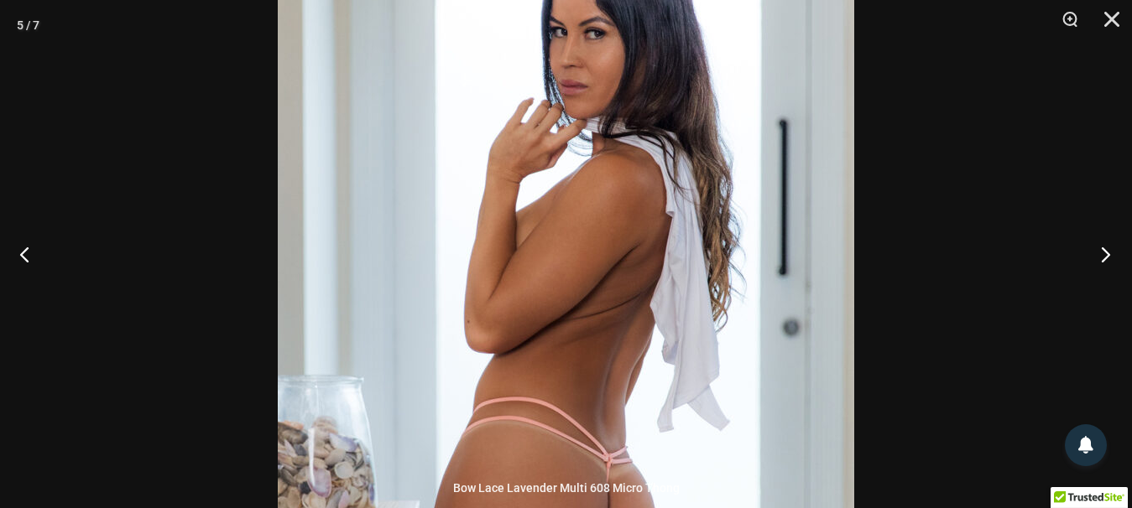
click at [1107, 242] on button "Next" at bounding box center [1100, 254] width 63 height 84
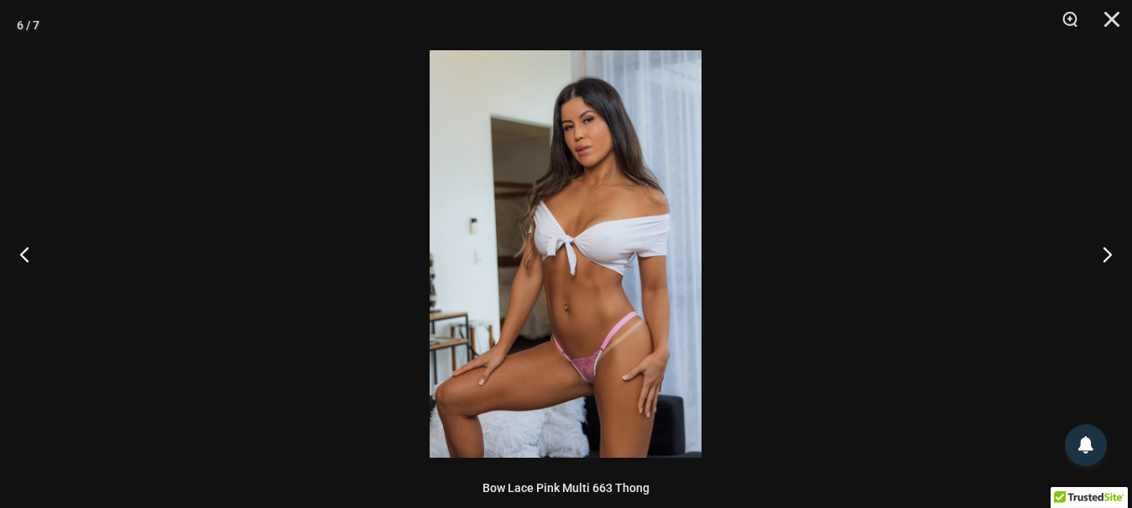
click at [589, 378] on img at bounding box center [566, 254] width 272 height 408
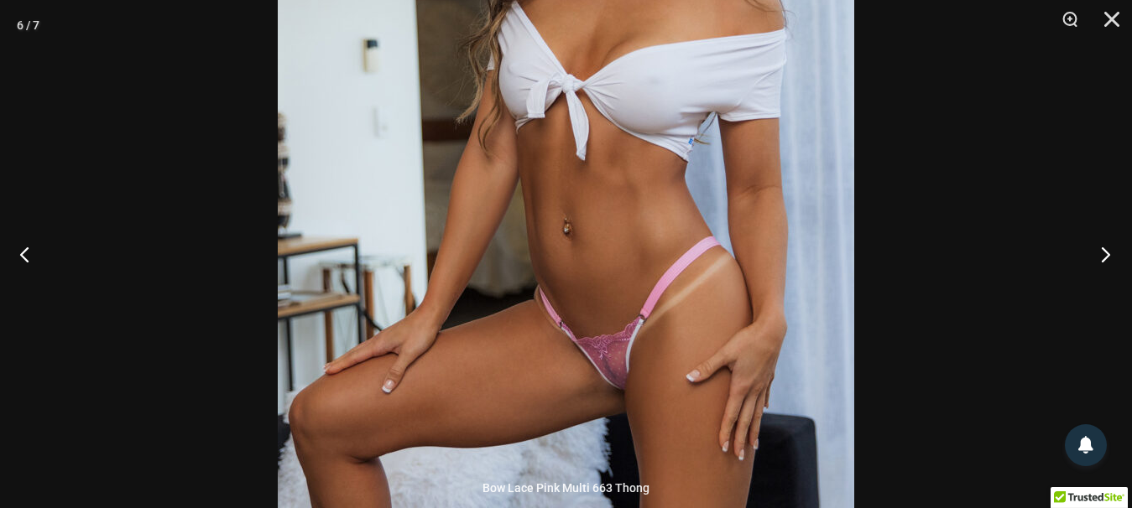
click at [1112, 251] on button "Next" at bounding box center [1100, 254] width 63 height 84
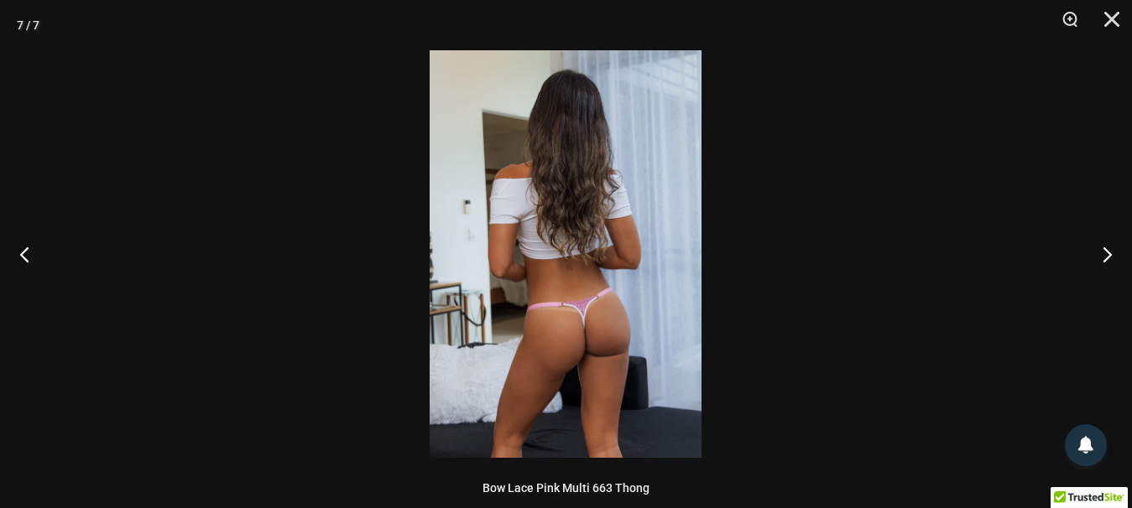
click at [567, 329] on img at bounding box center [566, 254] width 272 height 408
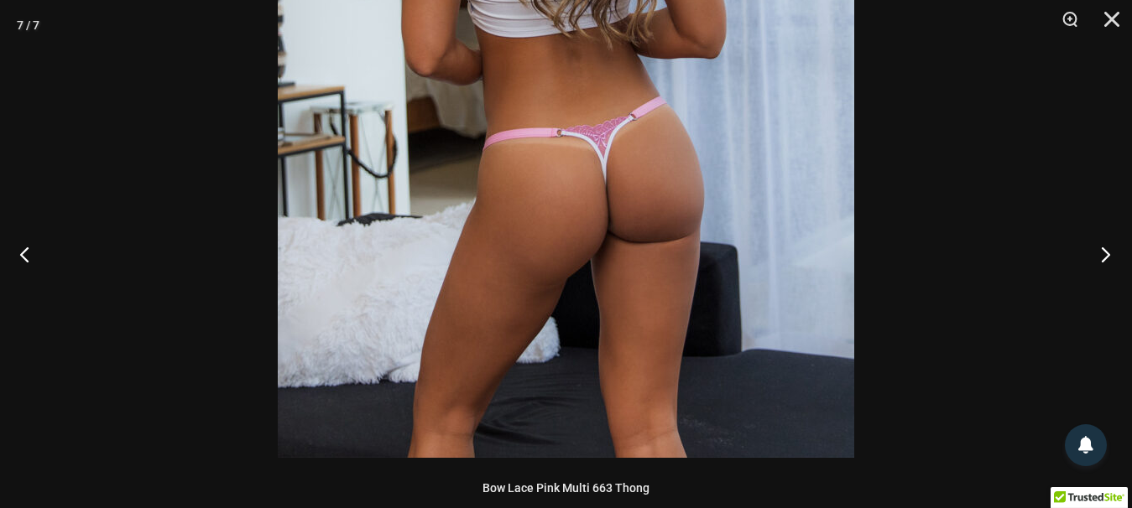
click at [1104, 255] on button "Next" at bounding box center [1100, 254] width 63 height 84
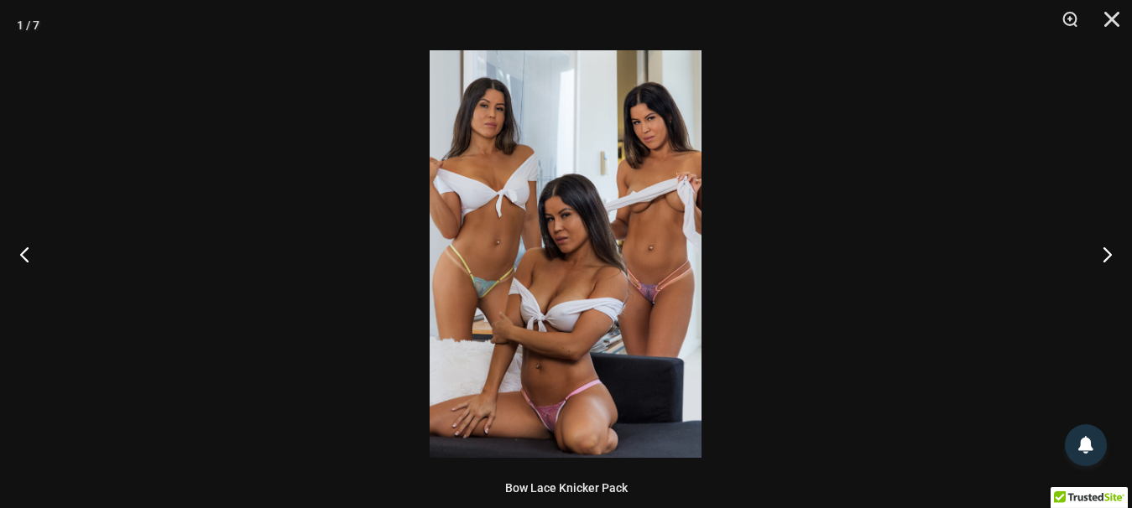
click at [614, 348] on img at bounding box center [566, 254] width 272 height 408
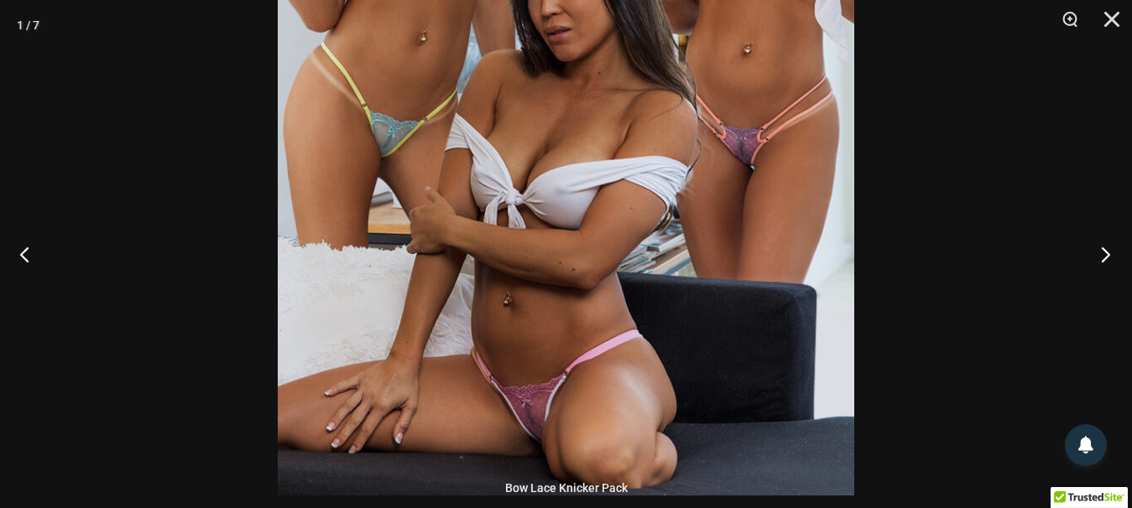
click at [1104, 252] on button "Next" at bounding box center [1100, 254] width 63 height 84
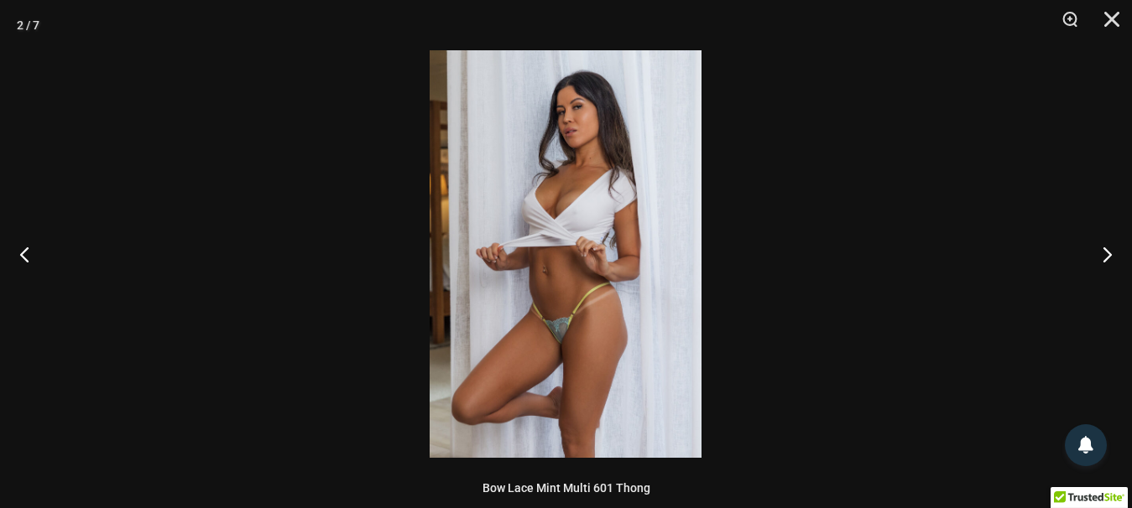
click at [588, 341] on img at bounding box center [566, 254] width 272 height 408
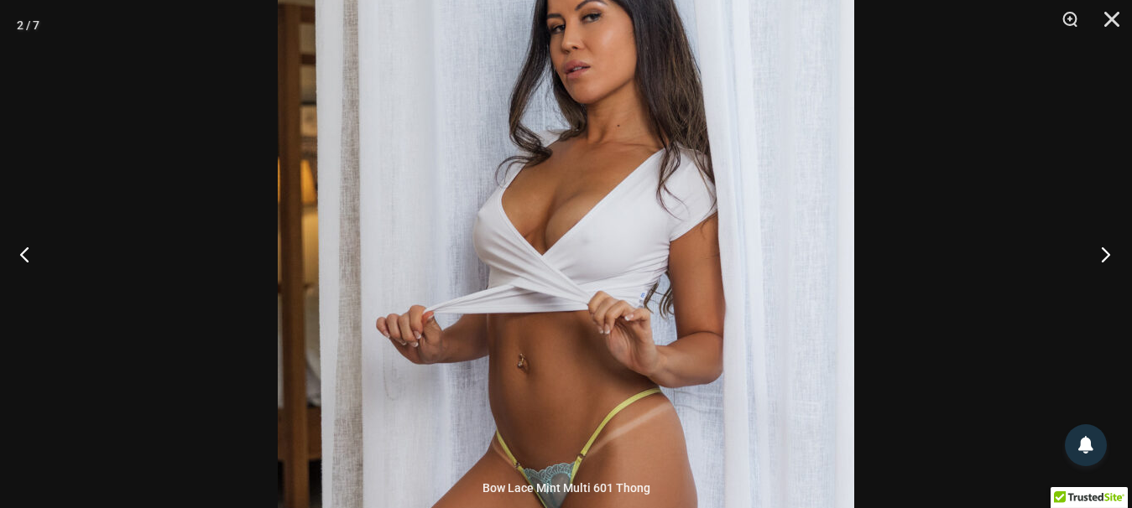
click at [1103, 253] on button "Next" at bounding box center [1100, 254] width 63 height 84
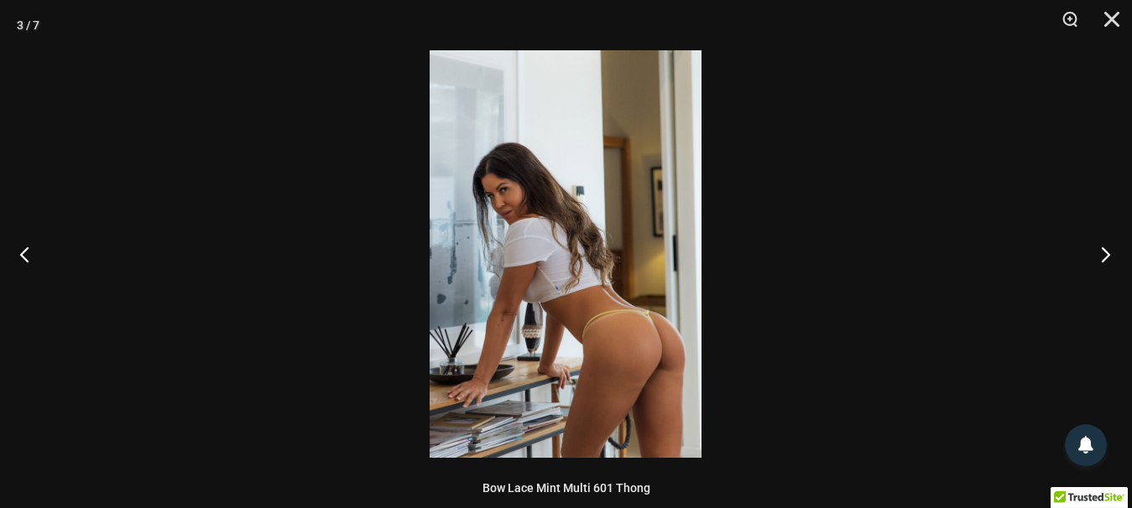
click at [1103, 253] on button "Next" at bounding box center [1100, 254] width 63 height 84
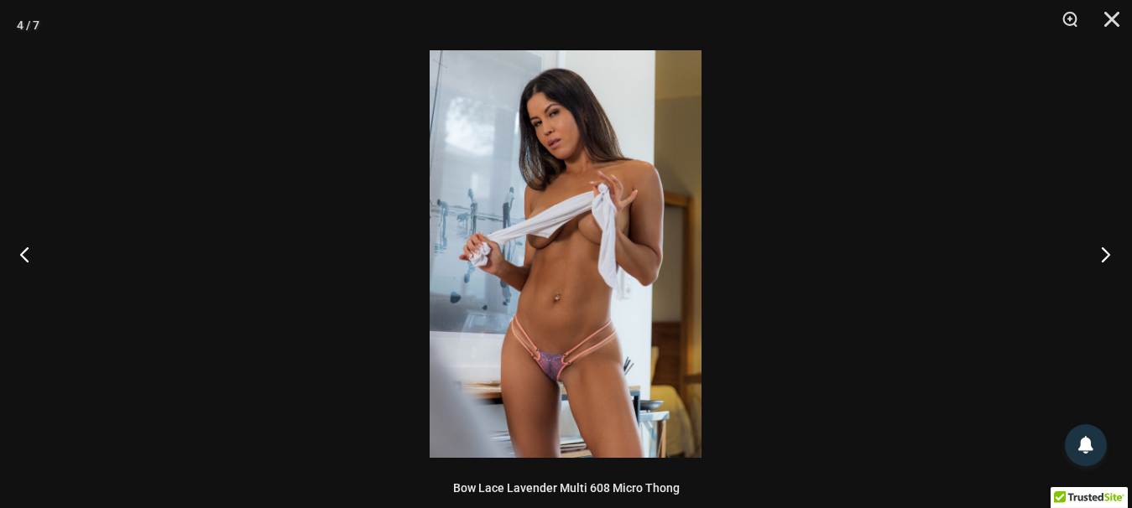
click at [1103, 253] on button "Next" at bounding box center [1100, 254] width 63 height 84
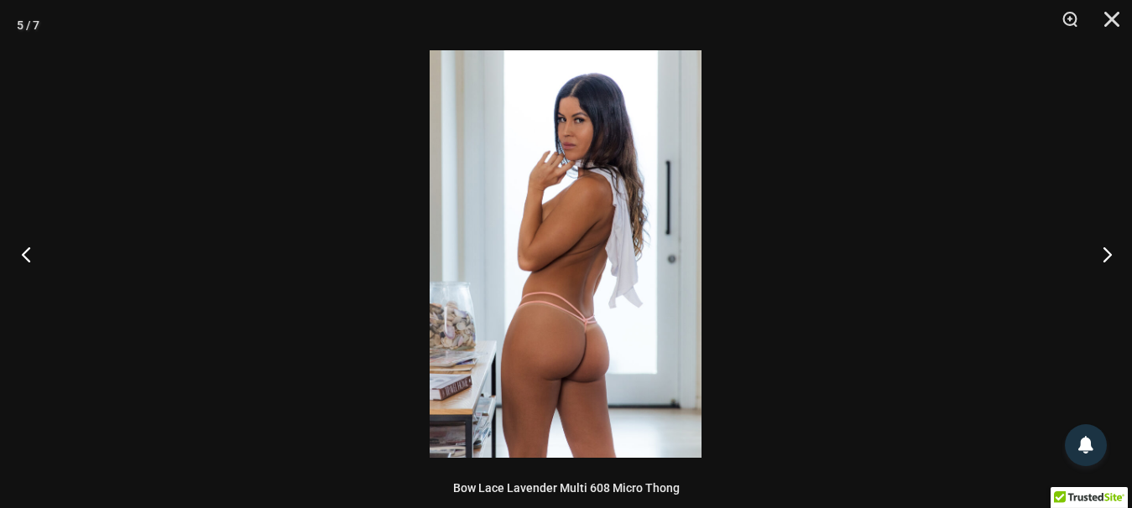
click at [37, 248] on button "Previous" at bounding box center [31, 254] width 63 height 84
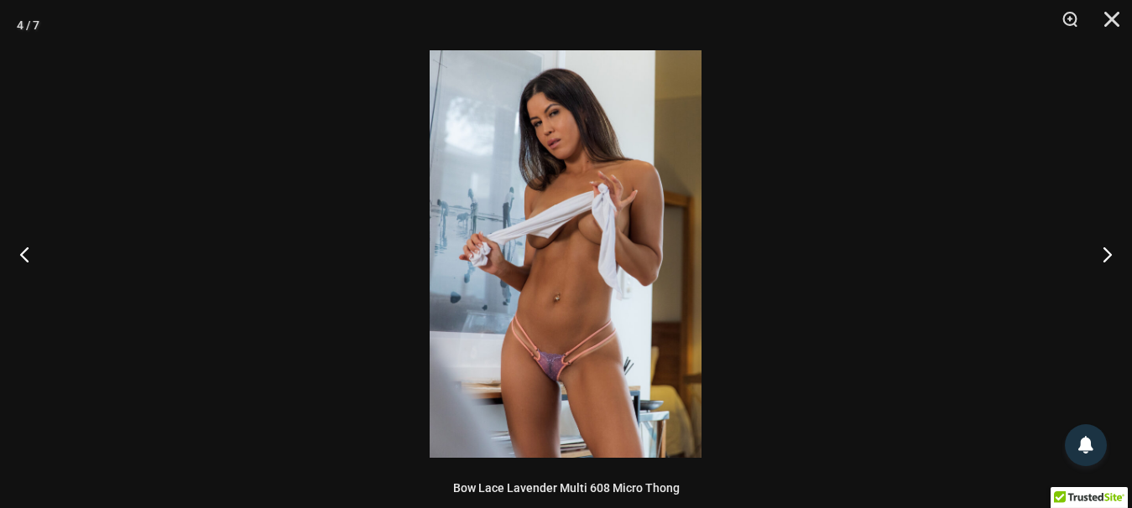
click at [574, 388] on img at bounding box center [566, 254] width 272 height 408
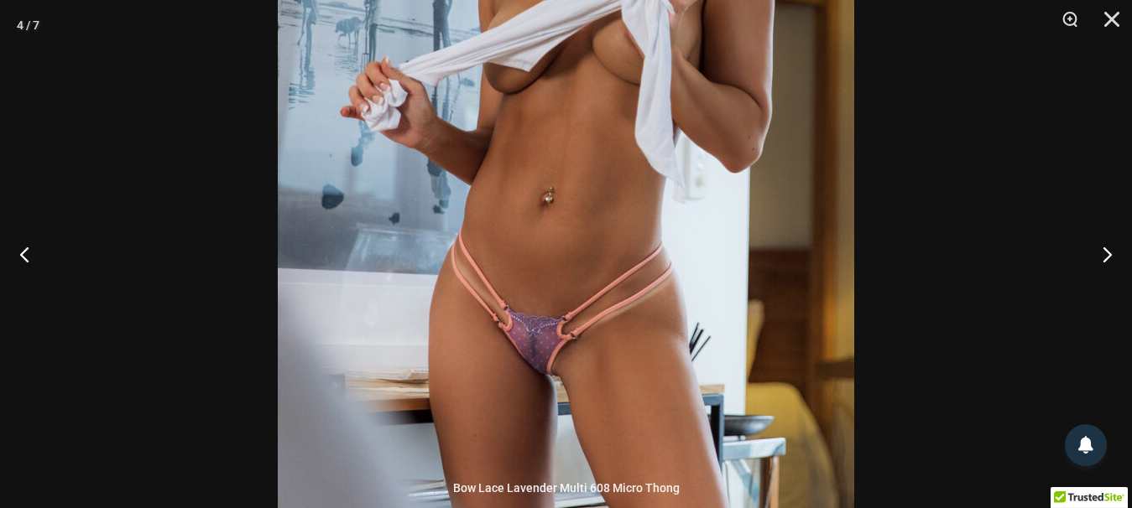
click at [983, 340] on div at bounding box center [566, 254] width 1132 height 508
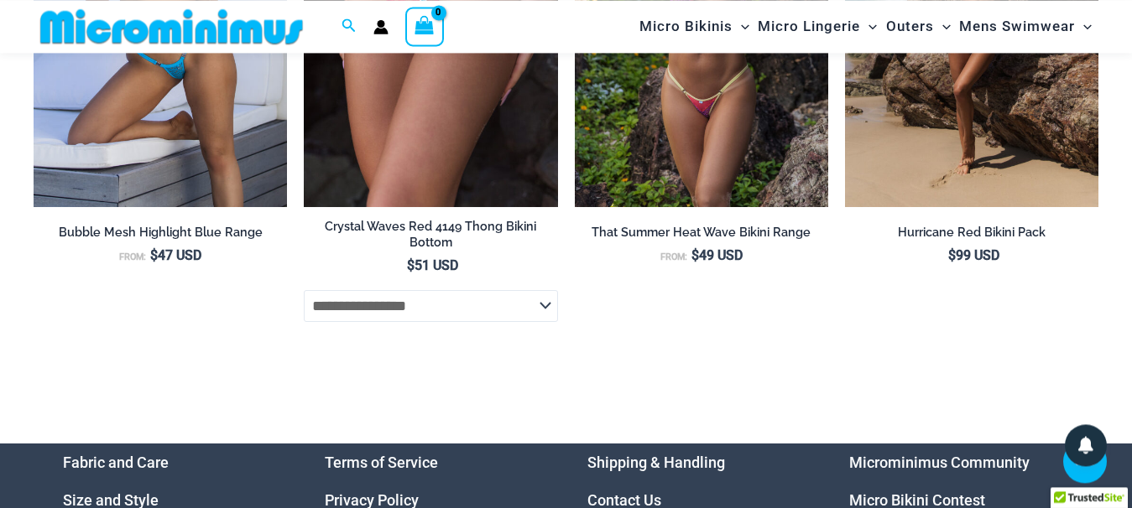
scroll to position [4863, 0]
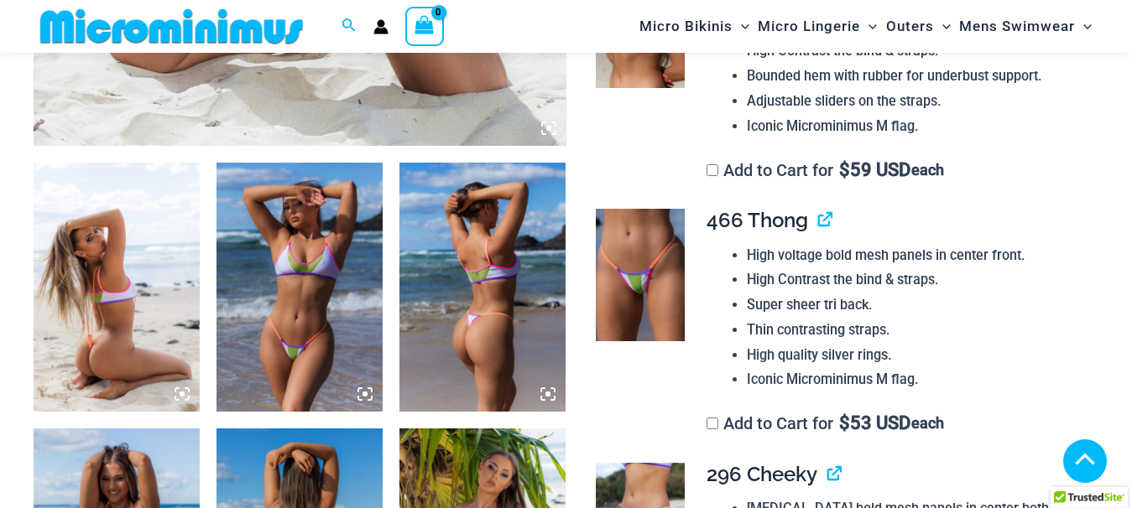
click at [132, 347] on img at bounding box center [117, 287] width 166 height 249
click at [132, 348] on div at bounding box center [566, 254] width 1132 height 508
click at [132, 349] on div at bounding box center [566, 254] width 1132 height 508
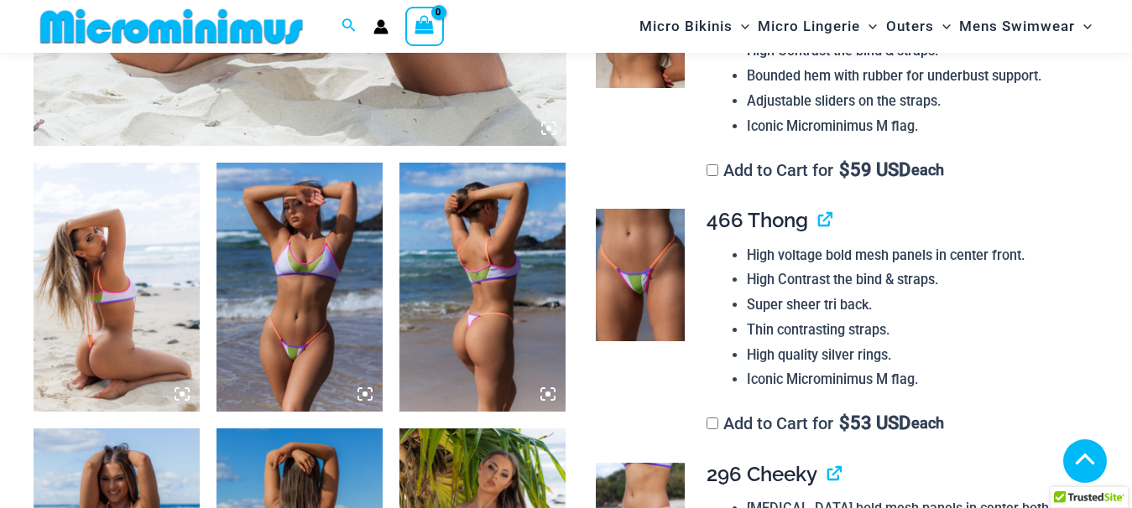
click at [132, 348] on div at bounding box center [566, 254] width 1132 height 508
click at [187, 395] on div at bounding box center [566, 254] width 1132 height 508
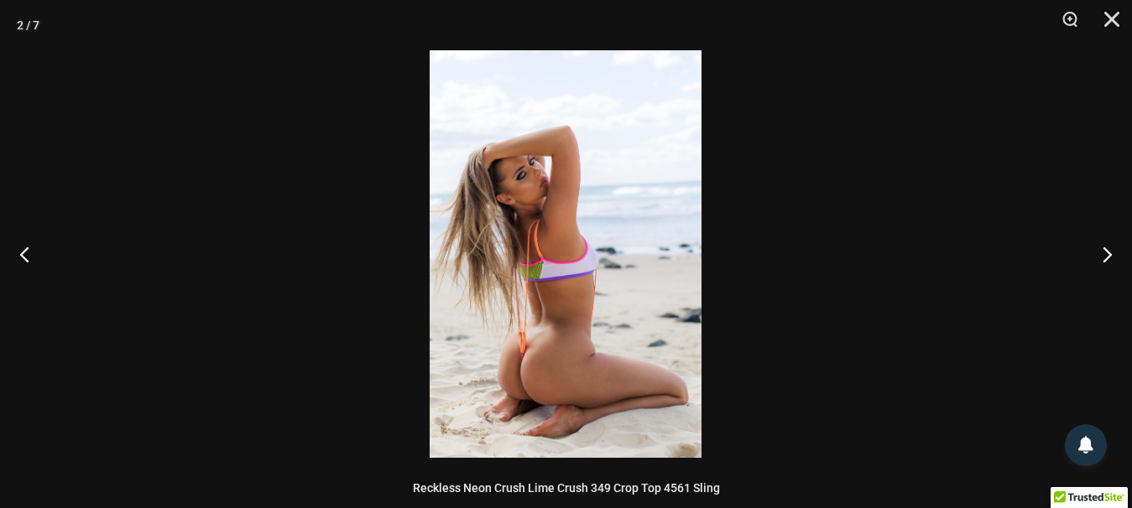
click at [528, 386] on img at bounding box center [566, 254] width 272 height 408
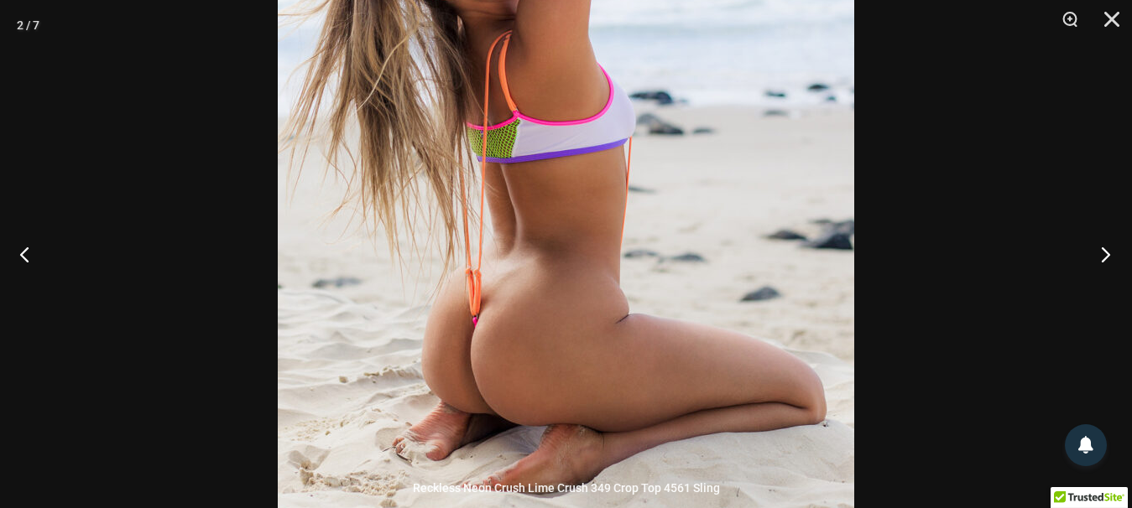
click at [1108, 253] on button "Next" at bounding box center [1100, 254] width 63 height 84
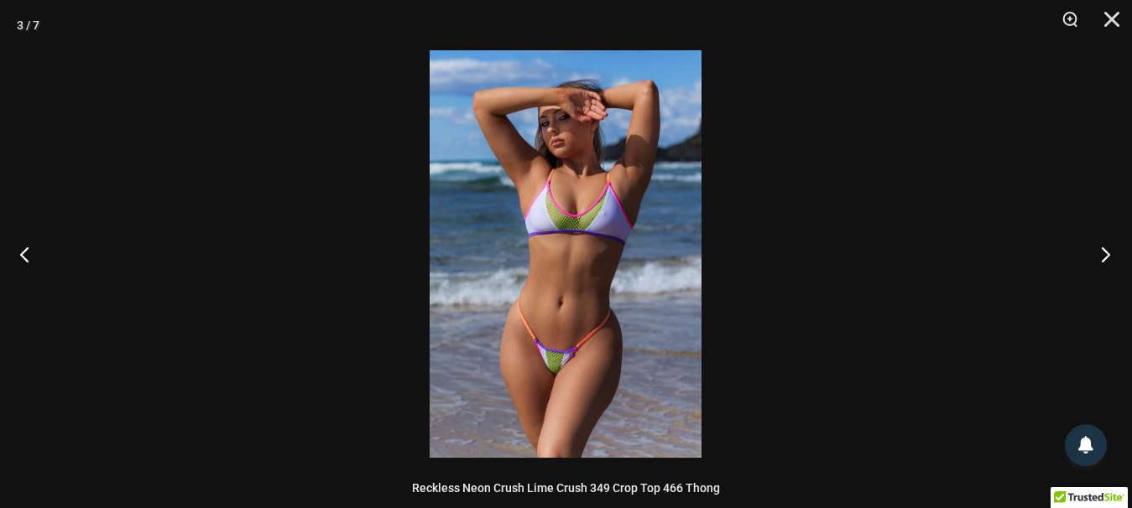
click at [1108, 253] on button "Next" at bounding box center [1100, 254] width 63 height 84
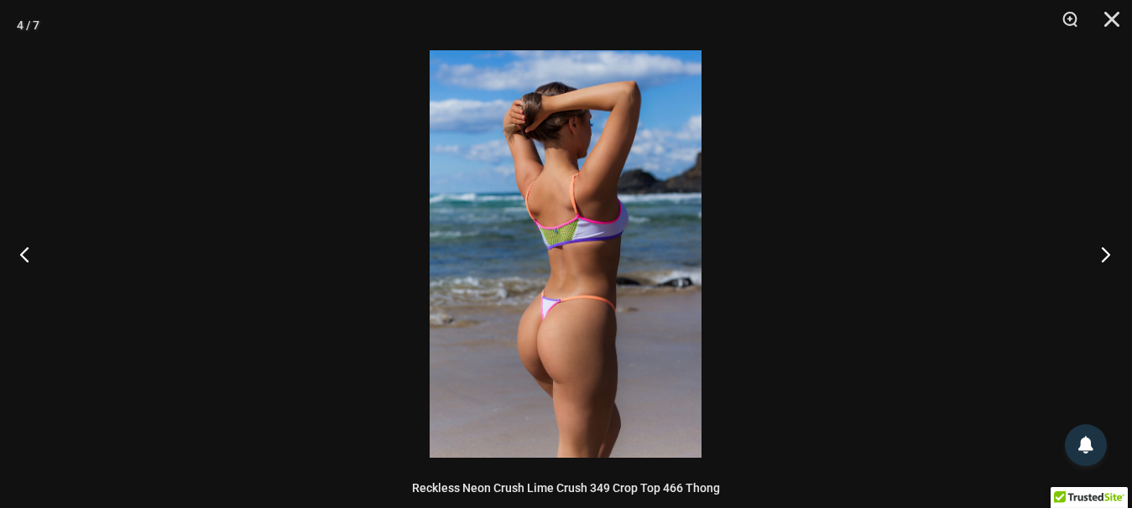
click at [1108, 252] on button "Next" at bounding box center [1100, 254] width 63 height 84
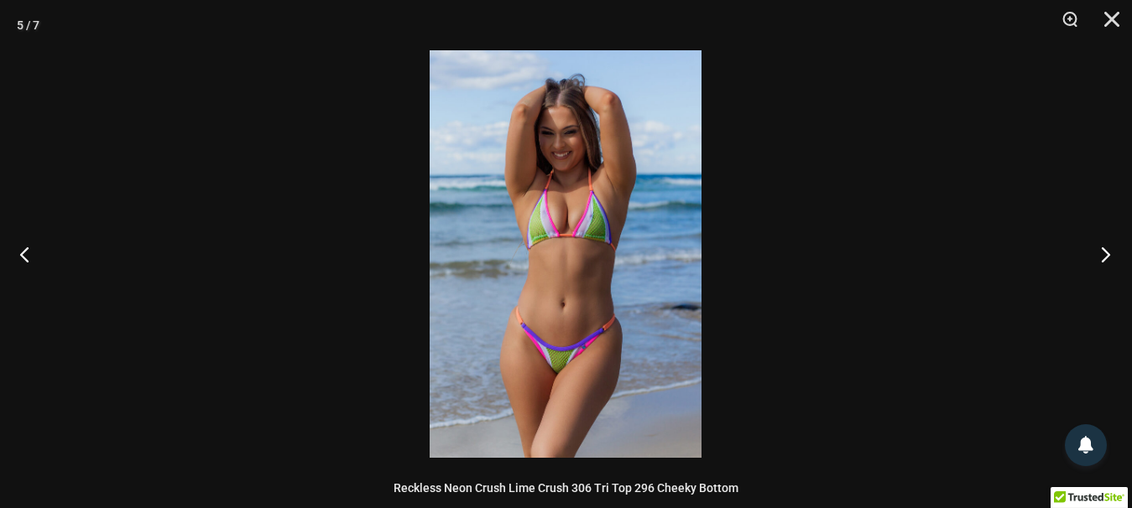
click at [1108, 252] on button "Next" at bounding box center [1100, 254] width 63 height 84
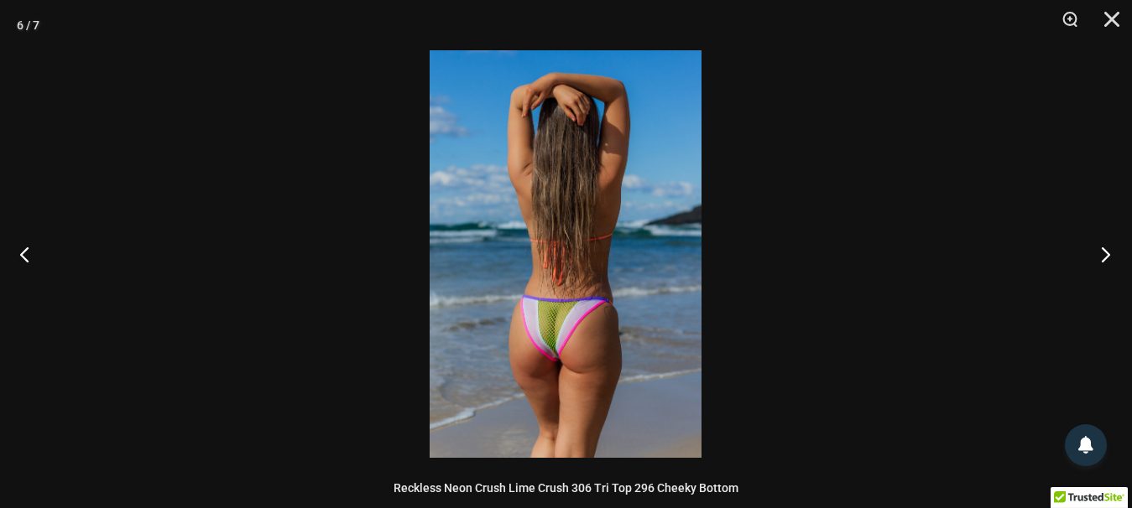
click at [1108, 251] on button "Next" at bounding box center [1100, 254] width 63 height 84
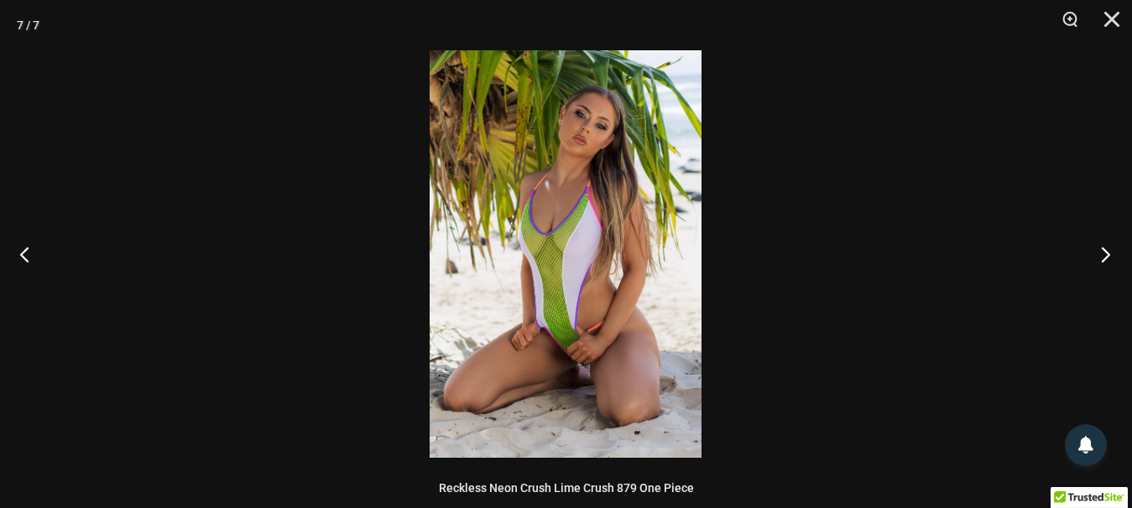
click at [1108, 250] on button "Next" at bounding box center [1100, 254] width 63 height 84
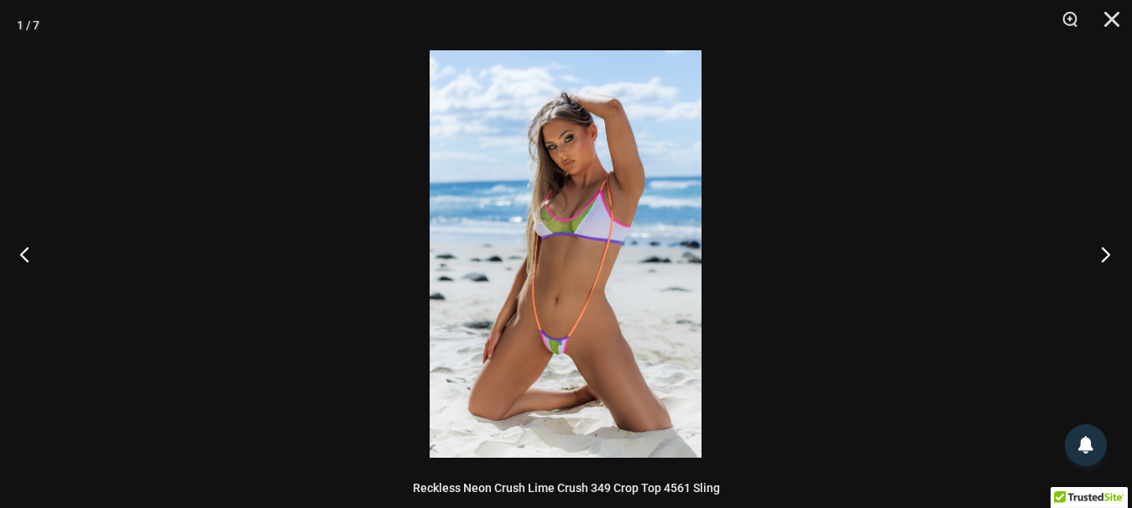
click at [1108, 250] on button "Next" at bounding box center [1100, 254] width 63 height 84
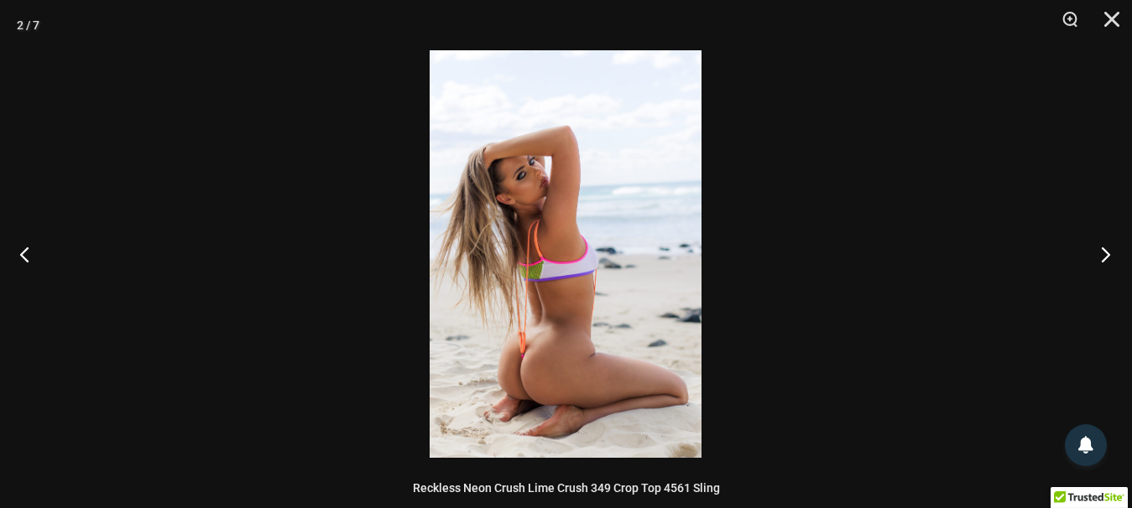
click at [1108, 250] on button "Next" at bounding box center [1100, 254] width 63 height 84
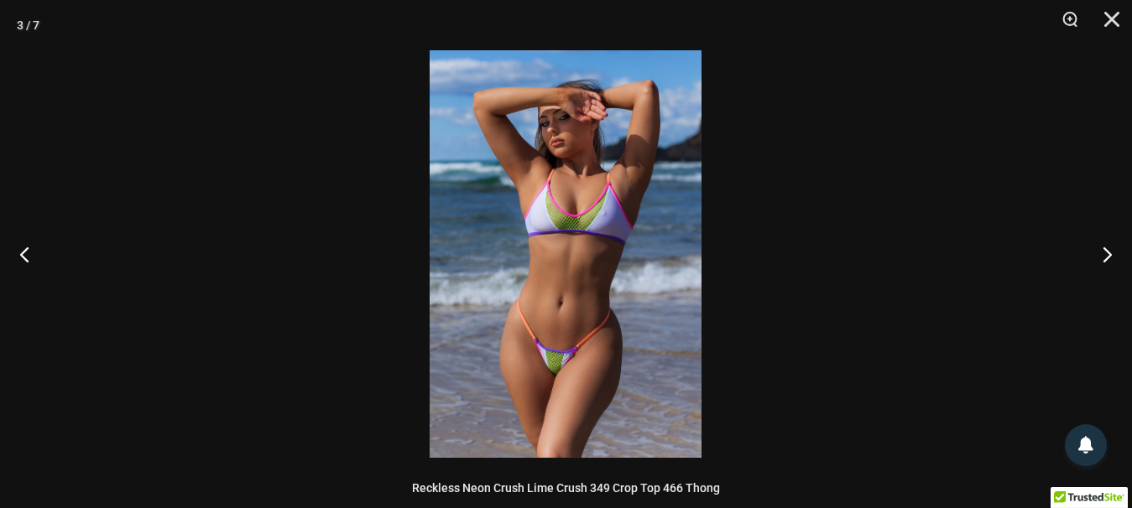
click at [1019, 224] on div at bounding box center [566, 254] width 1132 height 508
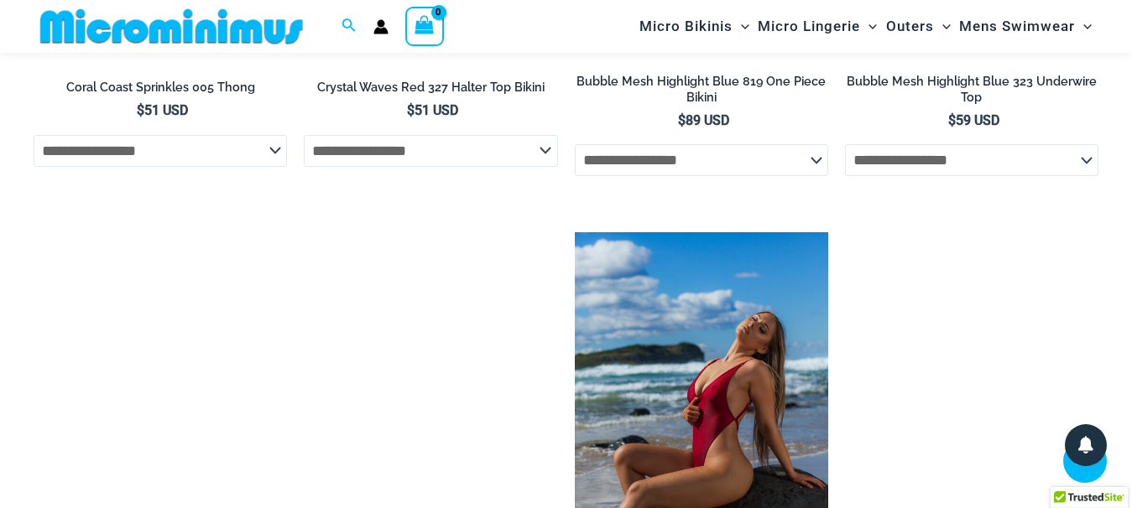
scroll to position [5805, 0]
